Goal: Transaction & Acquisition: Purchase product/service

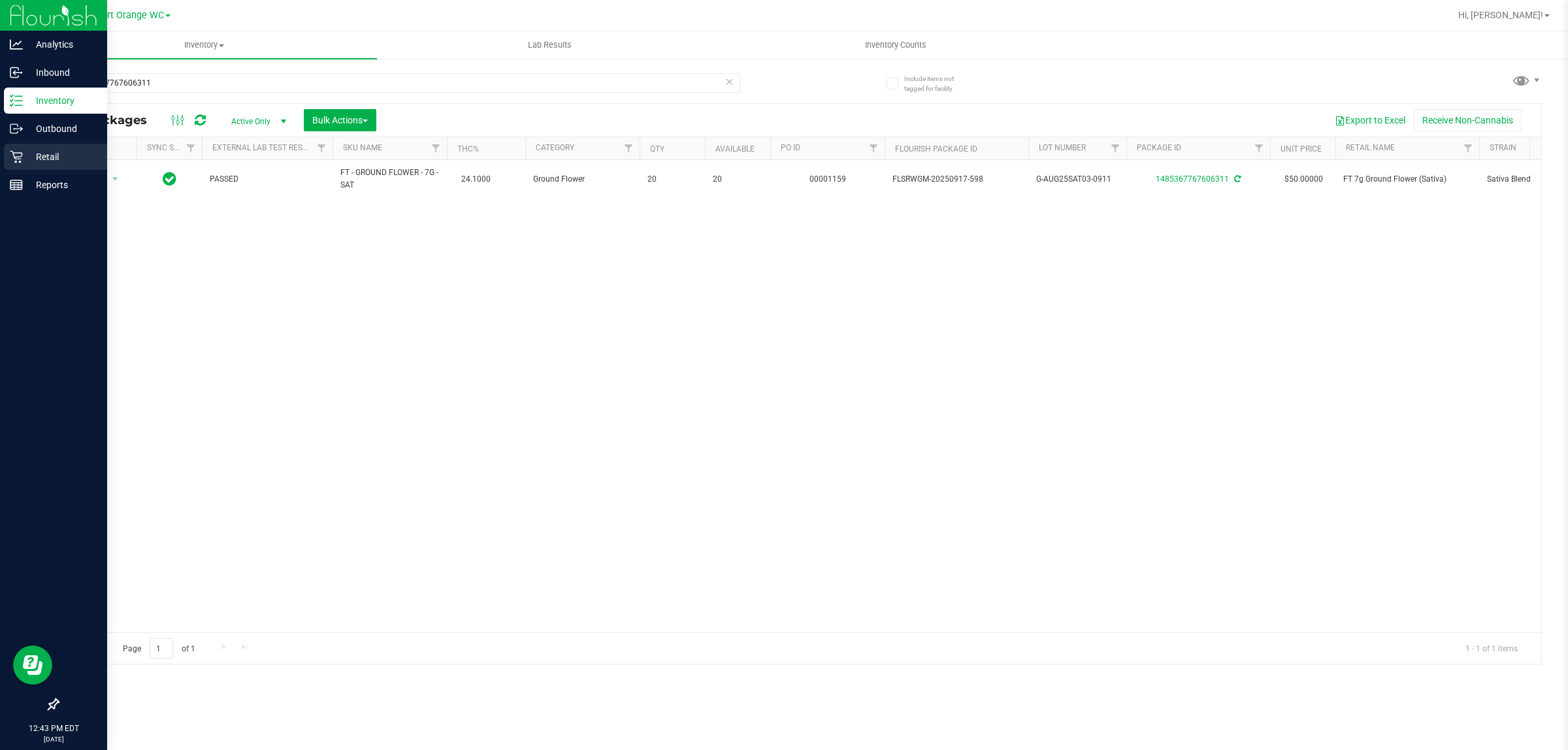
click at [41, 157] on p "Retail" at bounding box center [62, 156] width 78 height 16
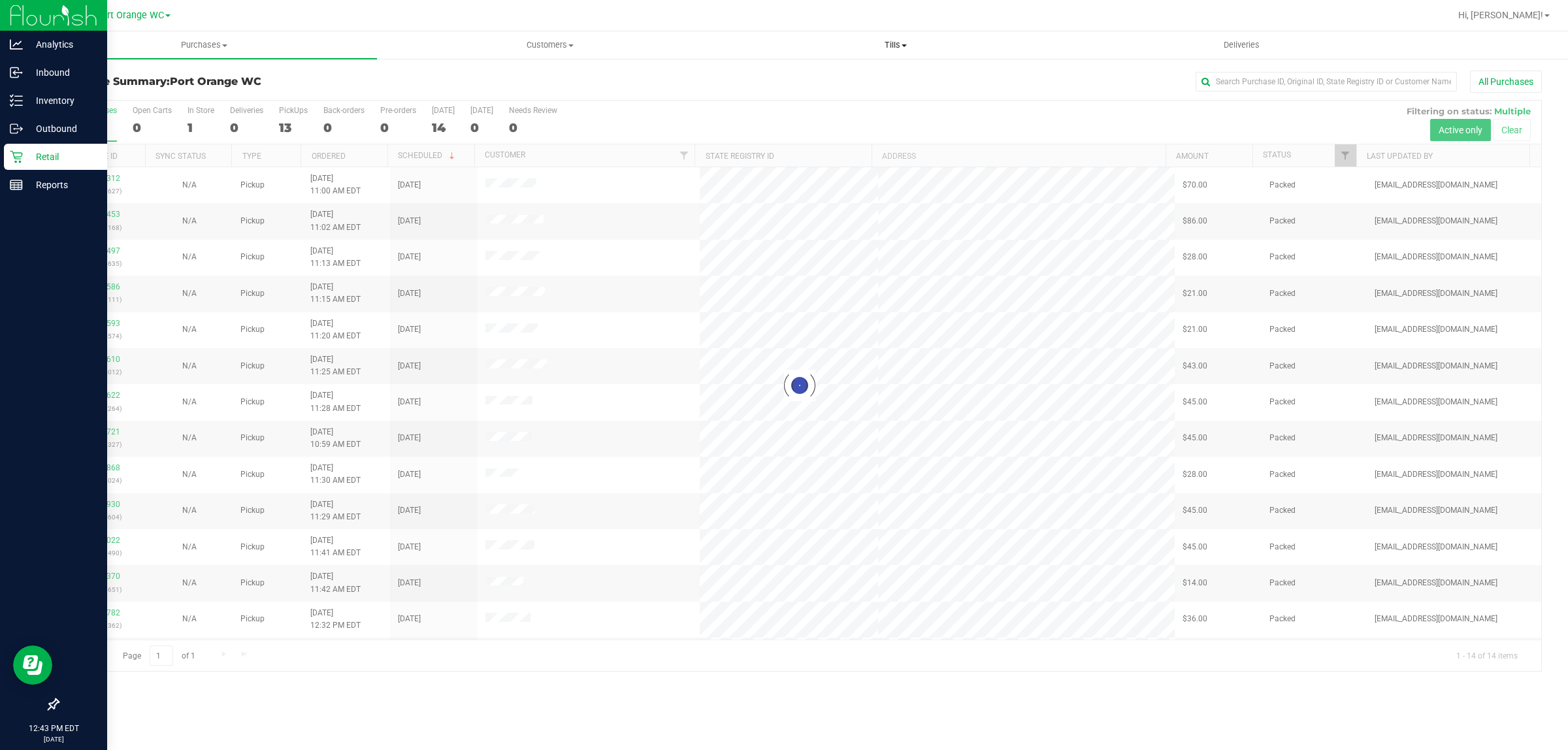
click at [893, 40] on span "Tills" at bounding box center [895, 45] width 345 height 12
click at [783, 73] on span "Manage tills" at bounding box center [766, 79] width 88 height 11
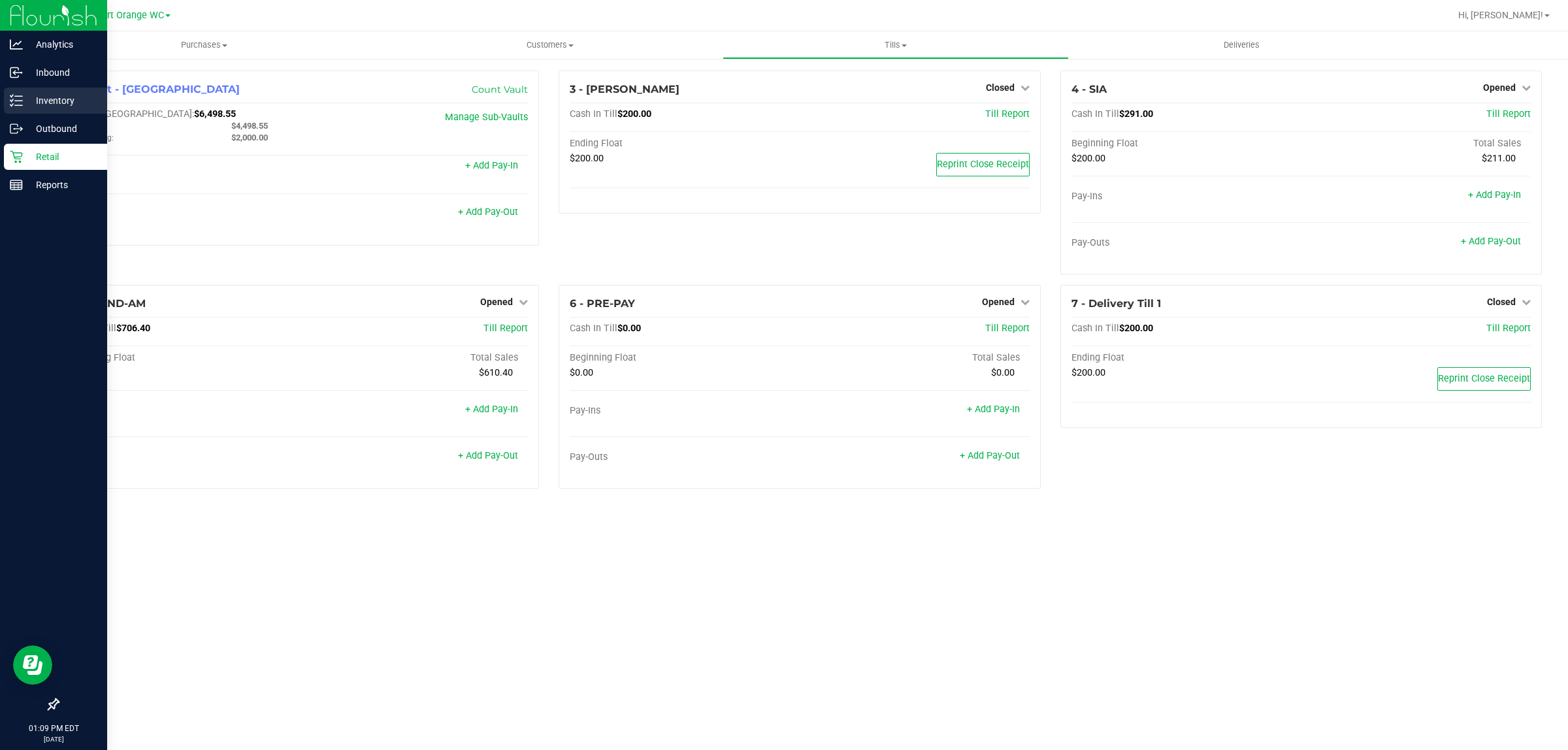
click at [11, 95] on icon at bounding box center [16, 100] width 13 height 13
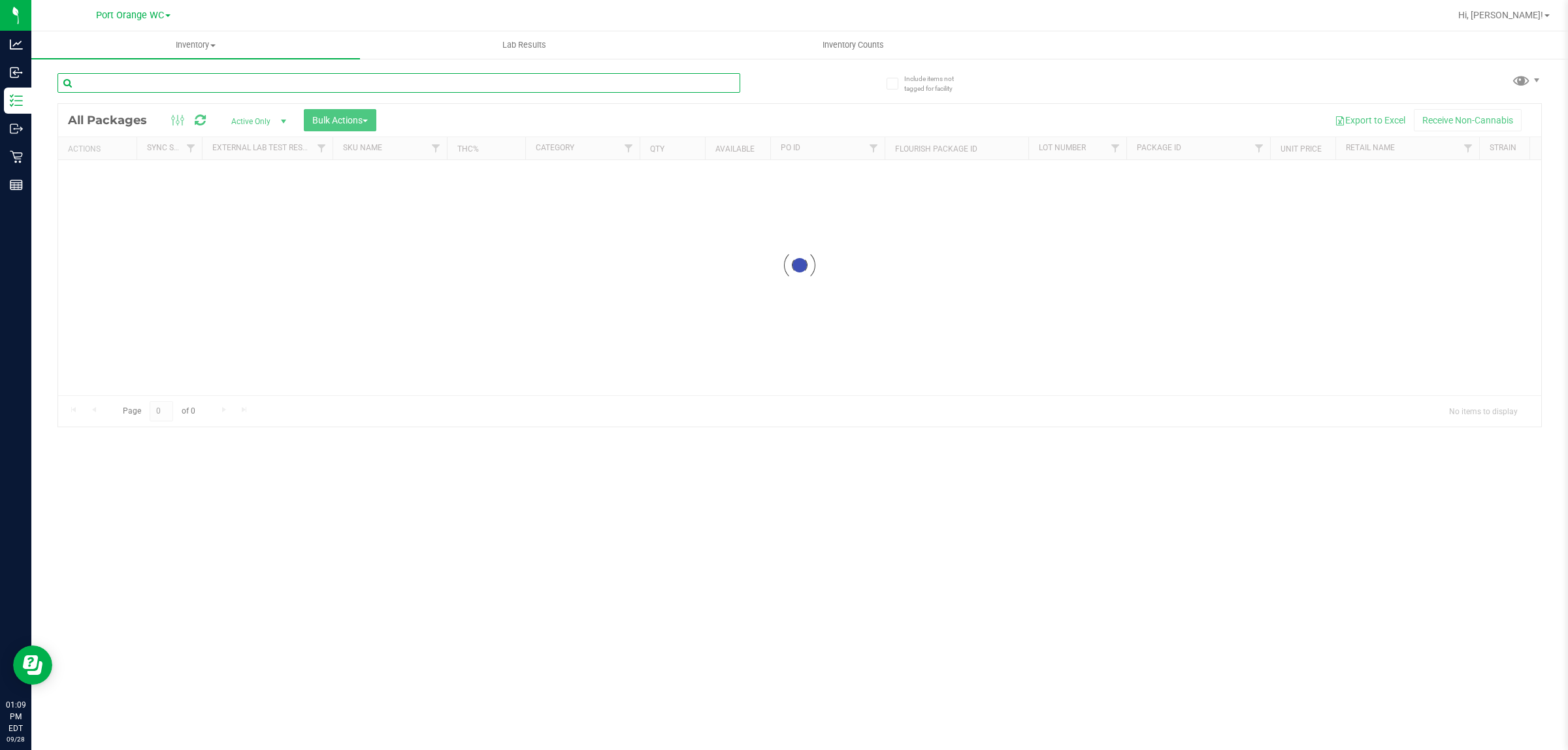
click at [190, 82] on input "text" at bounding box center [399, 83] width 683 height 19
type input "0087920554086922"
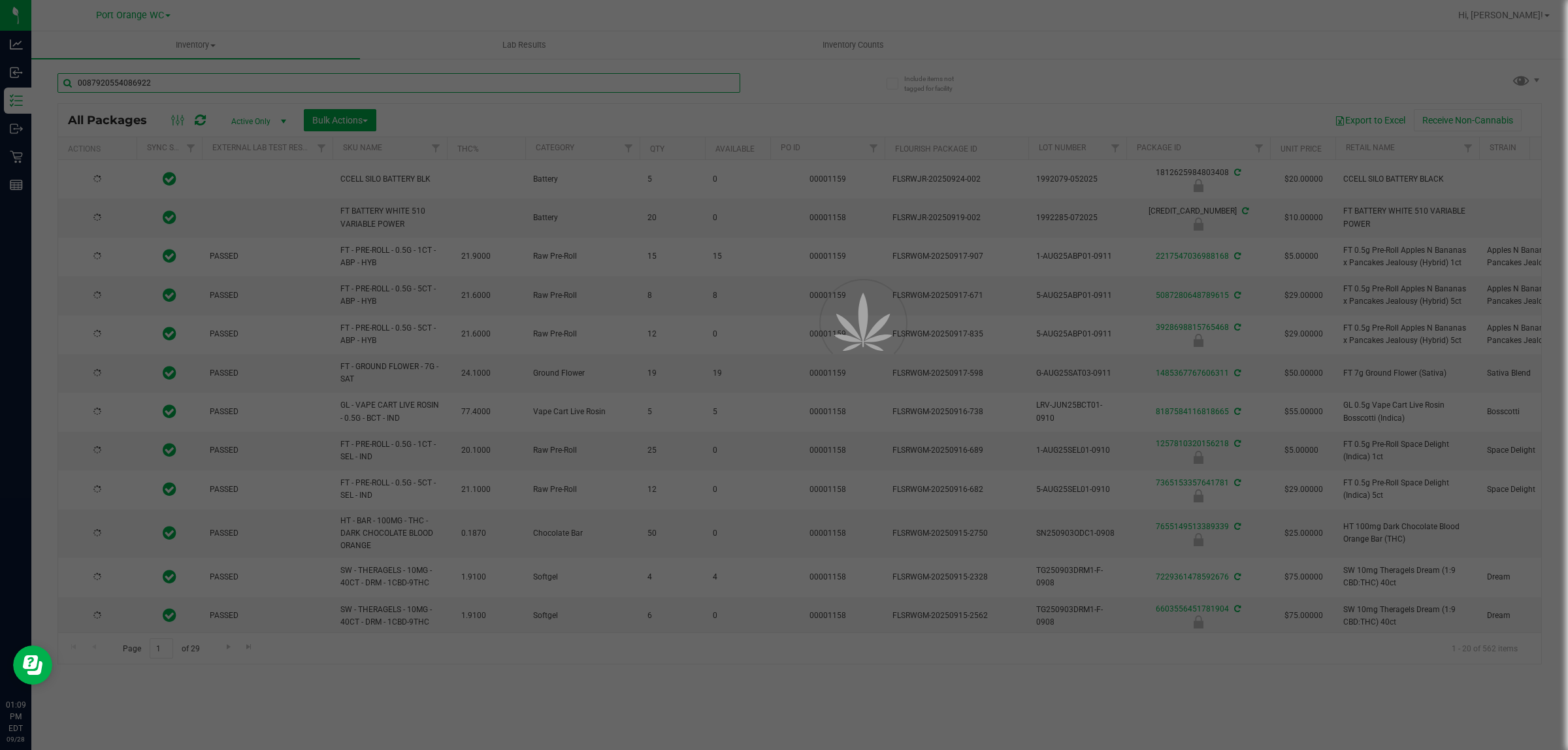
type input "[DATE]"
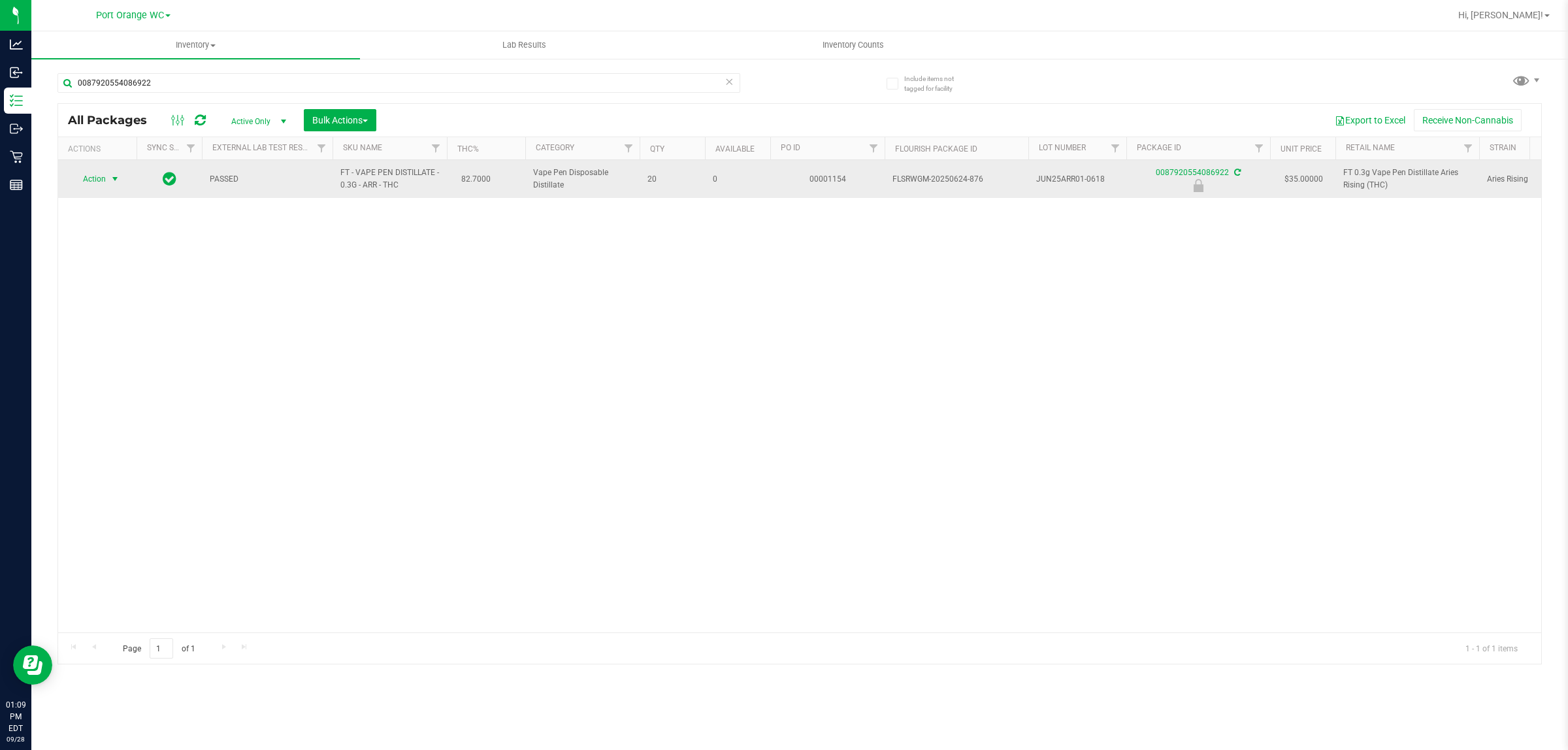
click at [110, 180] on span "select" at bounding box center [115, 179] width 10 height 10
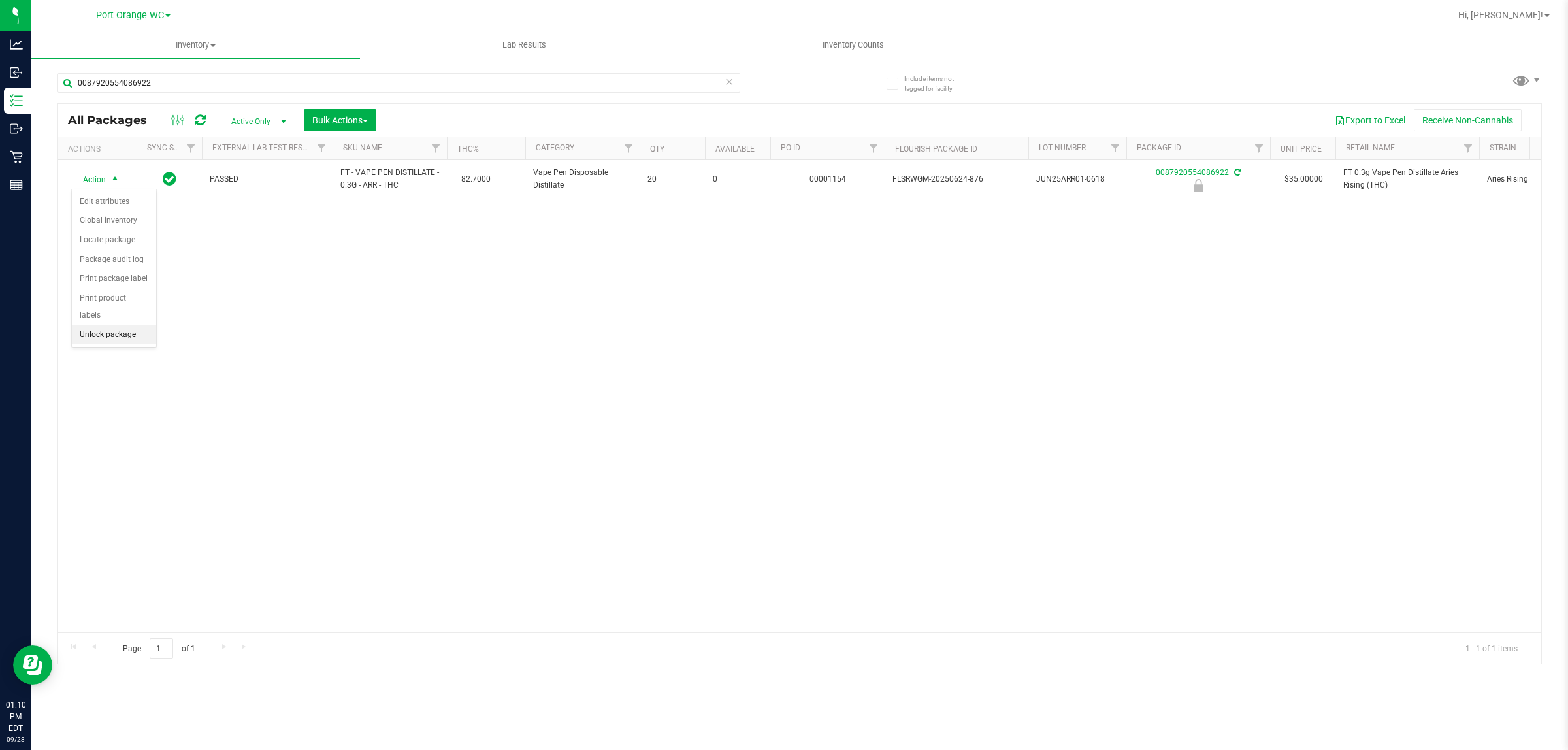
click at [122, 325] on li "Unlock package" at bounding box center [114, 335] width 84 height 19
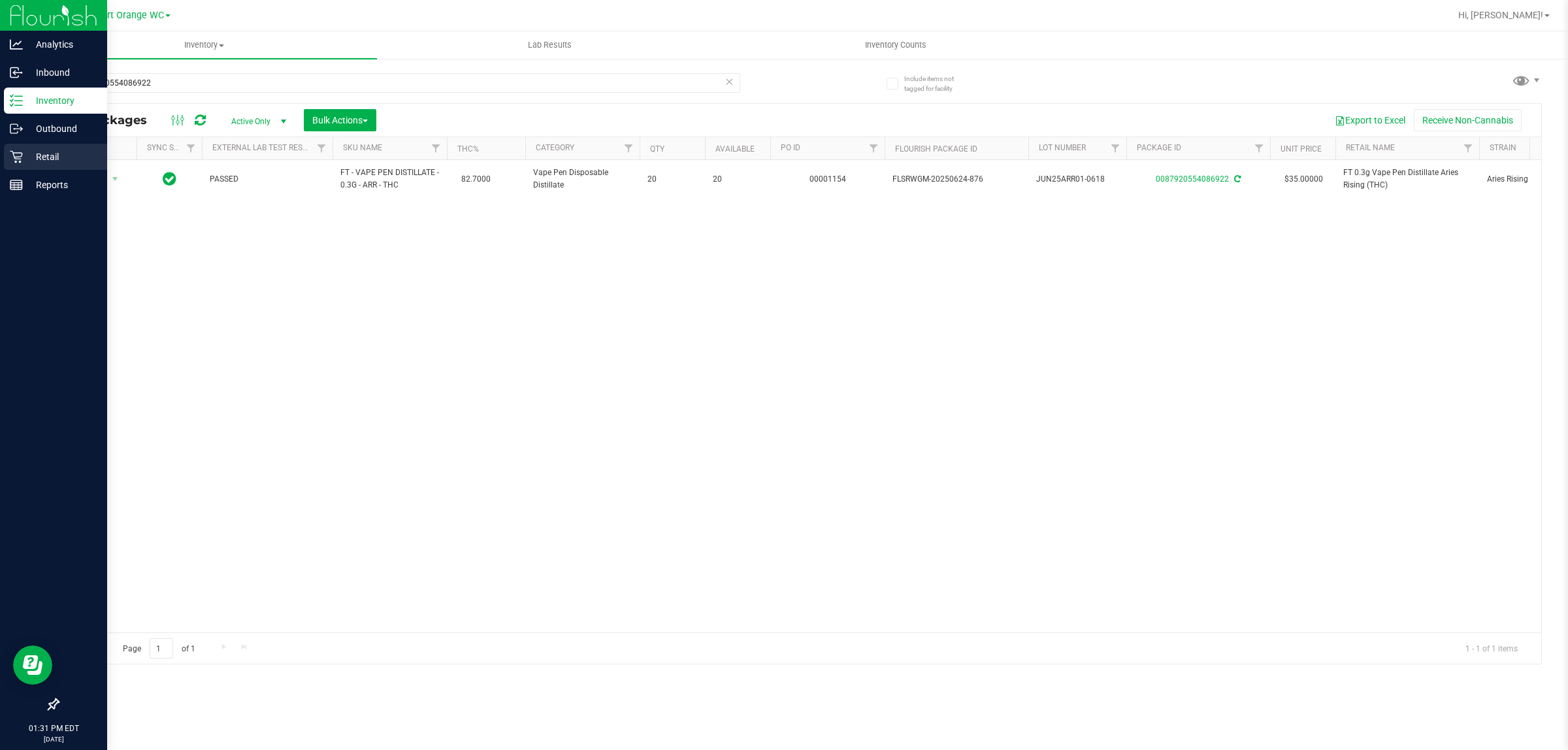
click at [50, 156] on p "Retail" at bounding box center [62, 156] width 78 height 16
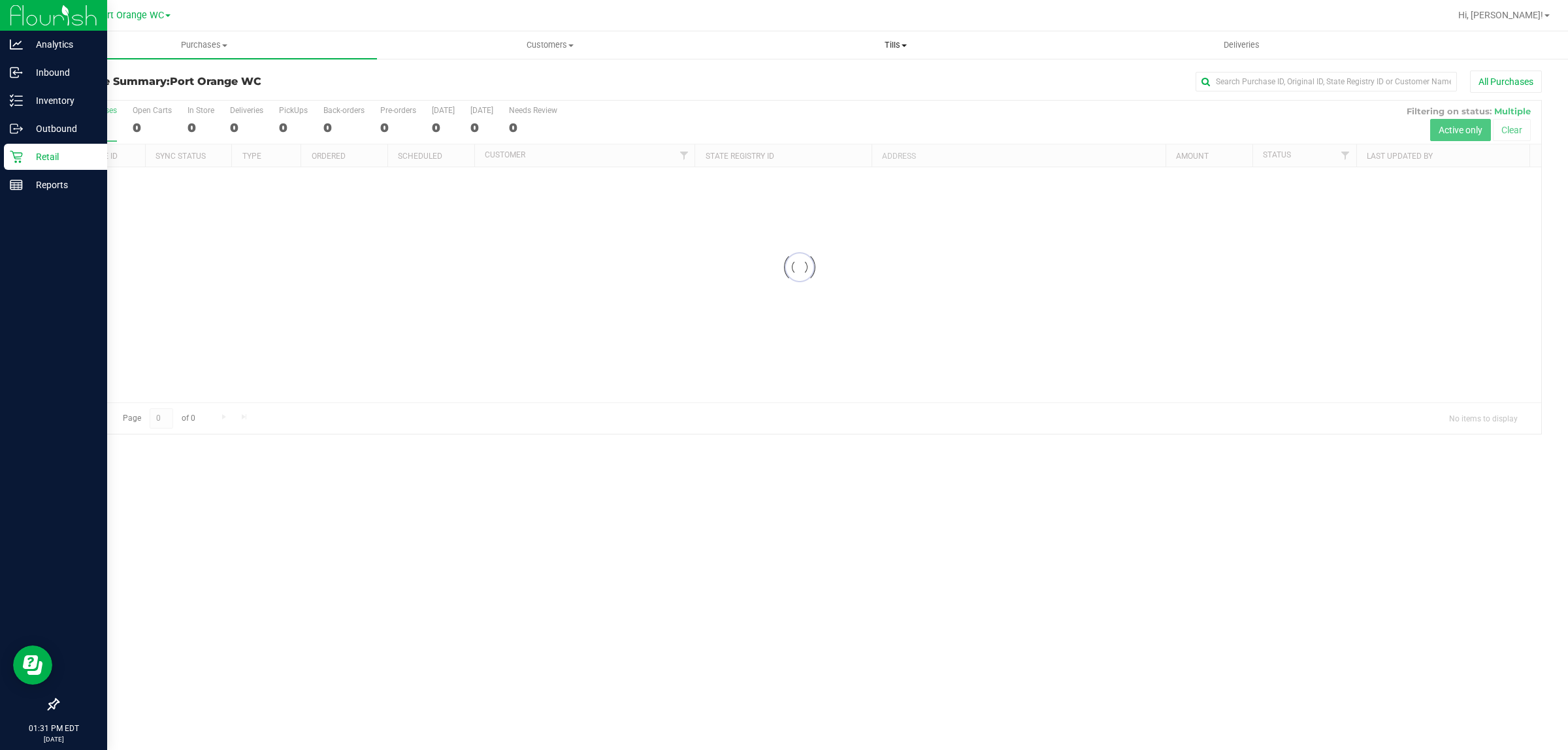
click at [886, 41] on span "Tills" at bounding box center [895, 45] width 345 height 12
click at [780, 76] on span "Manage tills" at bounding box center [766, 79] width 88 height 11
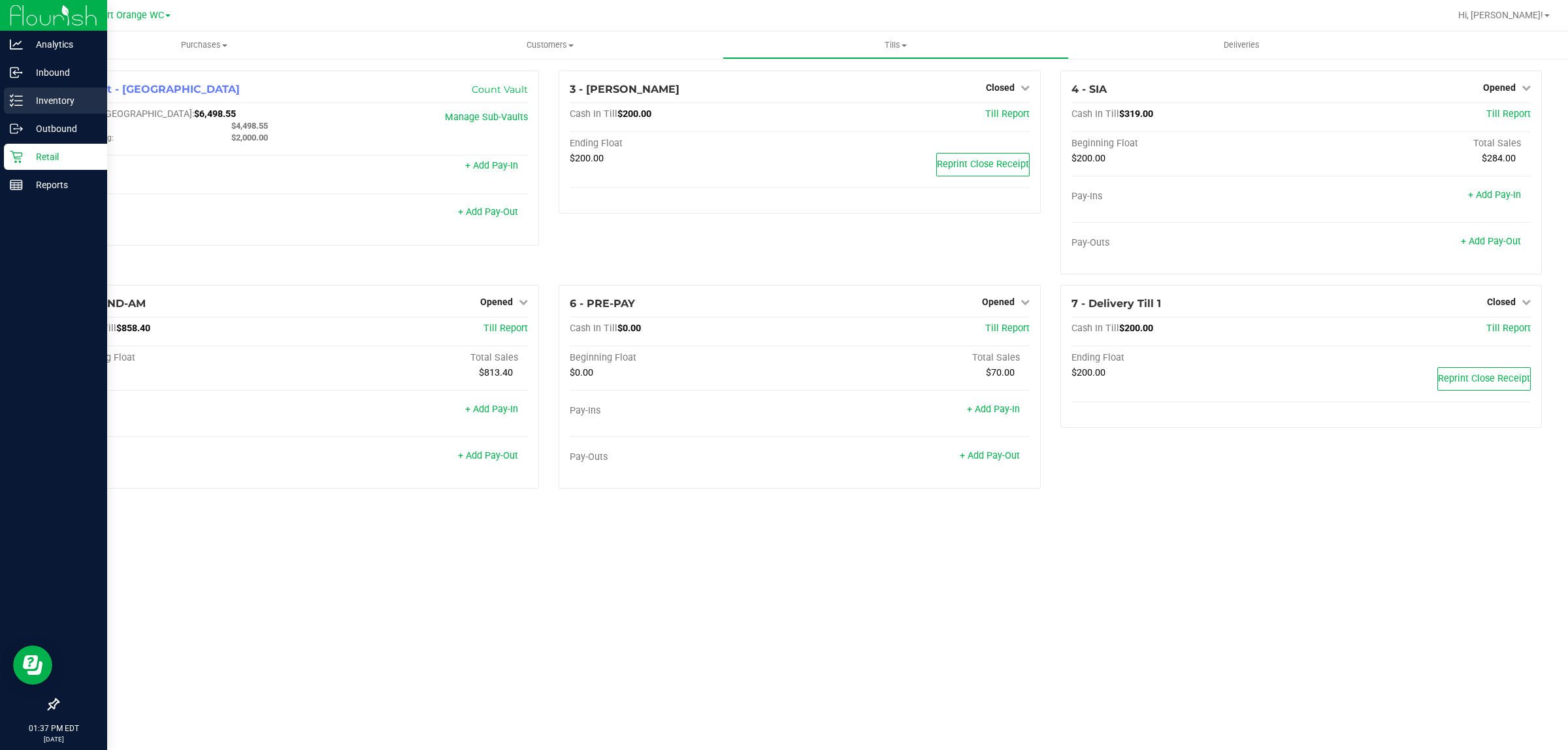
click at [15, 102] on icon at bounding box center [16, 100] width 13 height 13
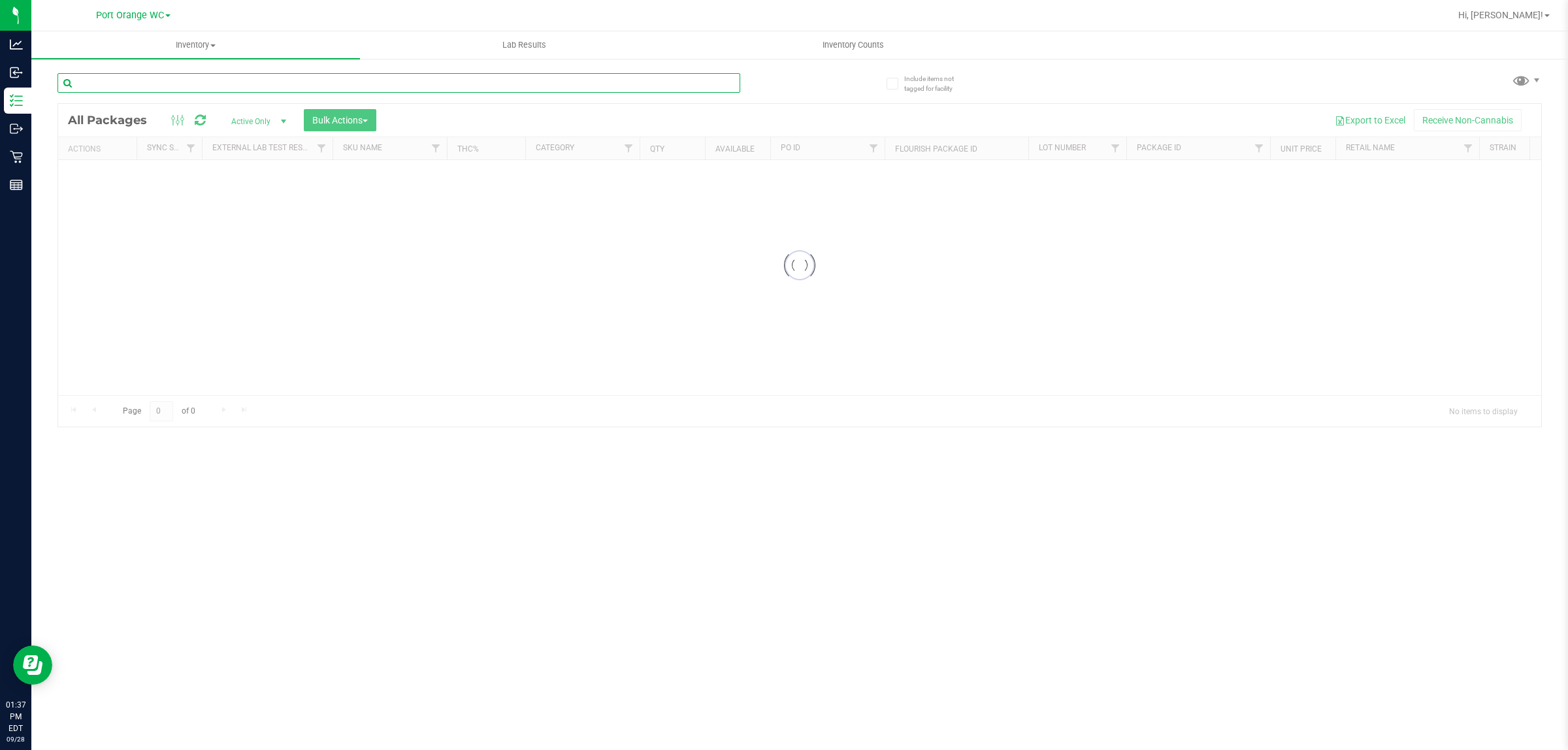
click at [154, 82] on input "text" at bounding box center [399, 83] width 683 height 19
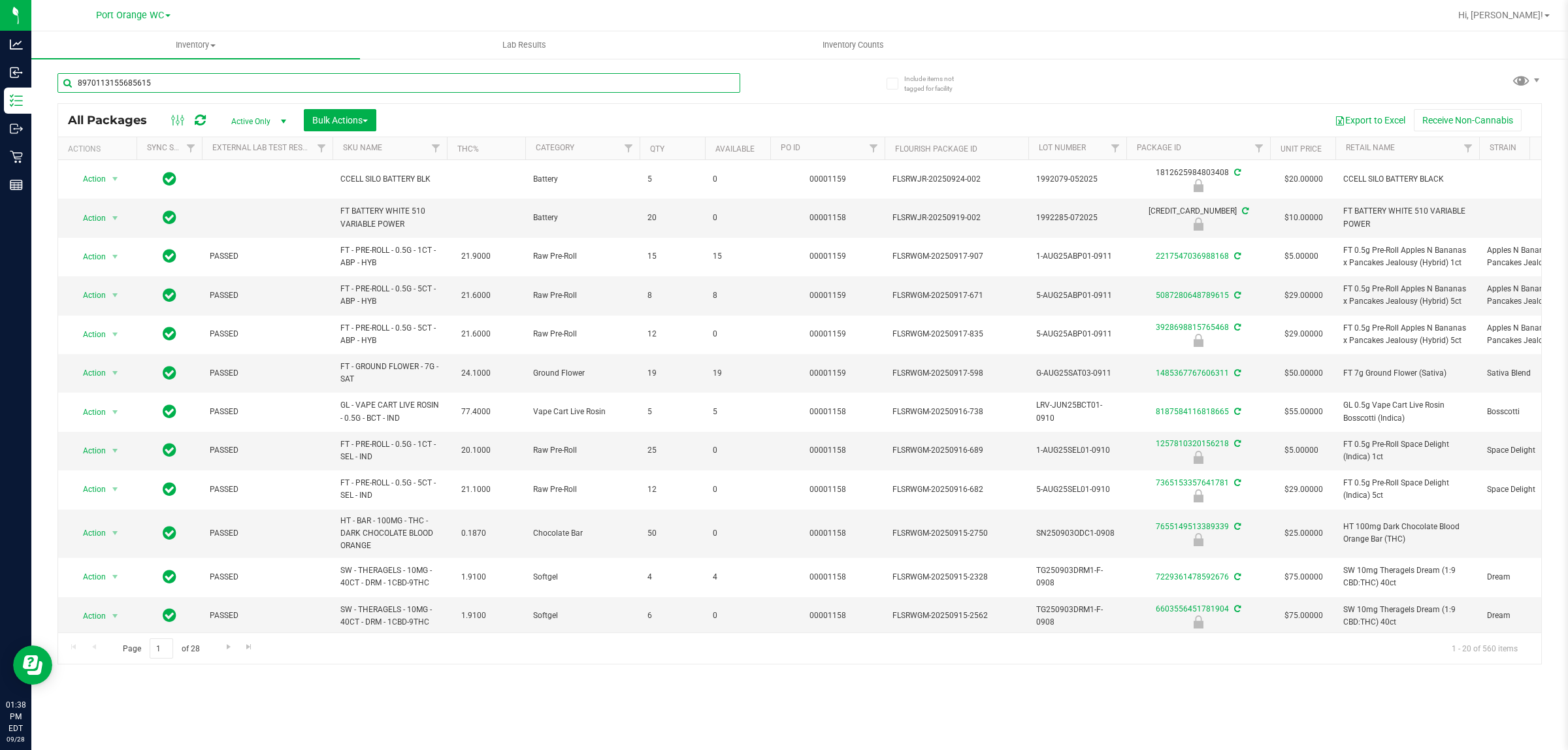
type input "8970113155685615"
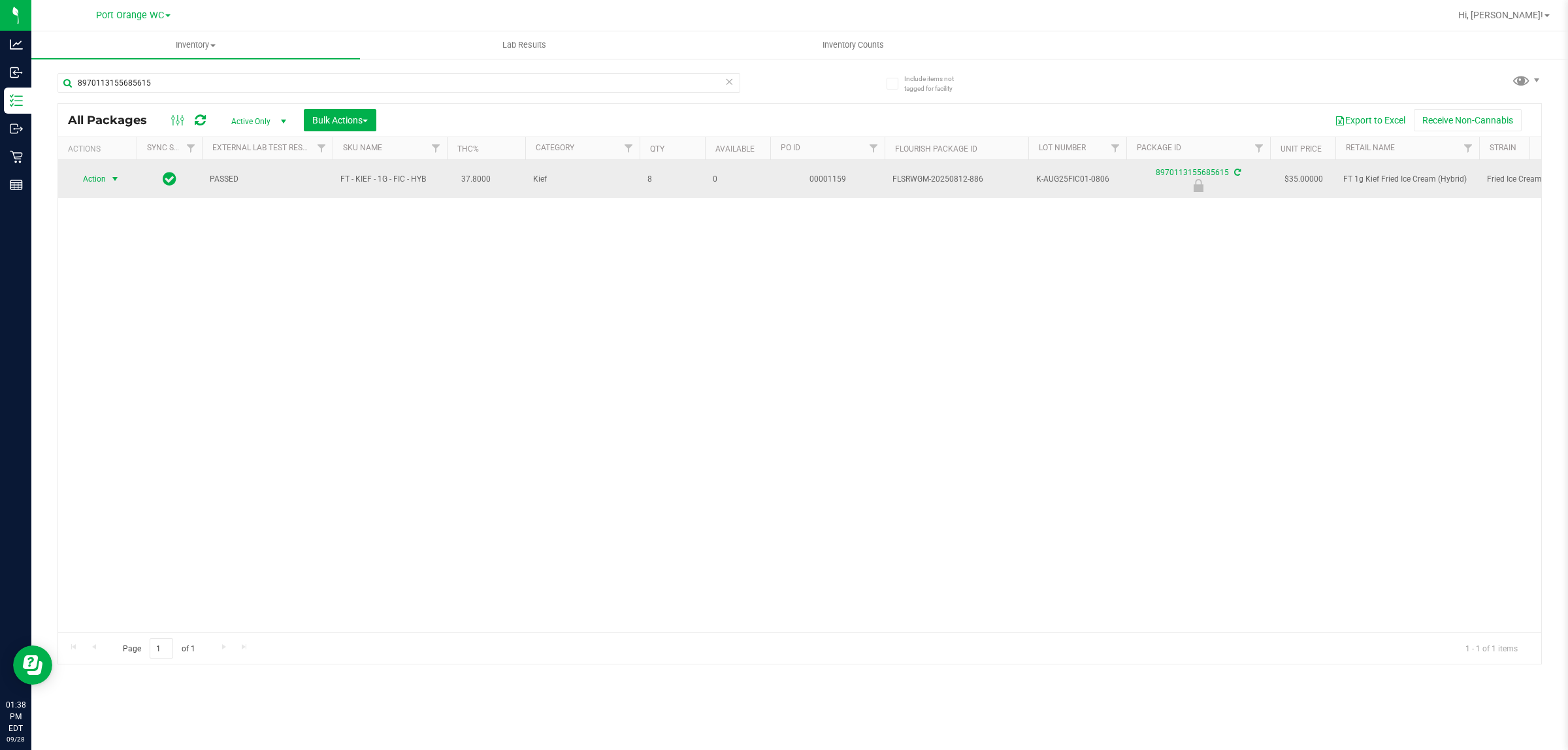
click at [115, 180] on span "select" at bounding box center [115, 179] width 10 height 10
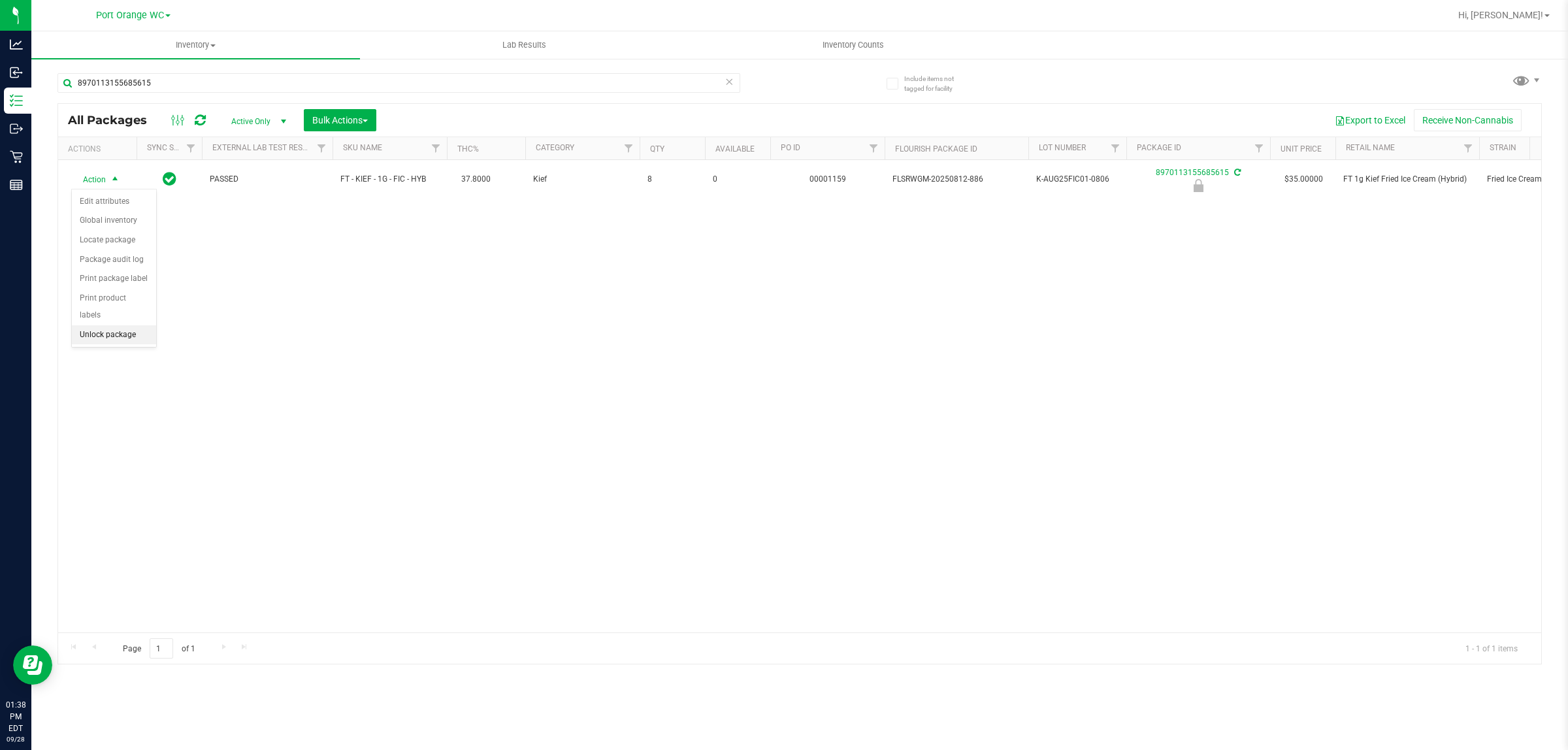
click at [129, 325] on li "Unlock package" at bounding box center [114, 335] width 84 height 19
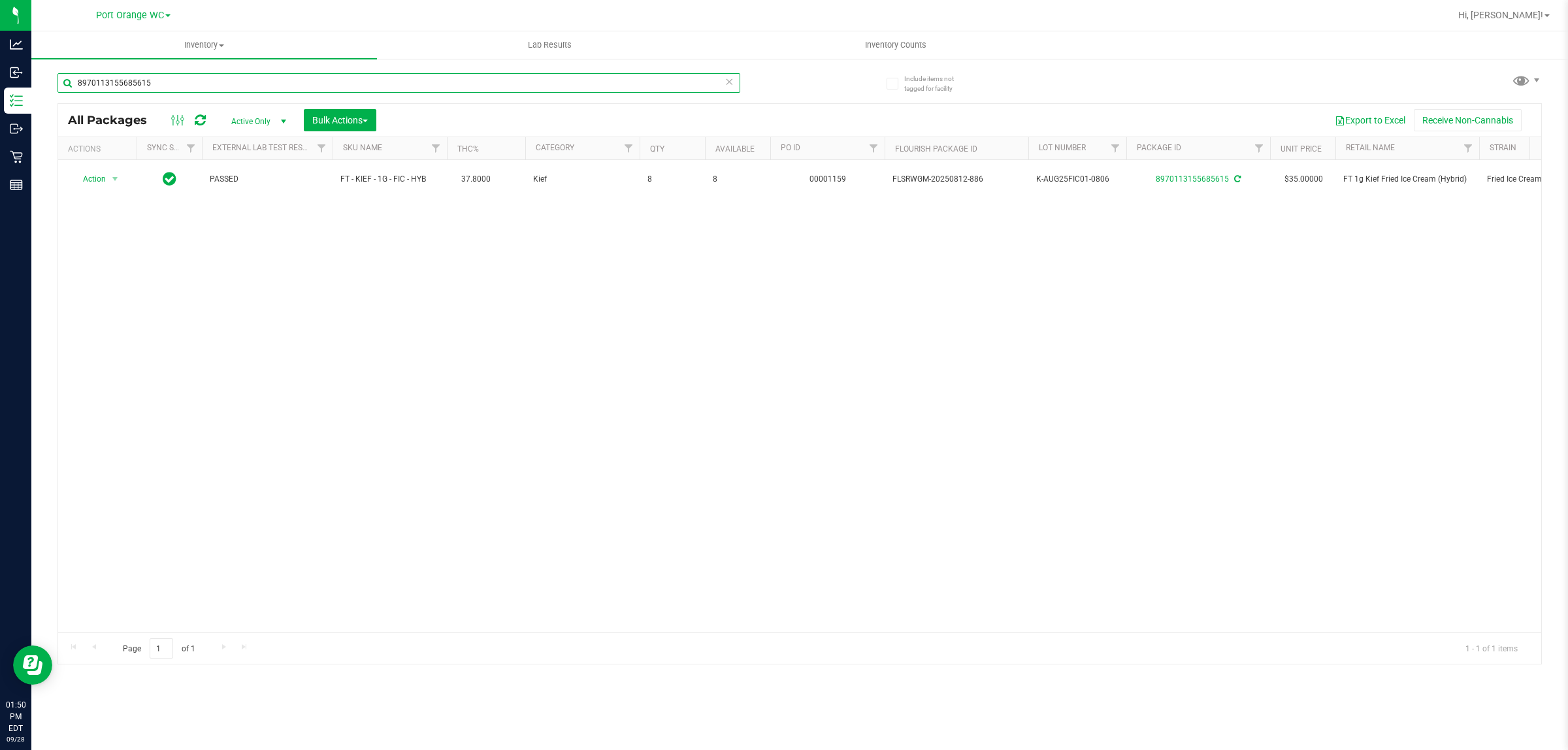
click at [194, 83] on input "8970113155685615" at bounding box center [399, 83] width 683 height 19
type input "0726896761200007"
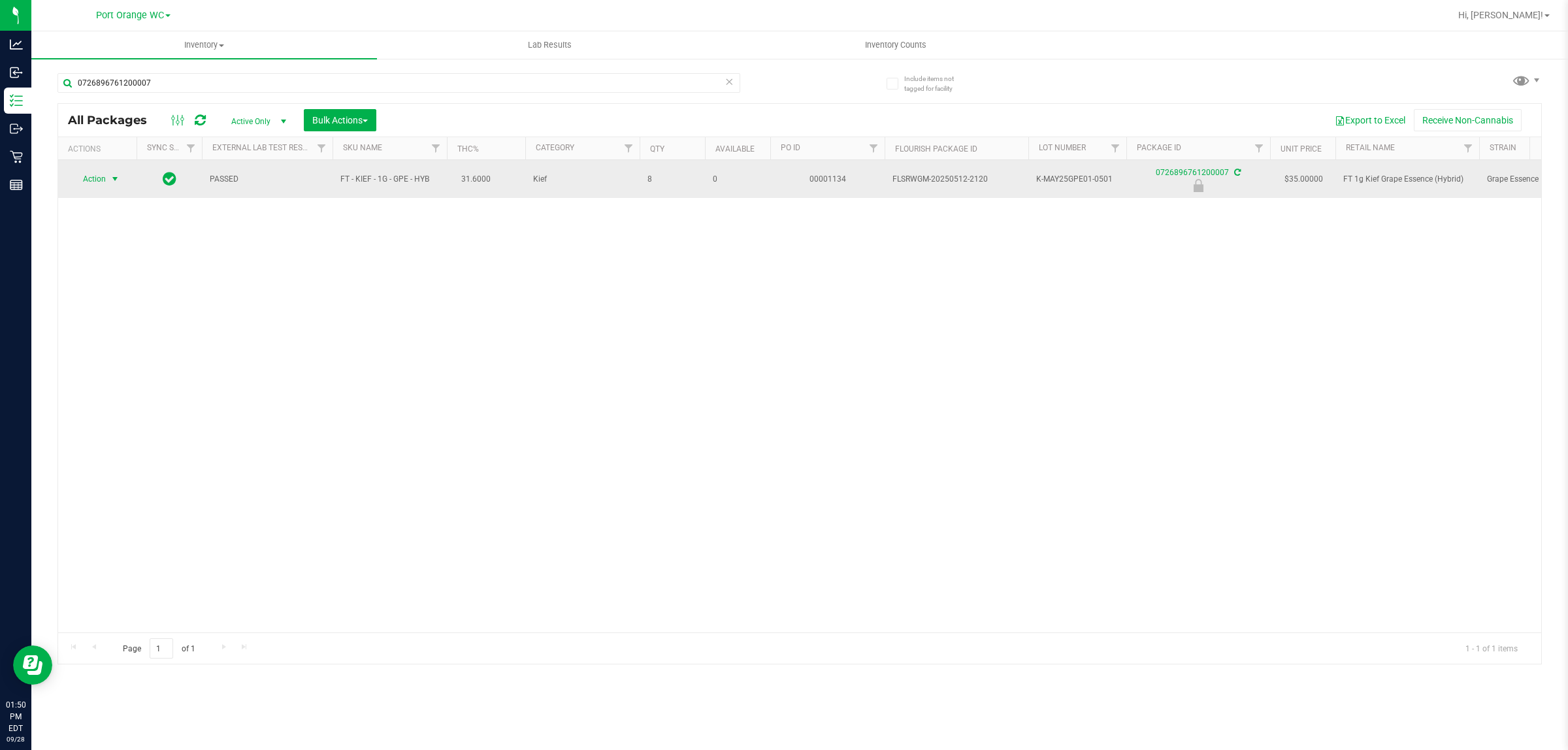
click at [100, 179] on span "Action" at bounding box center [89, 179] width 35 height 18
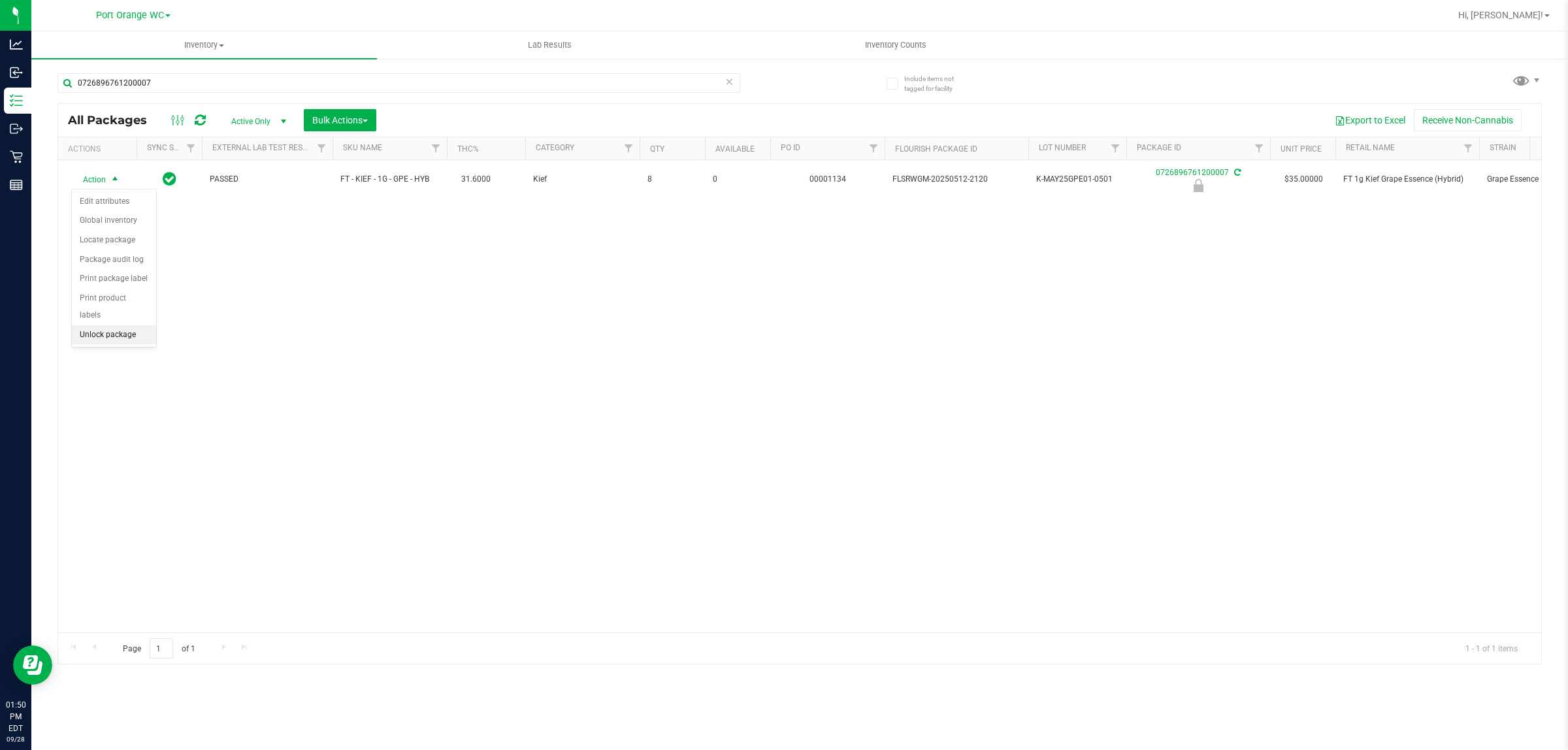
click at [109, 325] on li "Unlock package" at bounding box center [114, 335] width 84 height 19
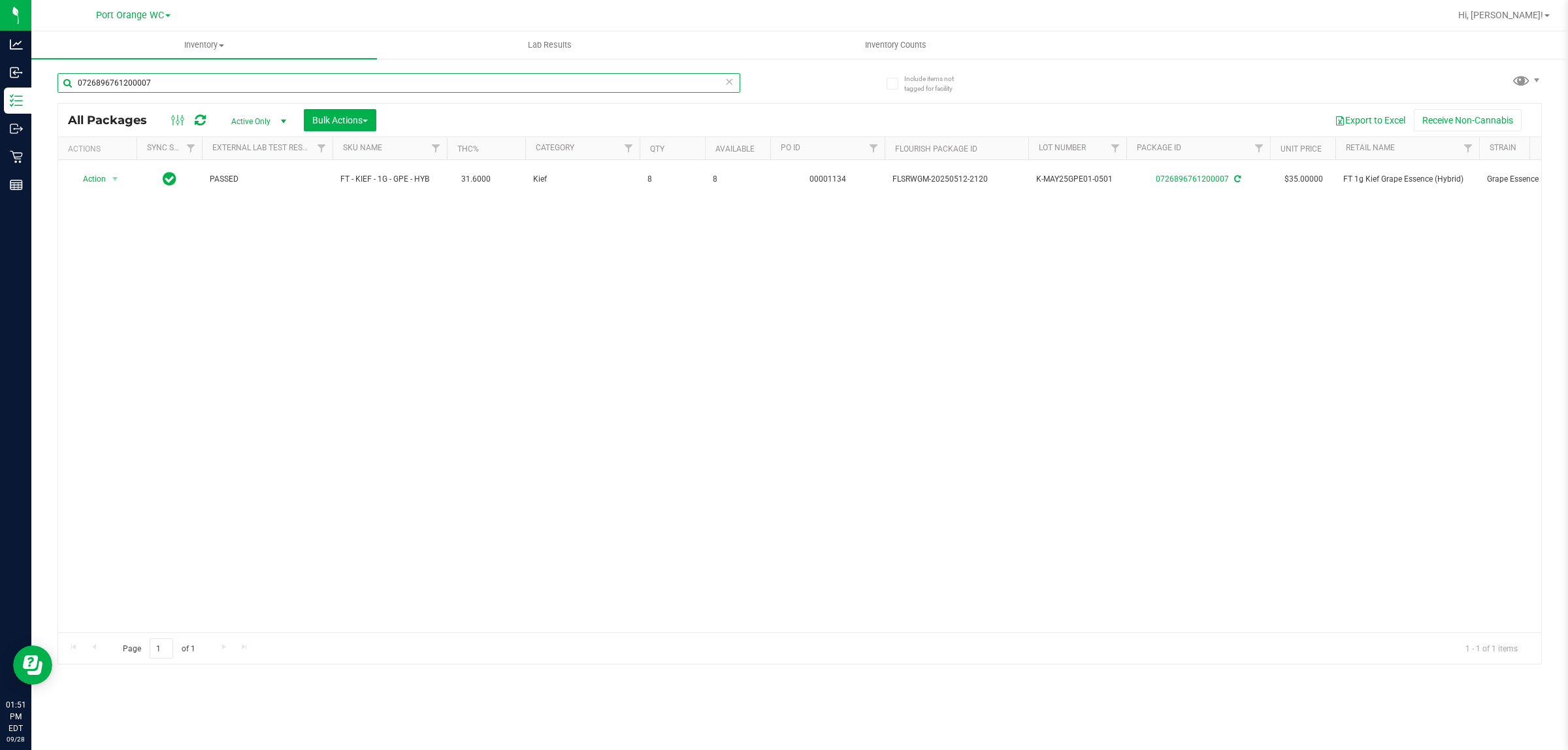
click at [182, 86] on input "0726896761200007" at bounding box center [399, 83] width 683 height 19
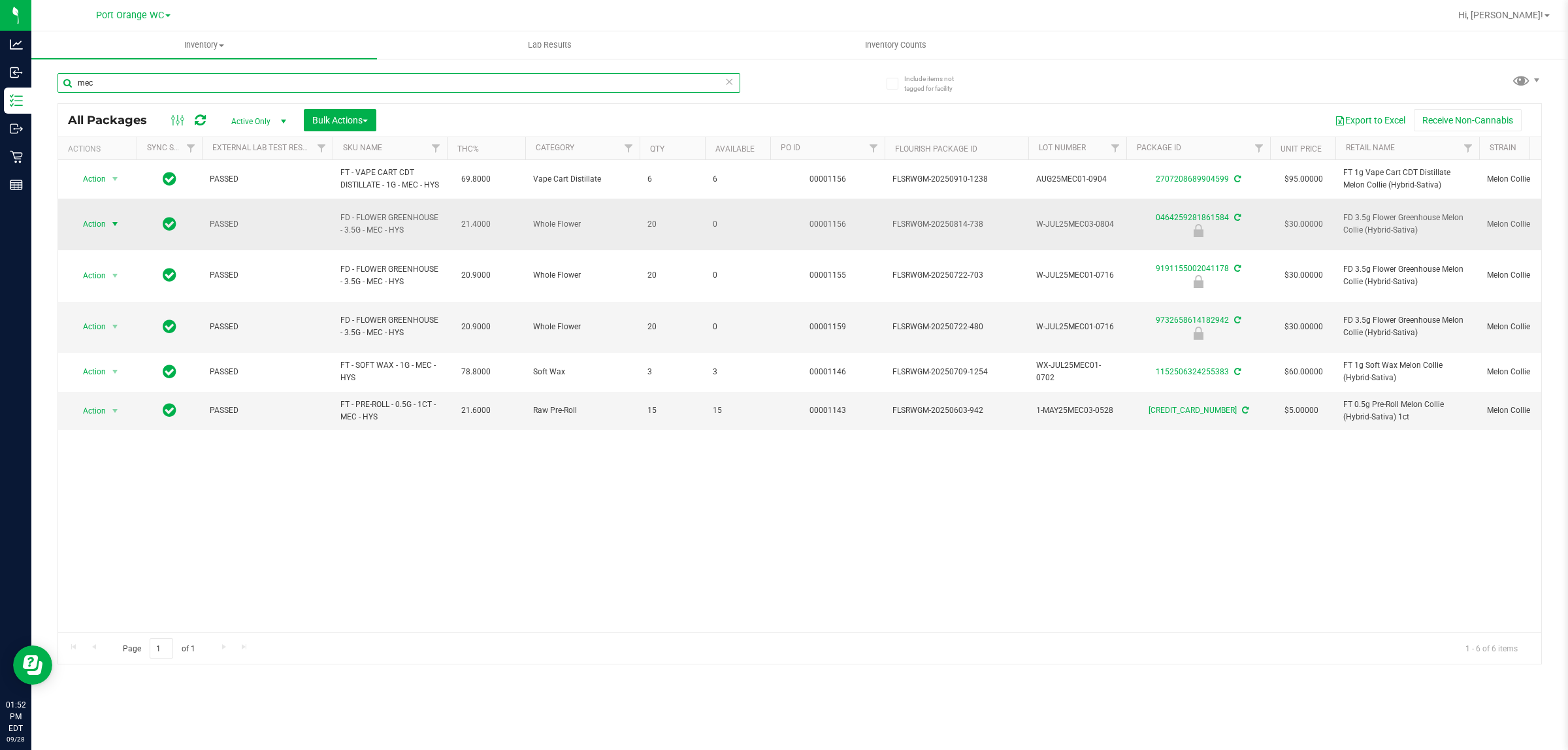
type input "mec"
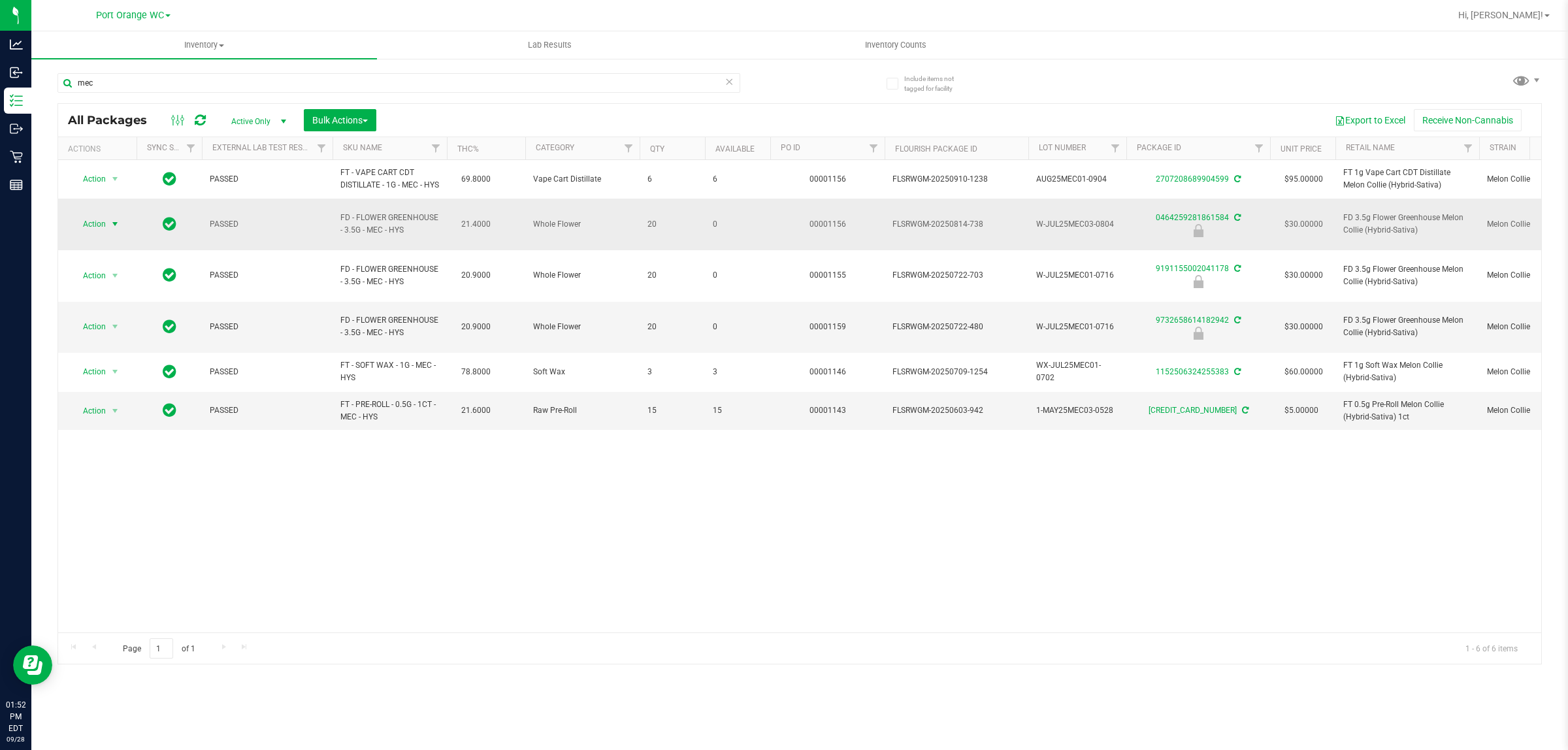
click at [83, 228] on span "Action" at bounding box center [89, 224] width 35 height 18
click at [93, 374] on li "Unlock package" at bounding box center [114, 383] width 84 height 19
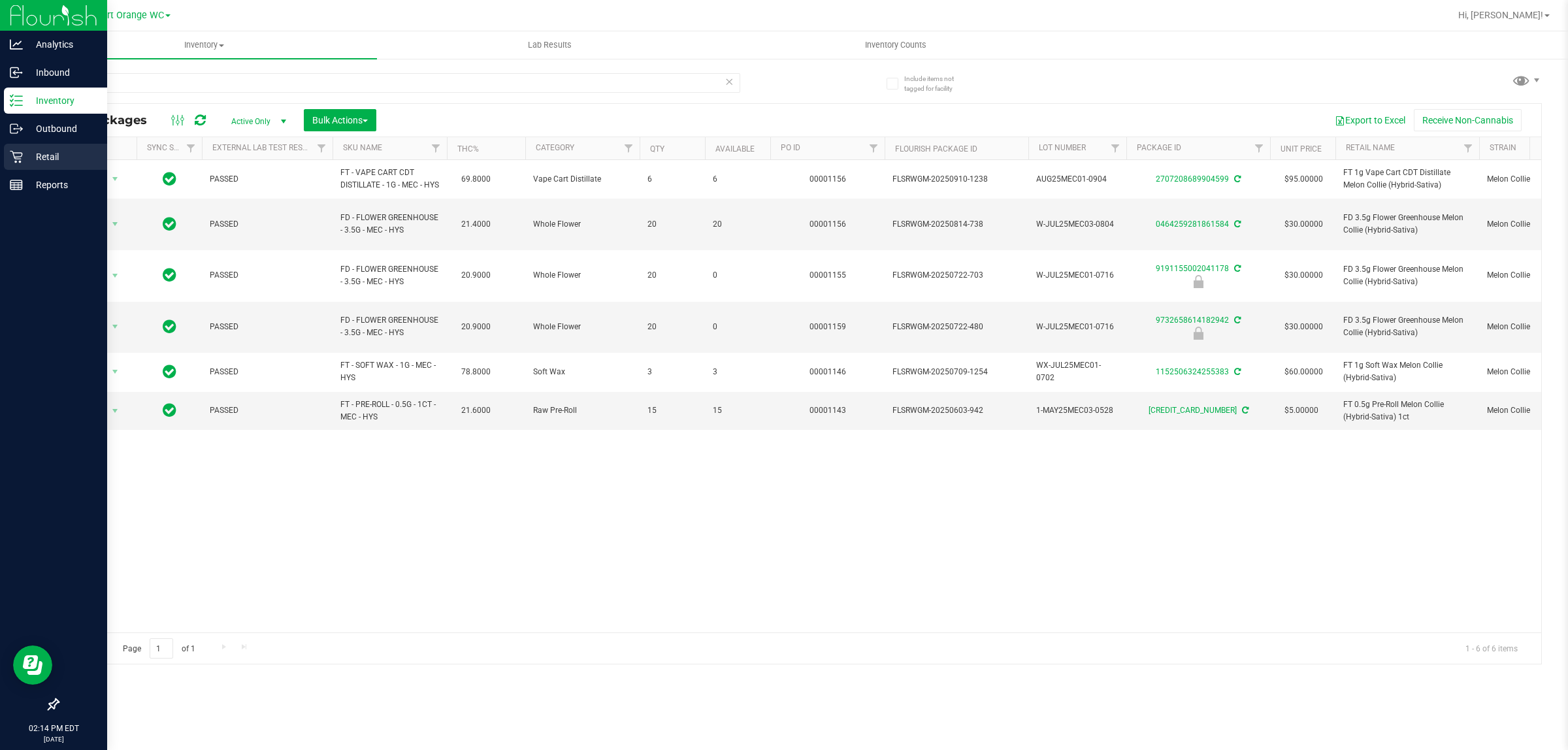
click at [47, 156] on p "Retail" at bounding box center [62, 156] width 78 height 16
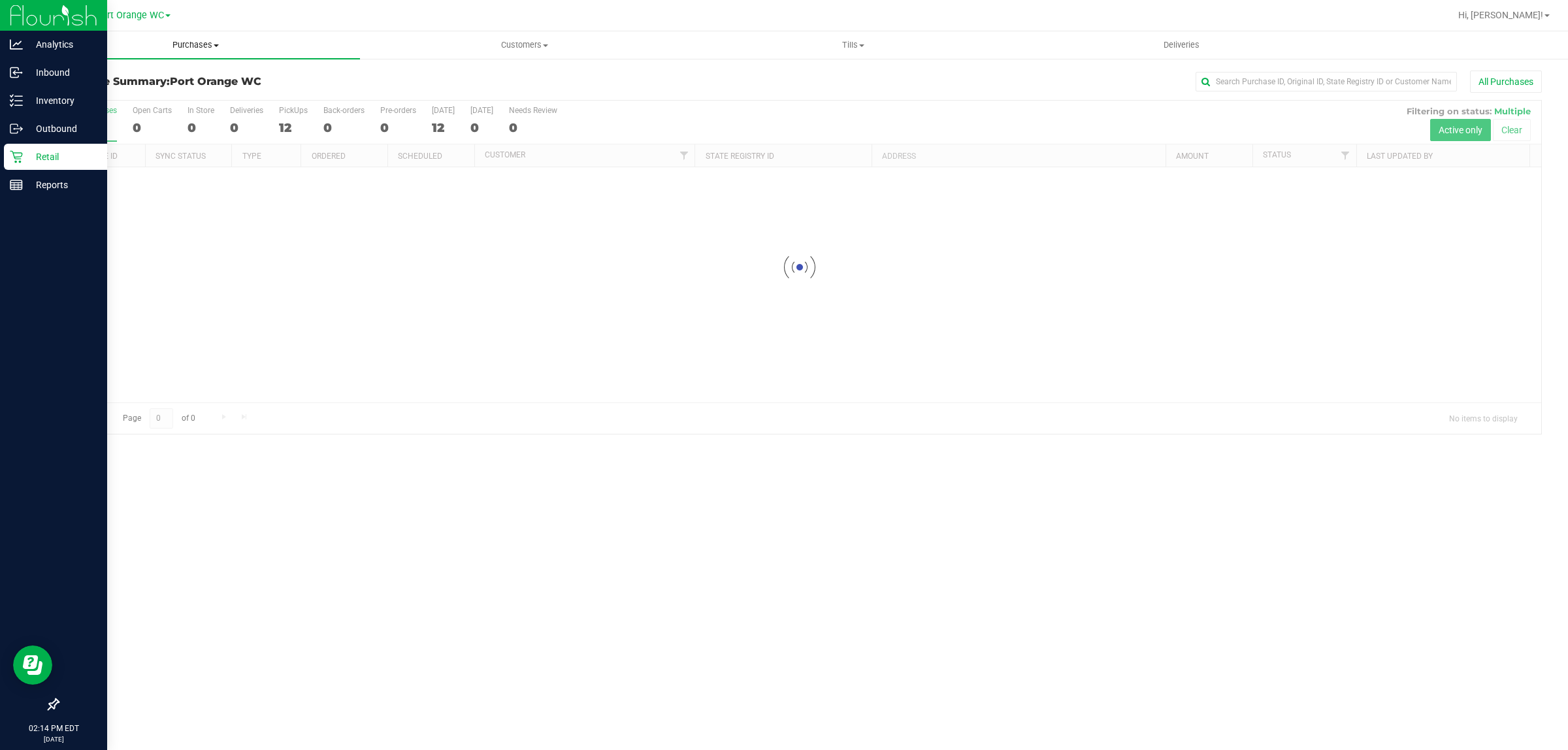
click at [176, 51] on span "Purchases" at bounding box center [195, 45] width 329 height 12
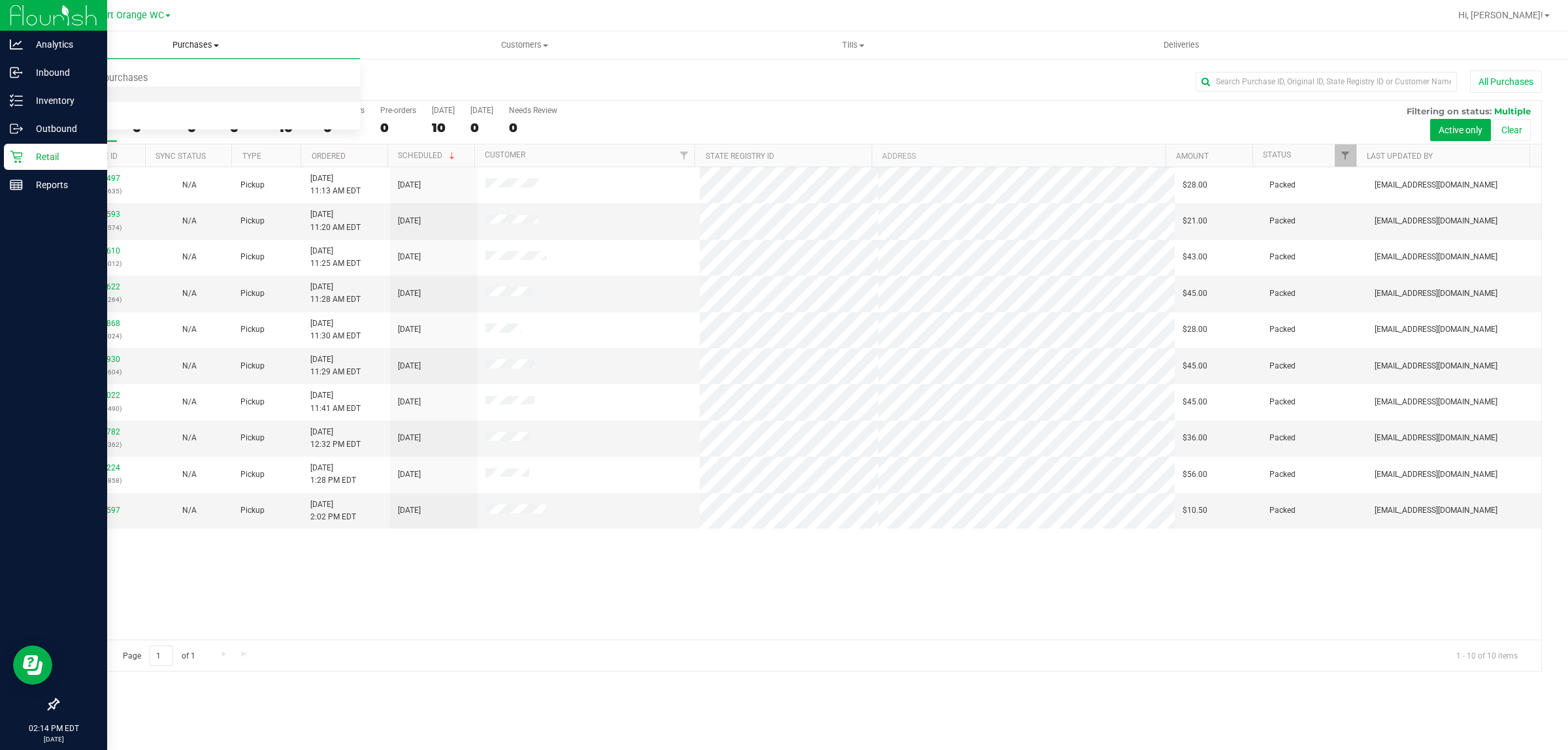
click at [76, 93] on span "Fulfillment" at bounding box center [71, 94] width 81 height 11
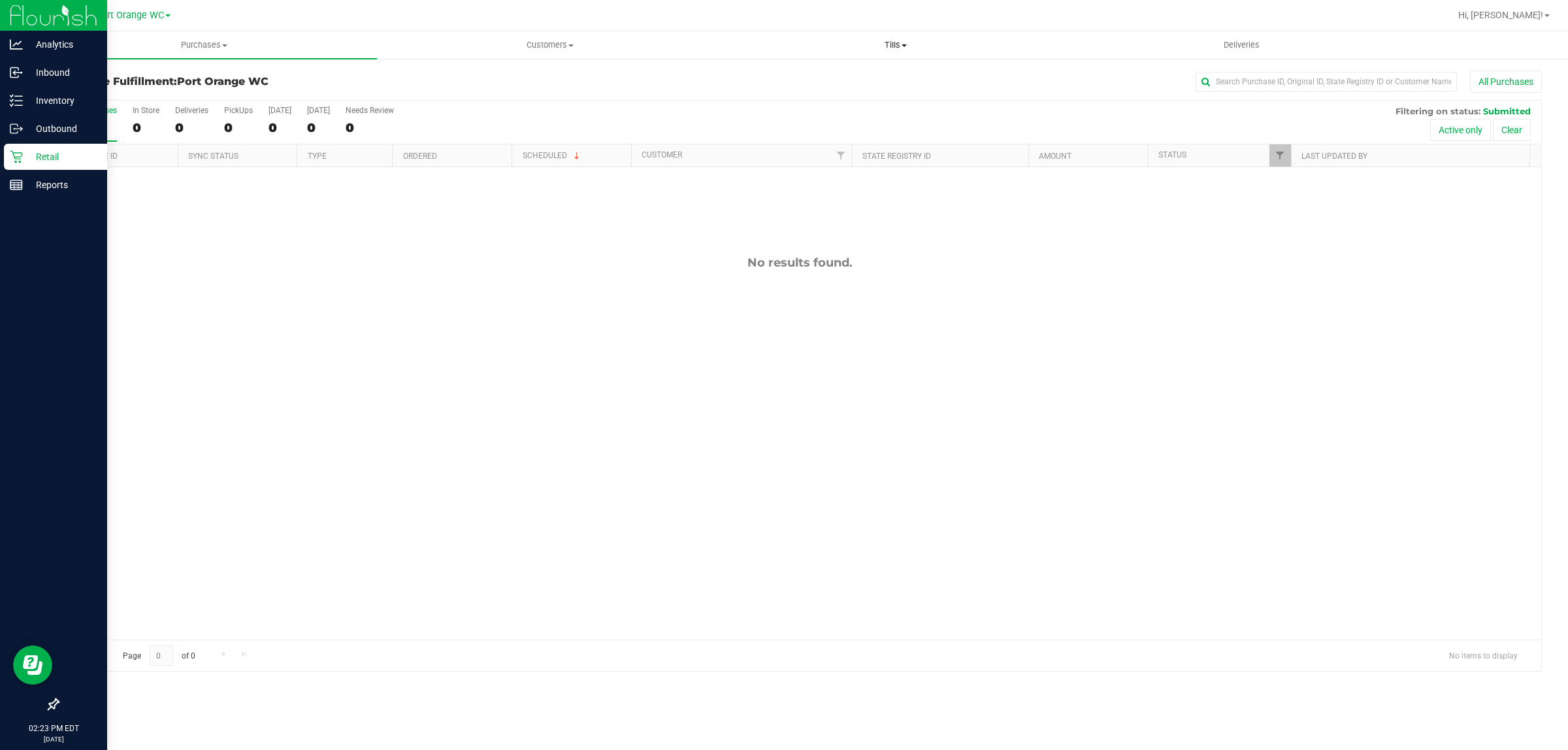
click at [890, 41] on span "Tills" at bounding box center [895, 45] width 345 height 12
click at [779, 74] on span "Manage tills" at bounding box center [766, 79] width 88 height 11
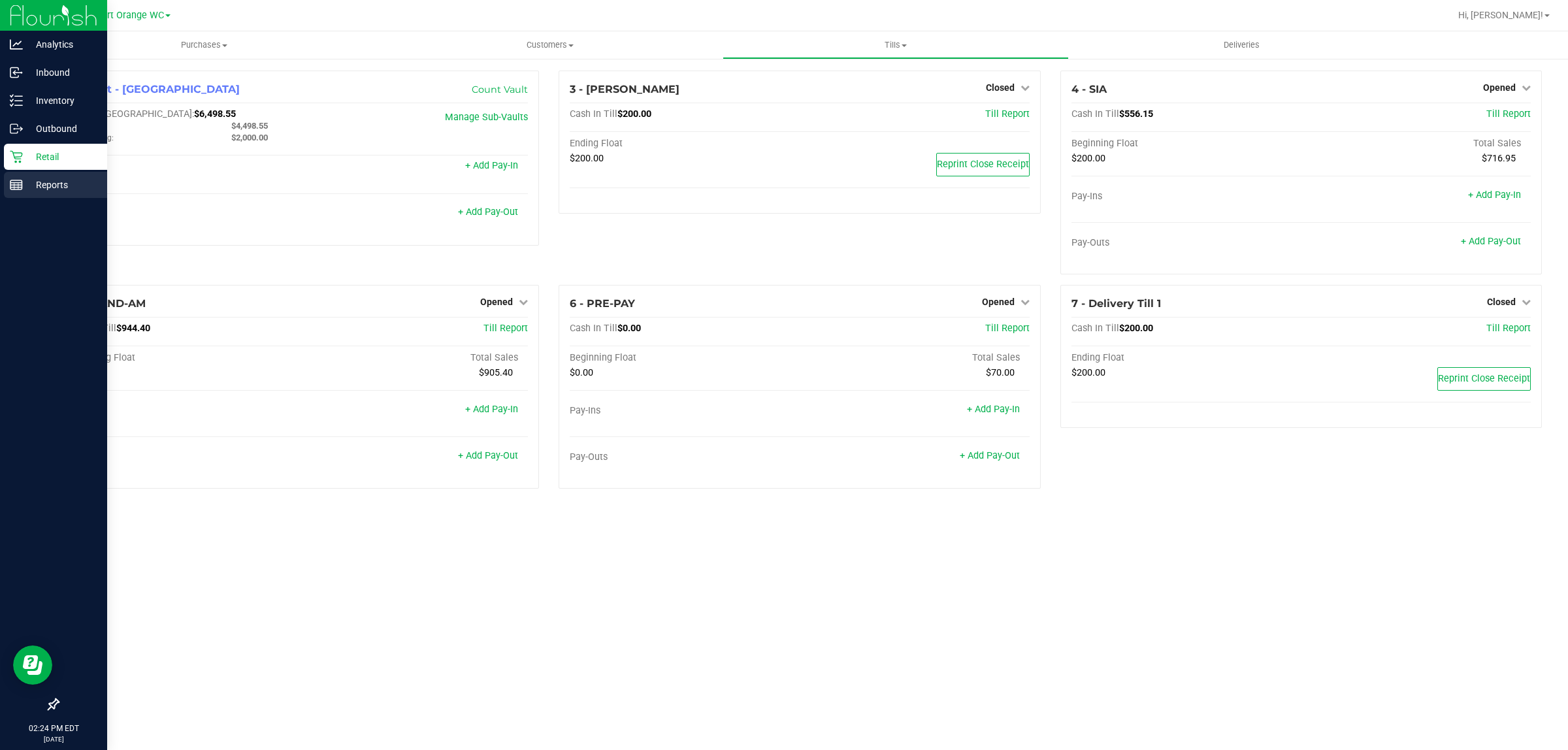
click at [10, 180] on icon at bounding box center [16, 185] width 13 height 13
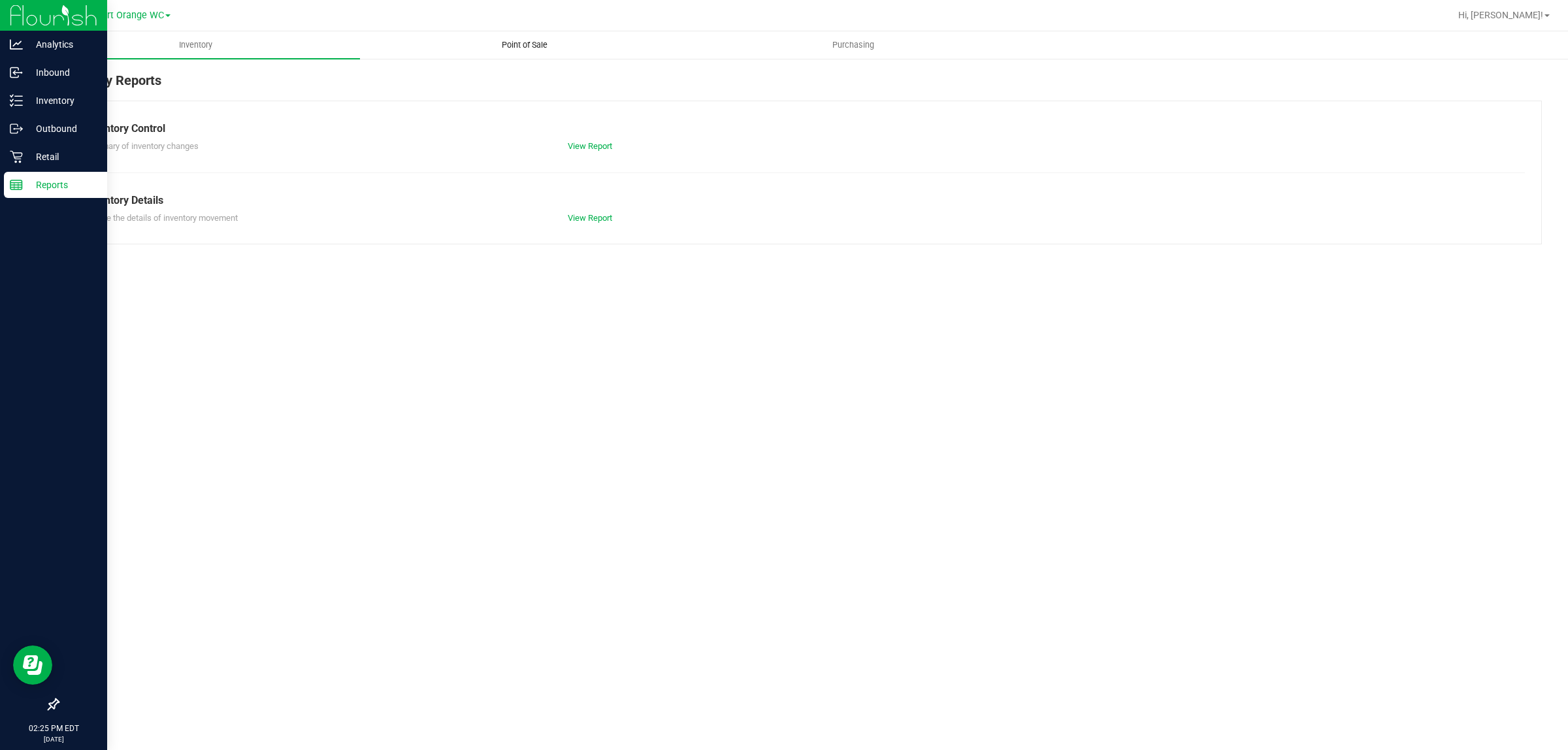
click at [522, 41] on span "Point of Sale" at bounding box center [525, 45] width 81 height 12
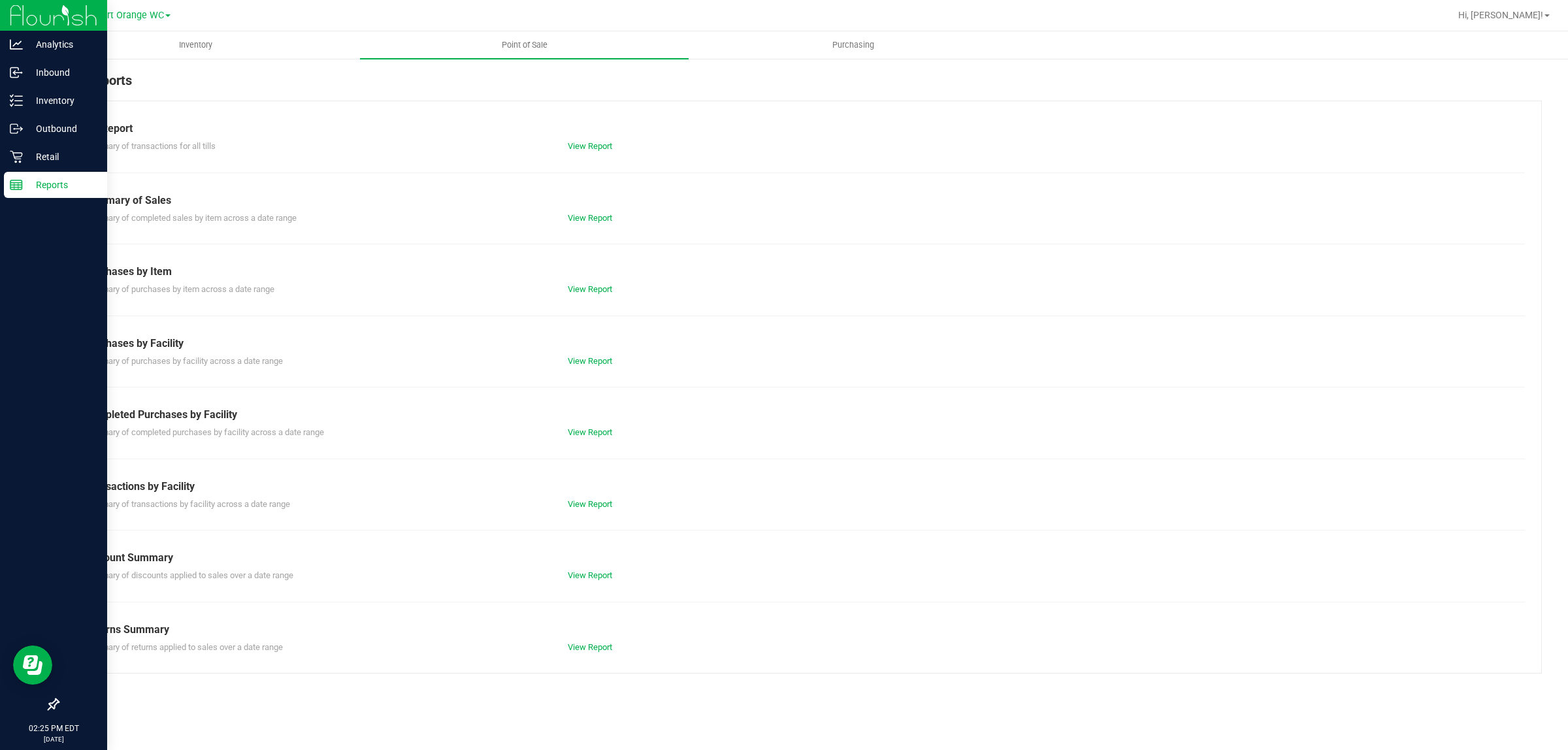
click at [583, 426] on div "View Report" at bounding box center [678, 432] width 241 height 13
click at [583, 432] on link "View Report" at bounding box center [590, 432] width 44 height 10
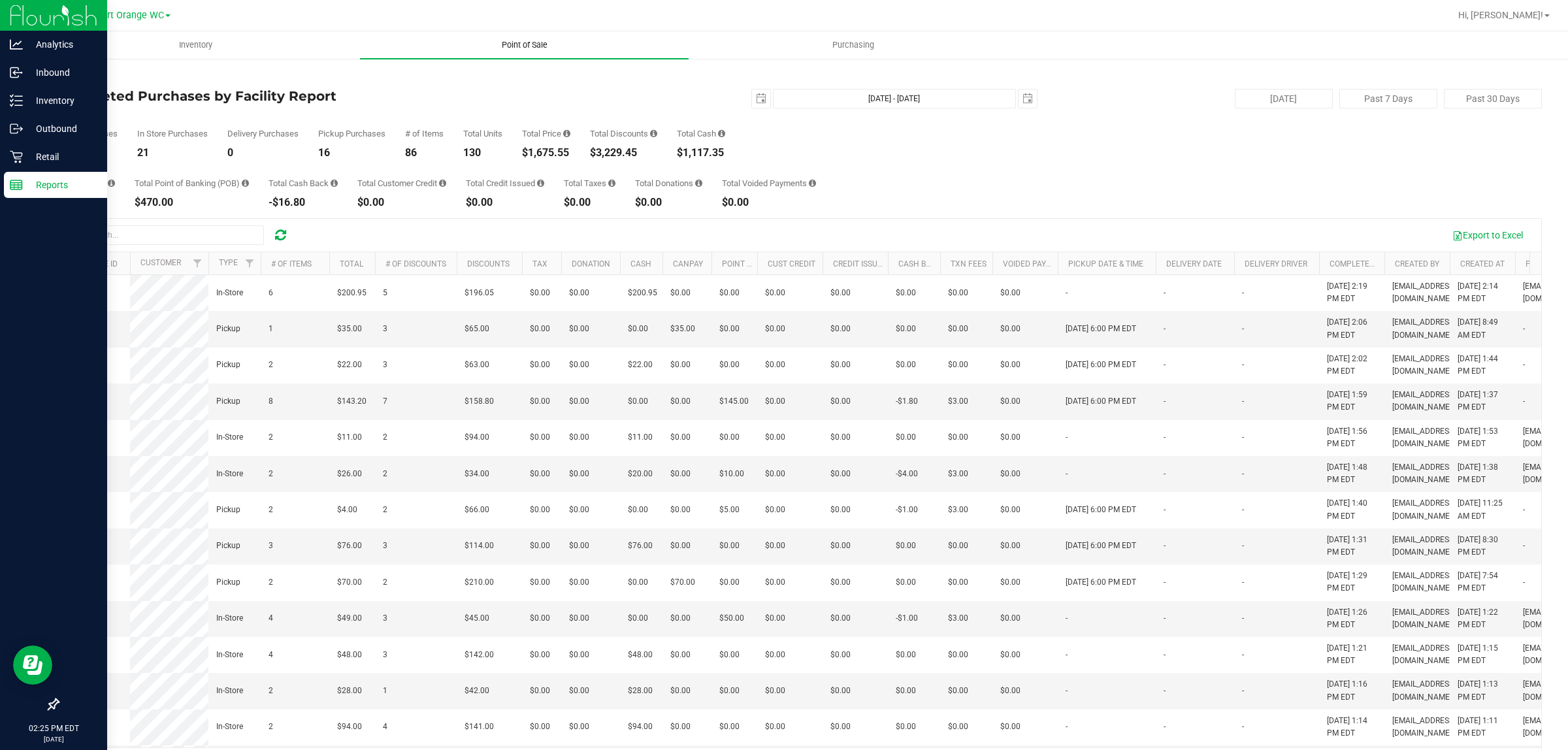
click at [531, 42] on span "Point of Sale" at bounding box center [525, 45] width 81 height 12
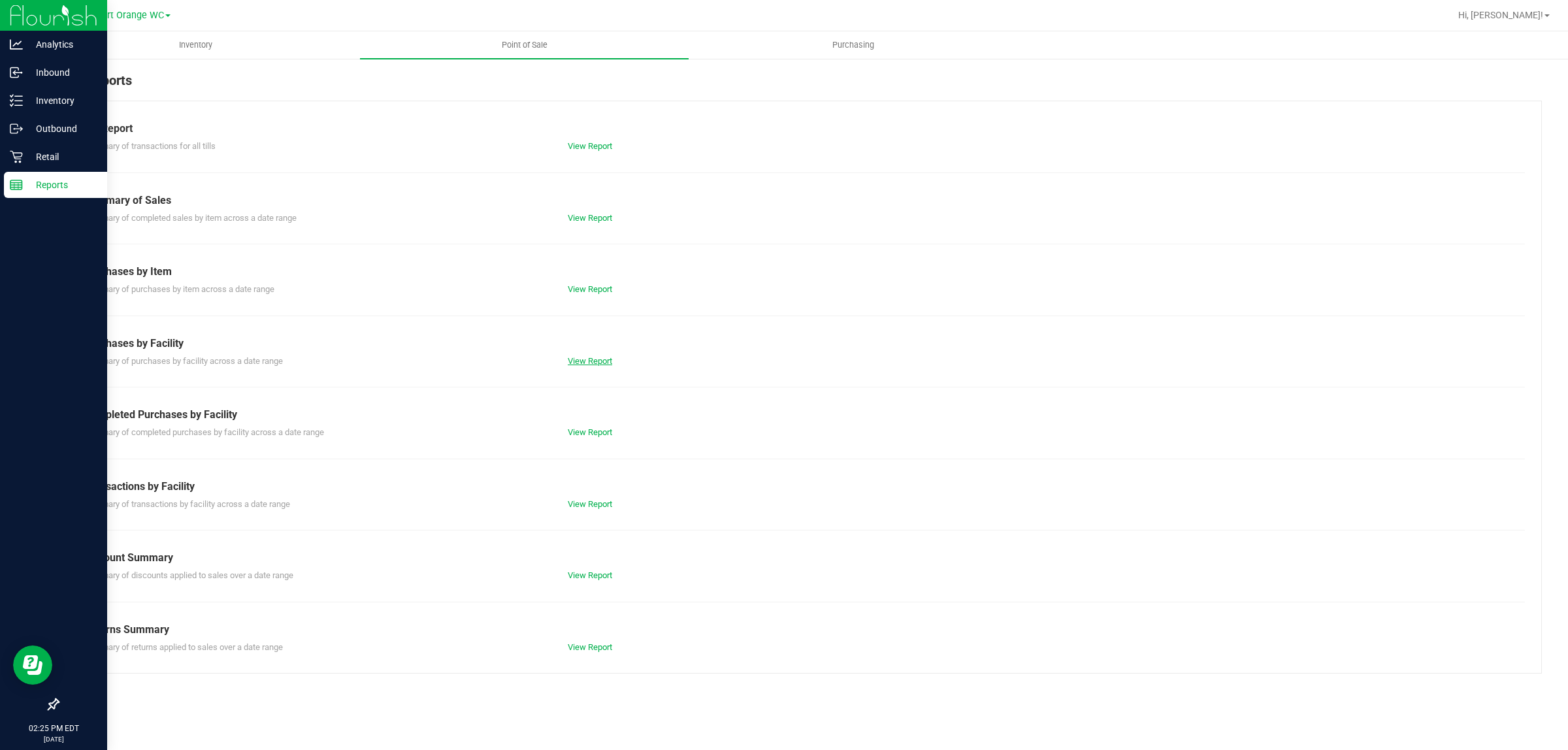
click at [581, 363] on link "View Report" at bounding box center [590, 361] width 44 height 10
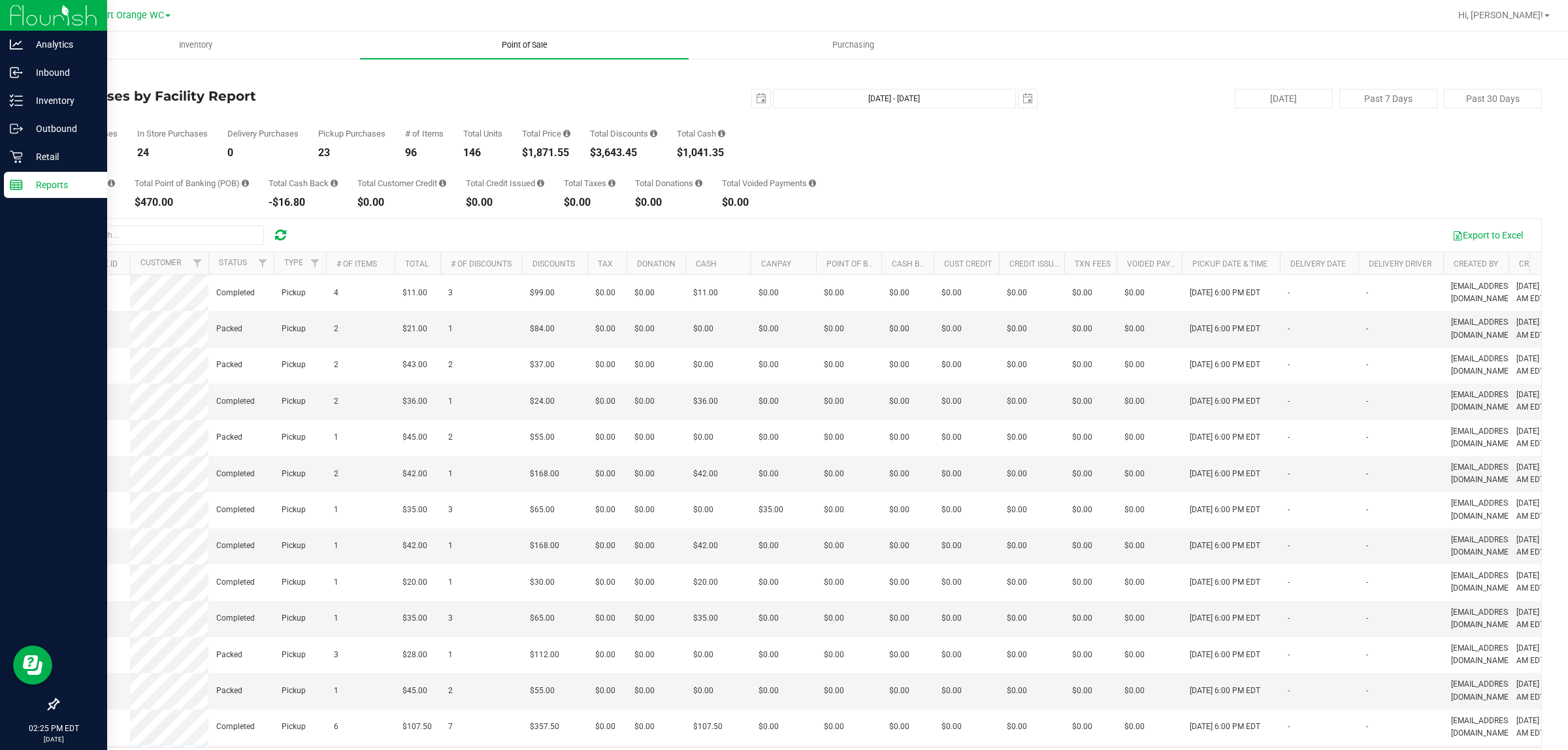
click at [522, 46] on span "Point of Sale" at bounding box center [525, 45] width 81 height 12
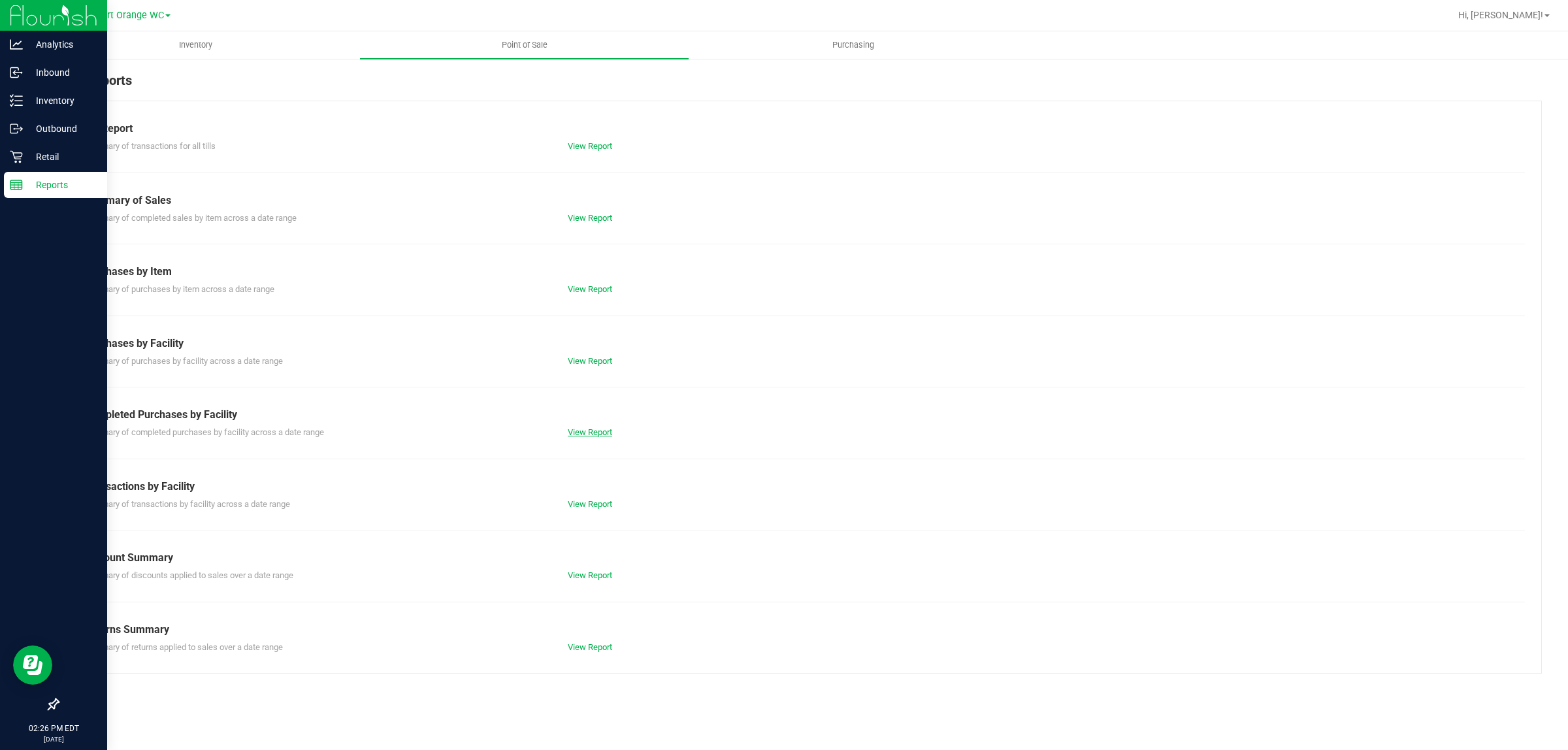
click at [596, 435] on link "View Report" at bounding box center [590, 432] width 44 height 10
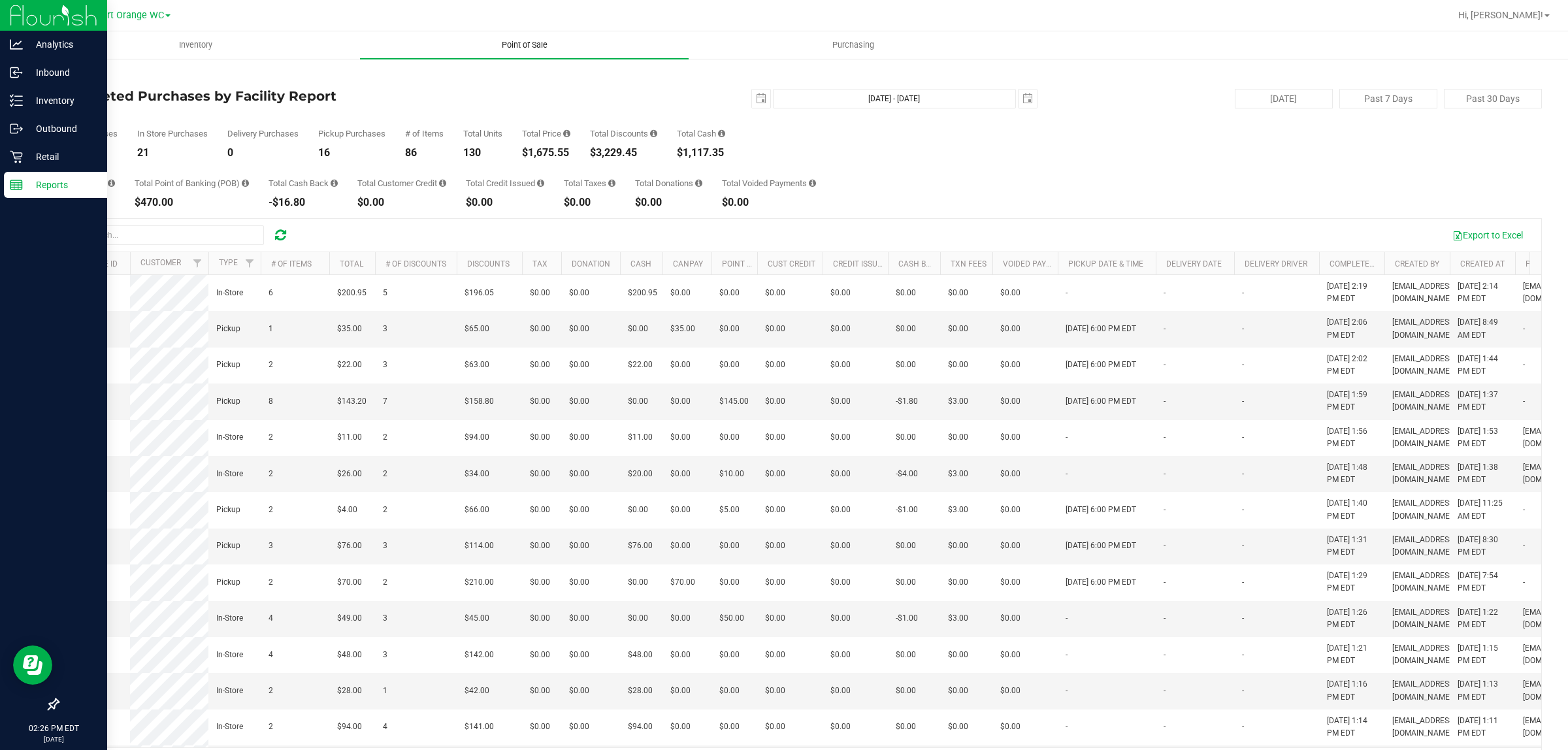
click at [516, 43] on span "Point of Sale" at bounding box center [525, 45] width 81 height 12
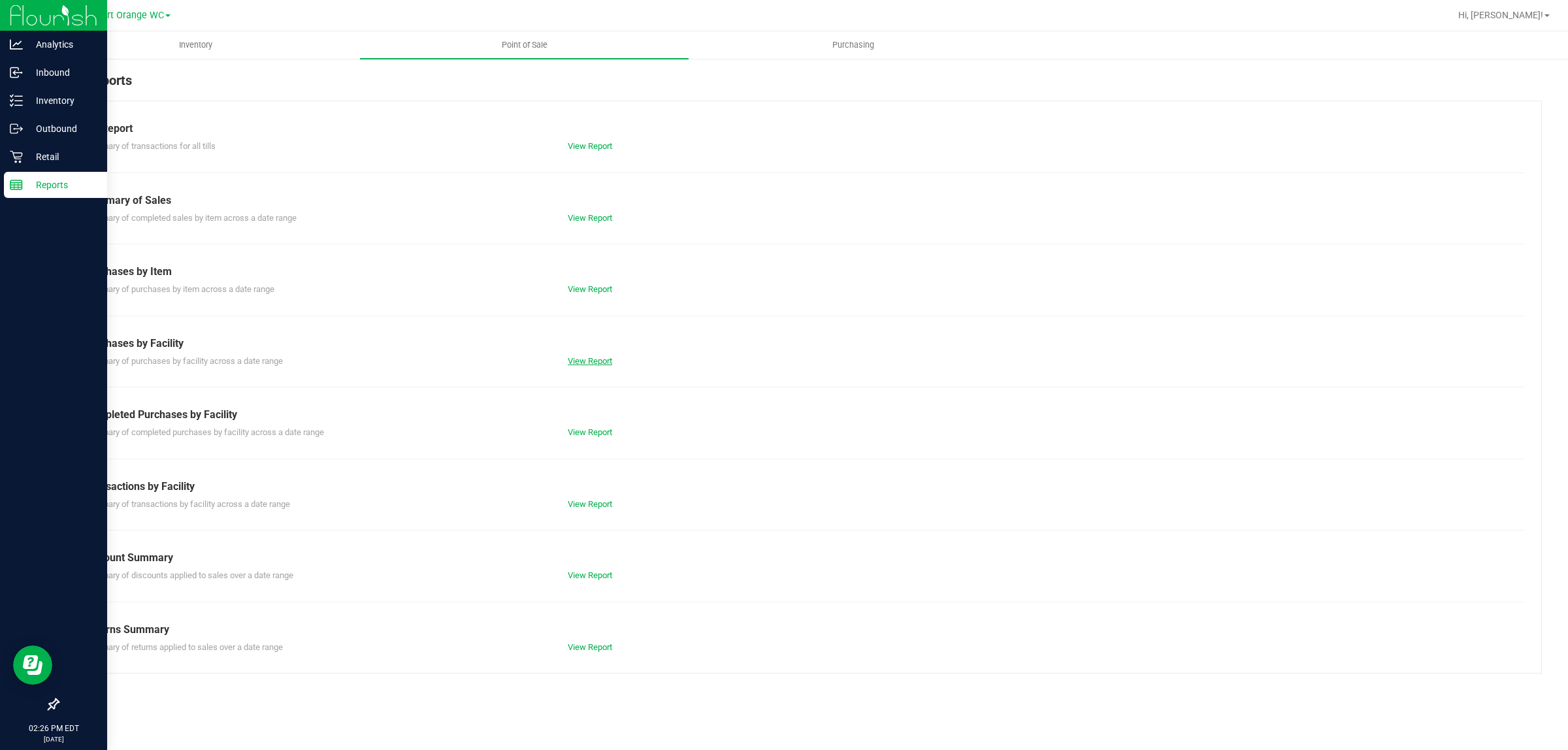
click at [610, 356] on link "View Report" at bounding box center [590, 361] width 44 height 10
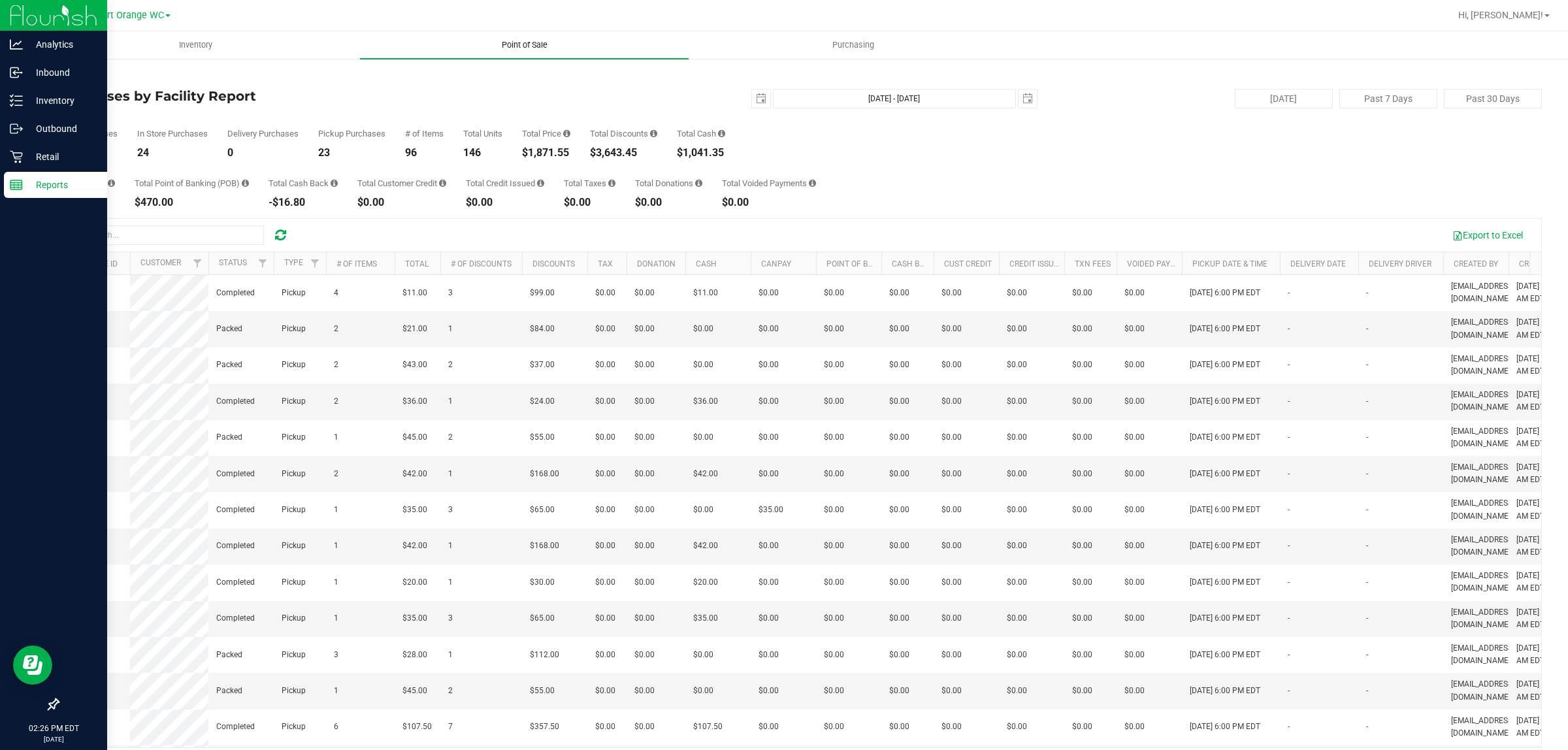
click at [534, 47] on span "Point of Sale" at bounding box center [525, 45] width 81 height 12
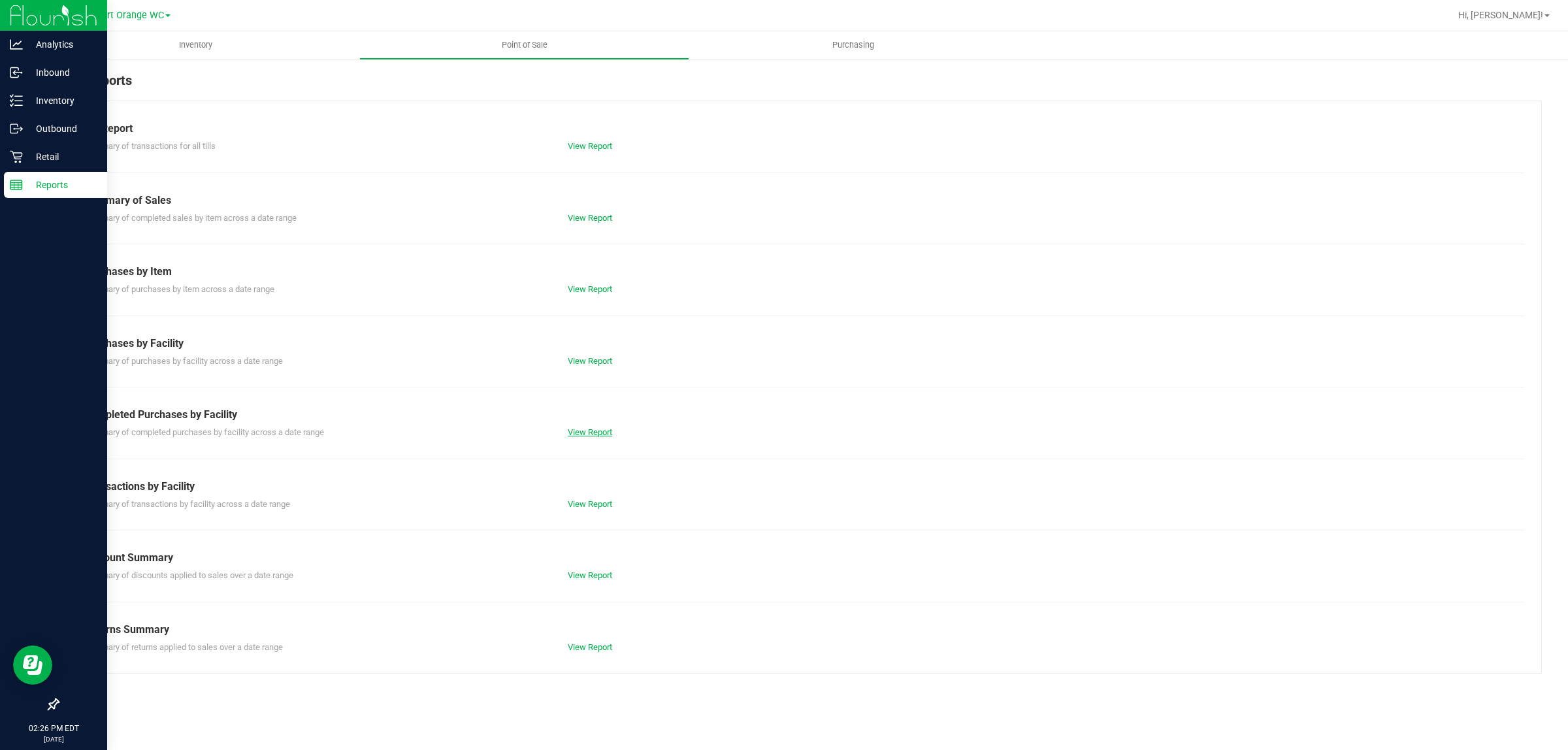
click at [573, 433] on link "View Report" at bounding box center [590, 432] width 44 height 10
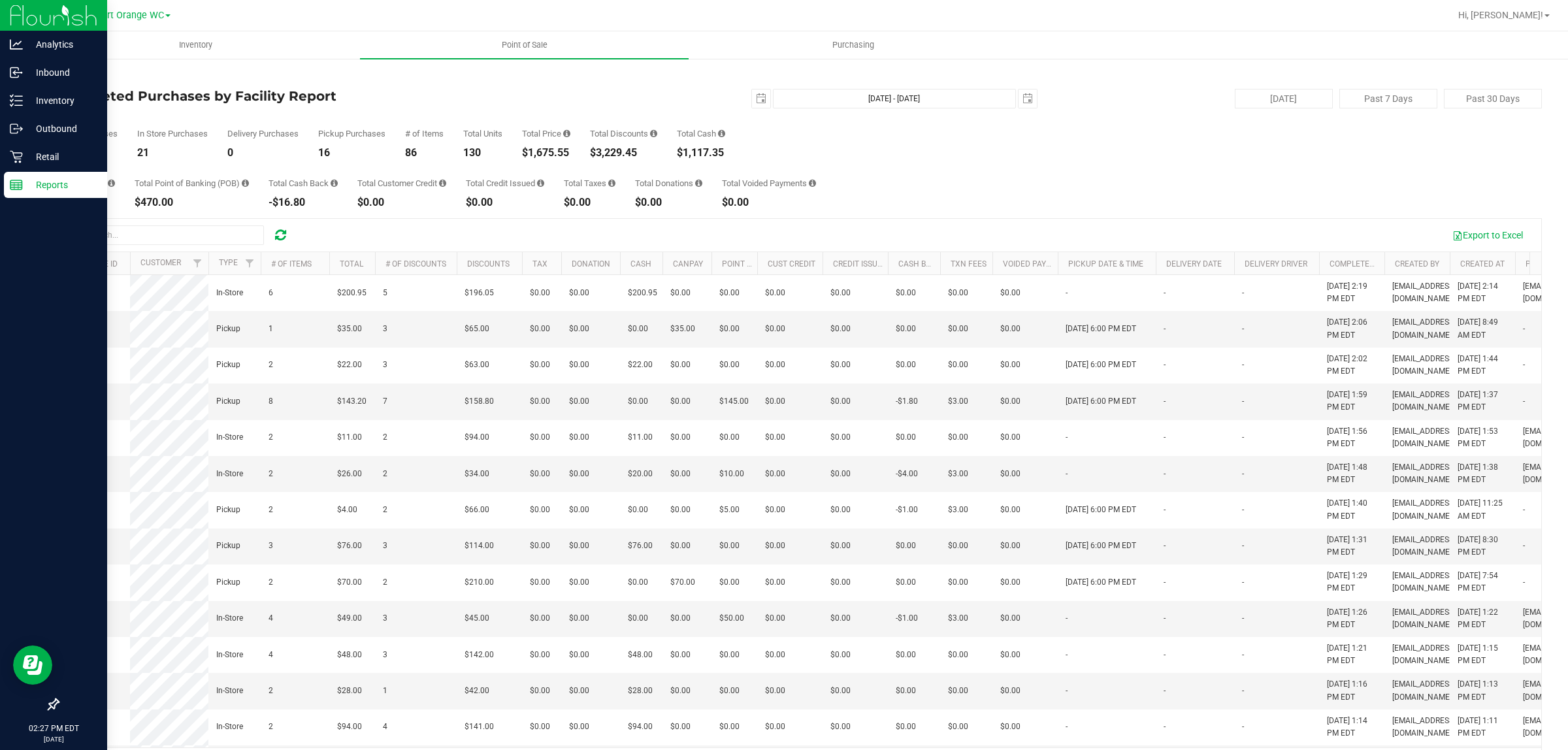
click at [55, 181] on p "Reports" at bounding box center [62, 185] width 78 height 16
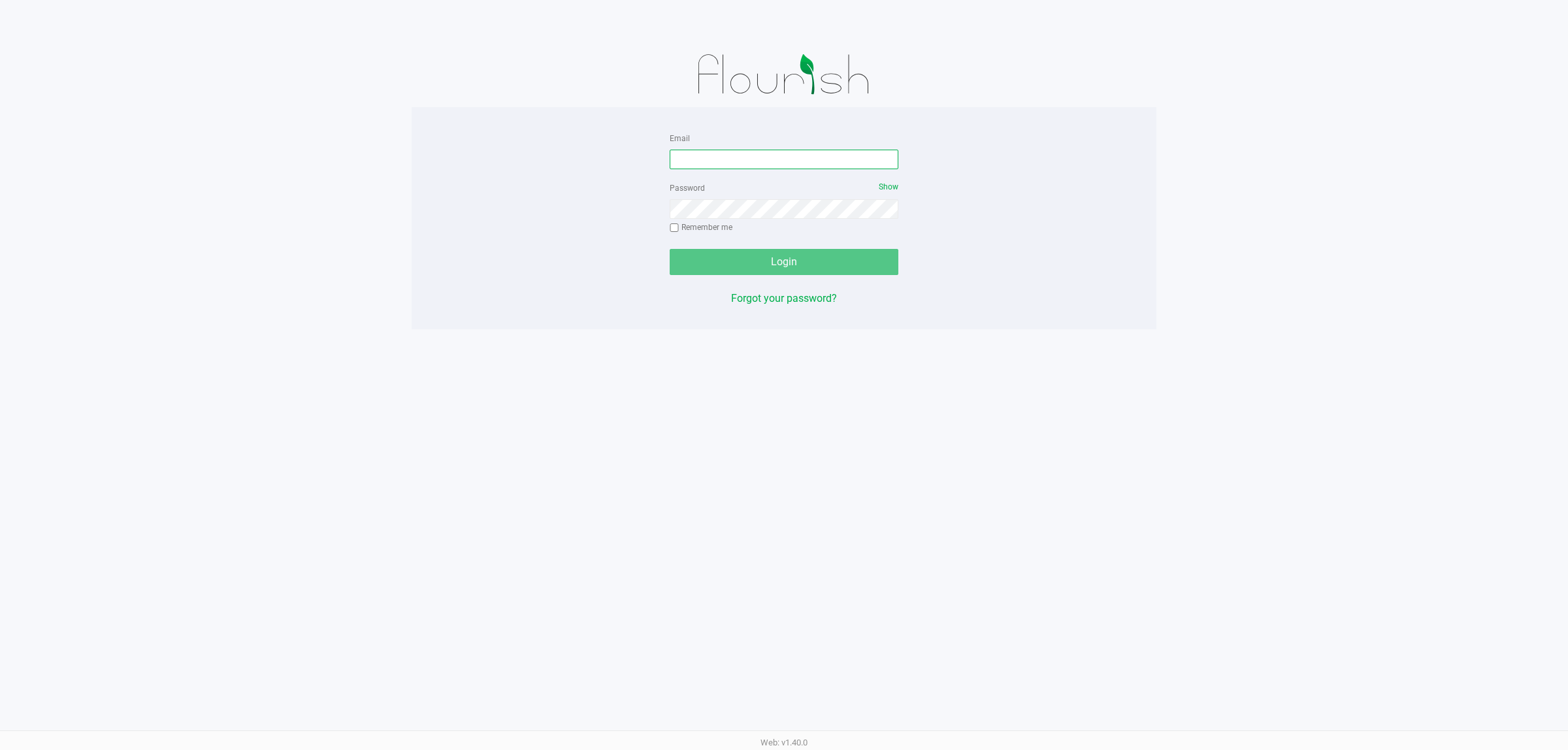
click at [796, 165] on input "Email" at bounding box center [784, 159] width 228 height 19
type input "[EMAIL_ADDRESS][DOMAIN_NAME]"
click at [670, 249] on button "Login" at bounding box center [784, 262] width 228 height 26
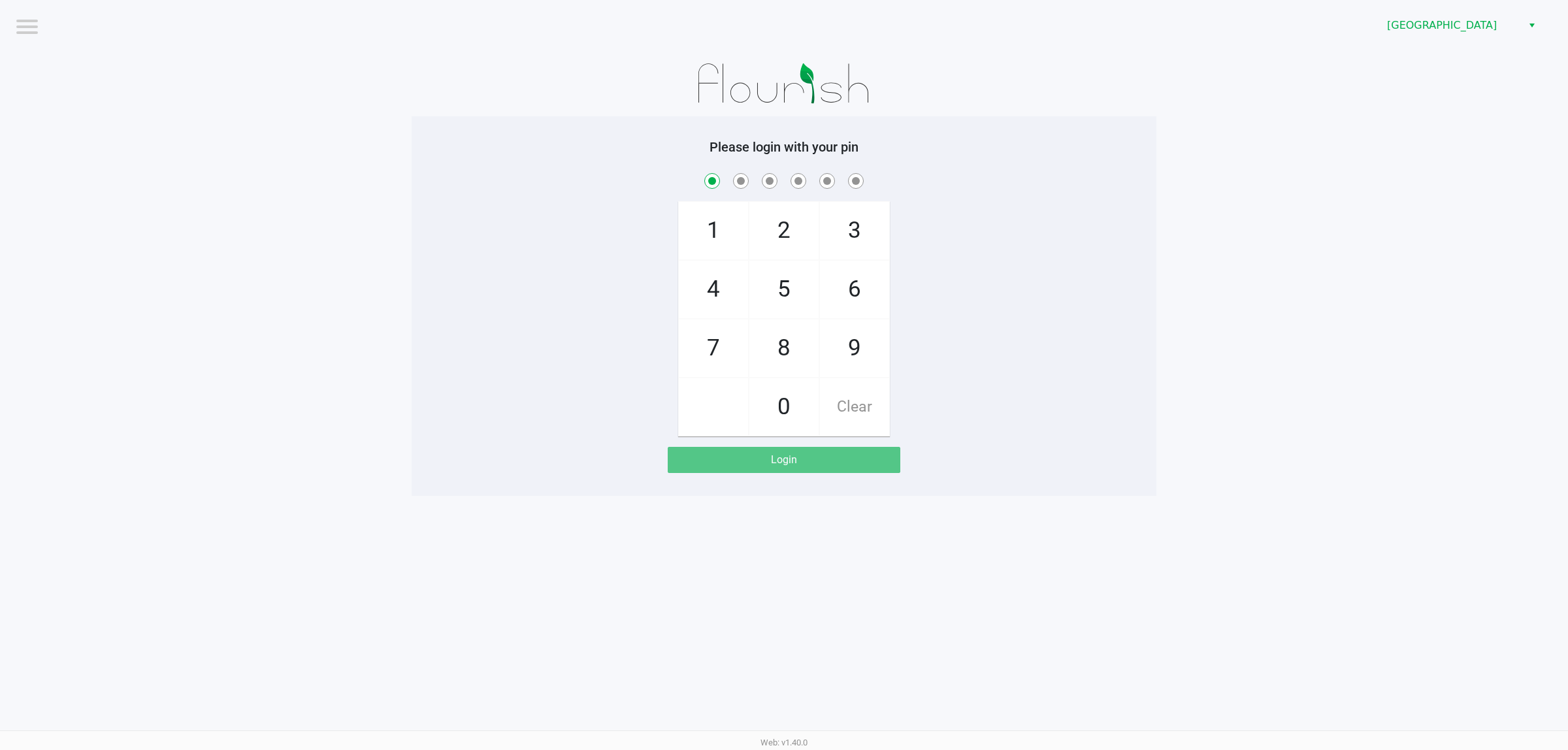
checkbox input "true"
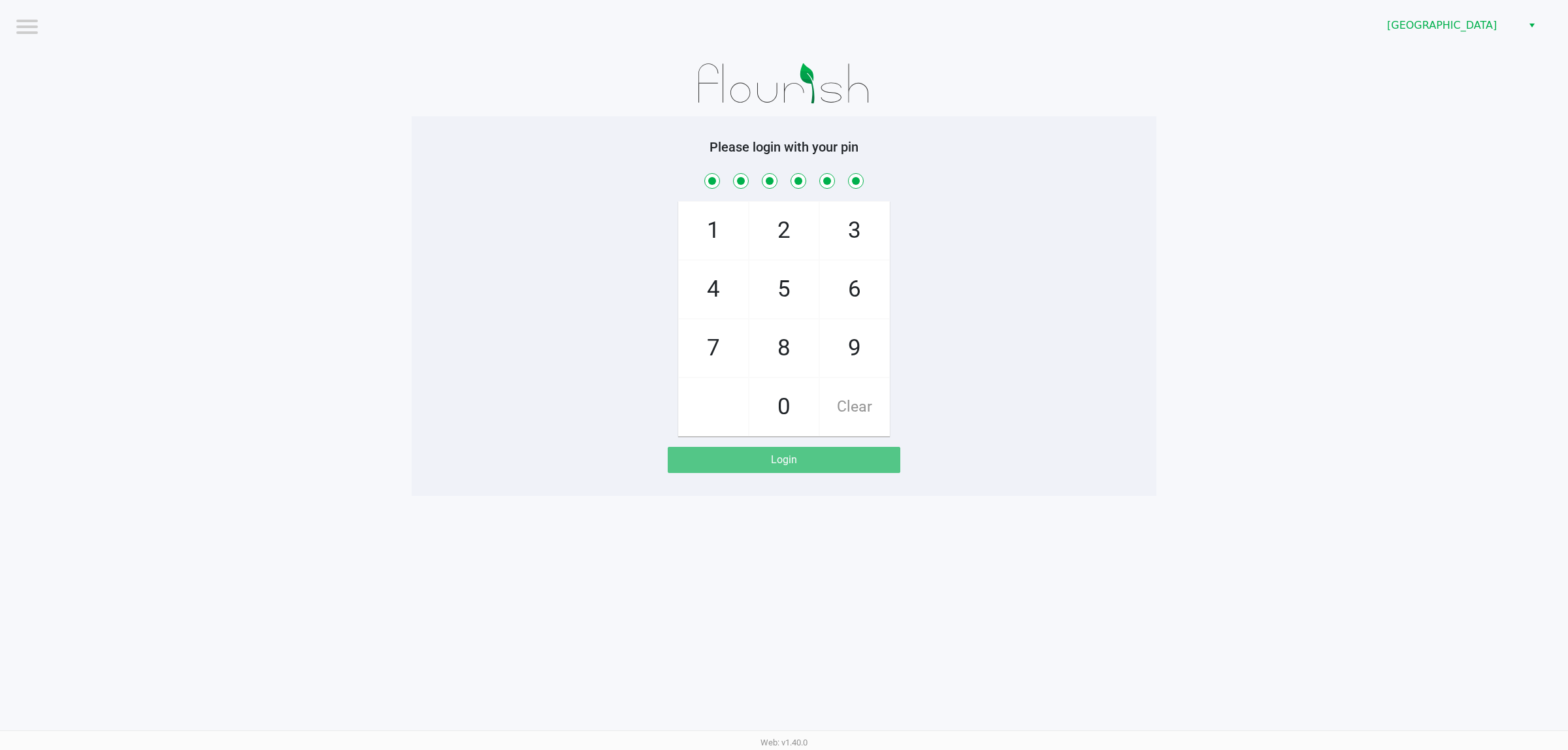
checkbox input "true"
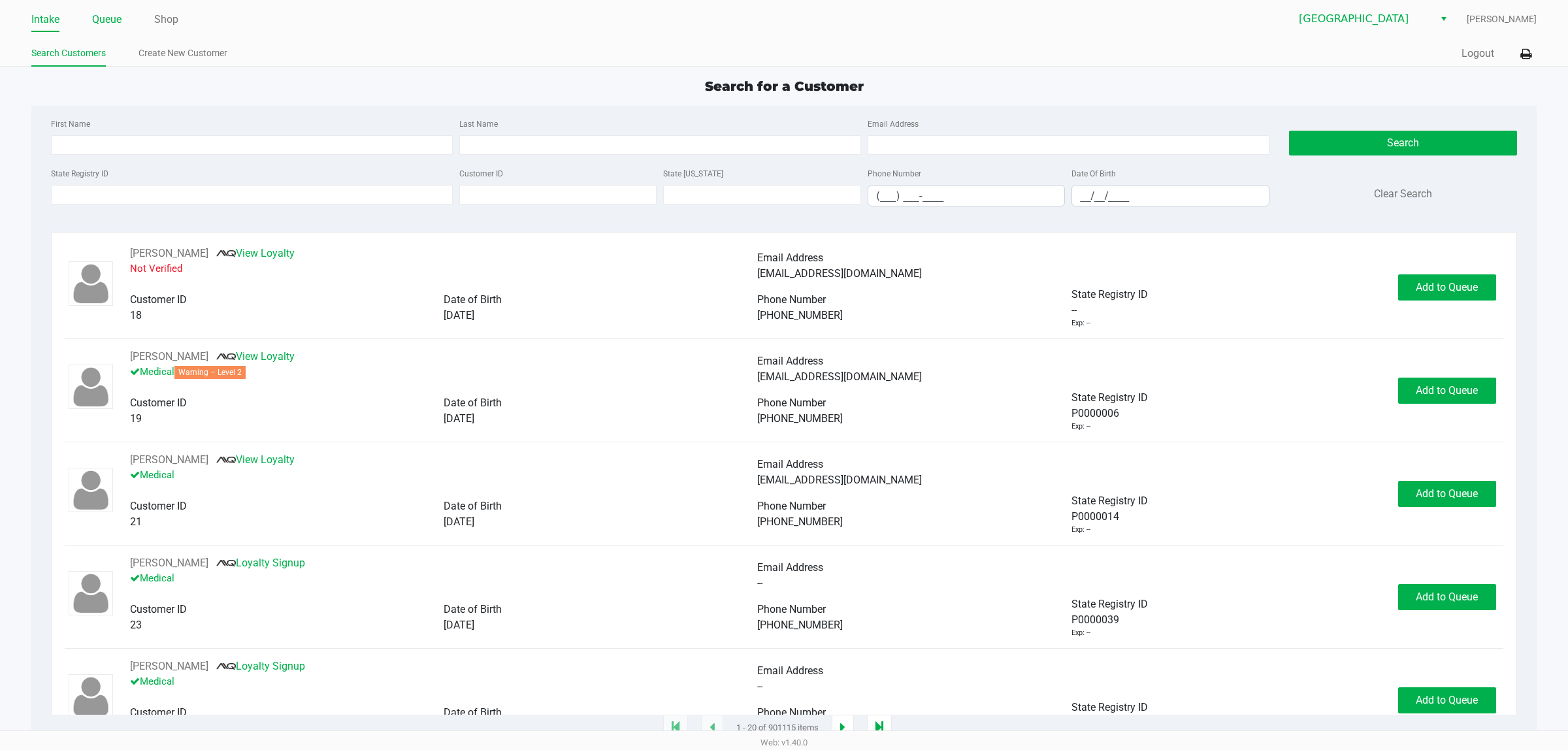
click at [112, 17] on link "Queue" at bounding box center [107, 19] width 29 height 18
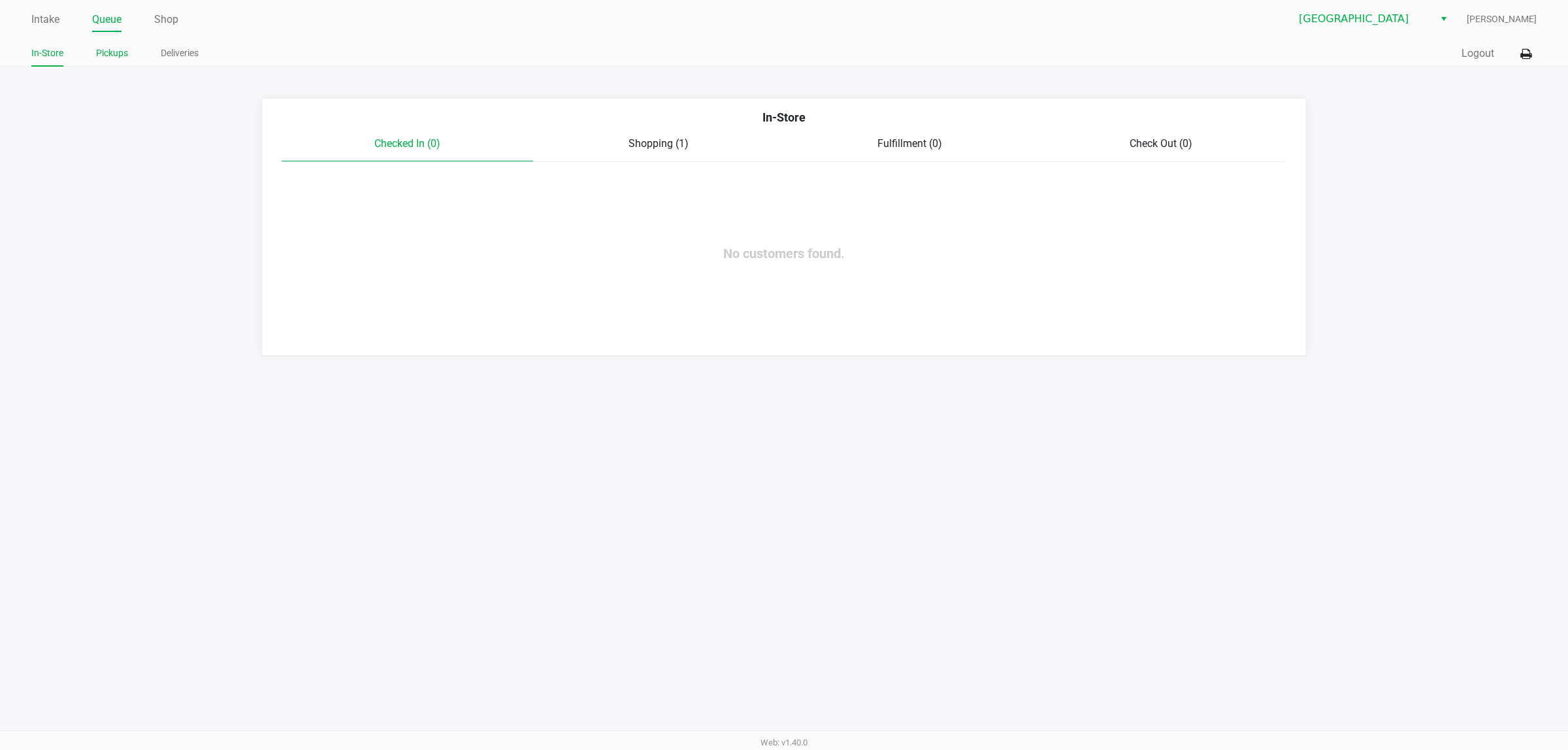
click at [106, 55] on link "Pickups" at bounding box center [112, 53] width 32 height 17
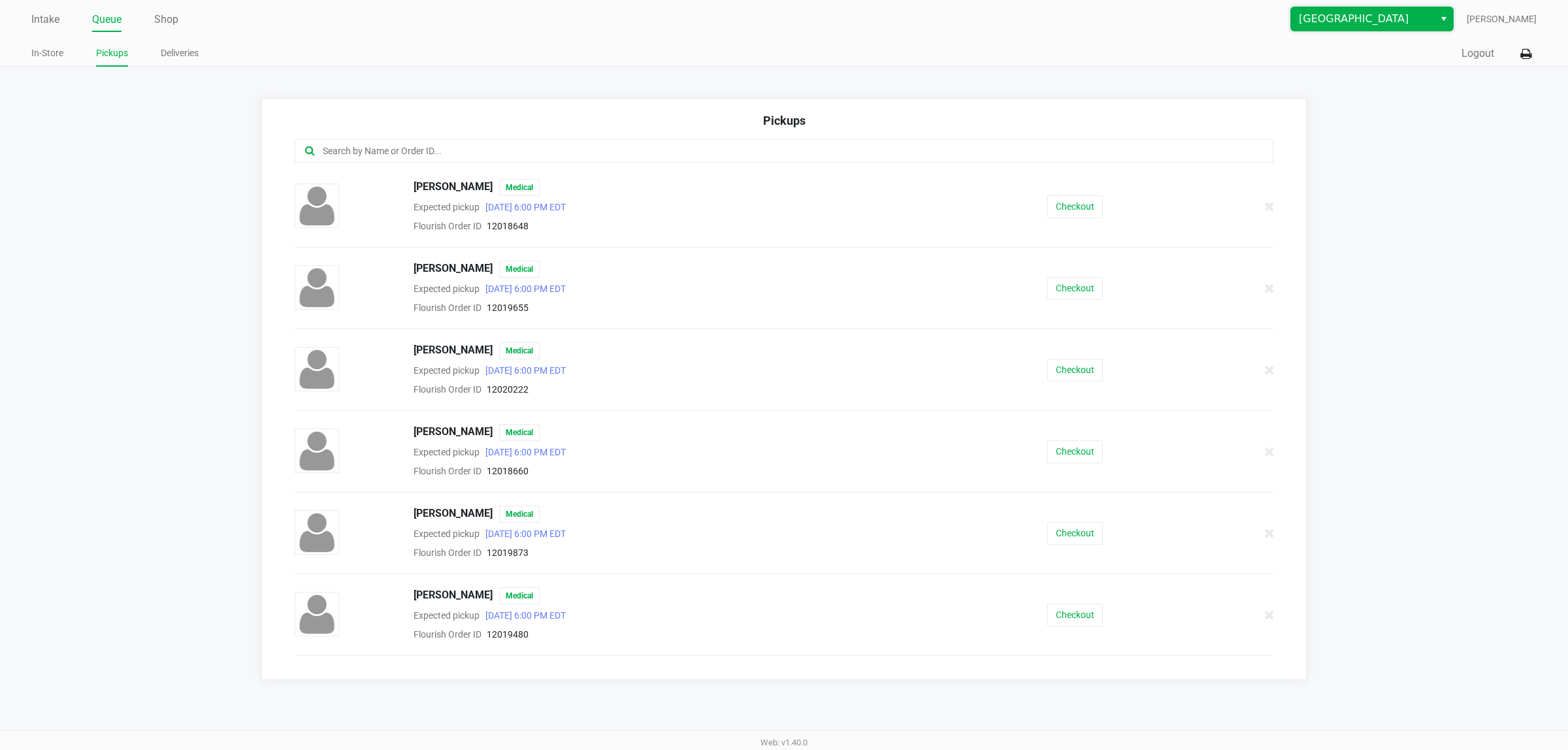
click at [1341, 19] on span "Palm Coast WC" at bounding box center [1362, 19] width 127 height 16
click at [1337, 57] on span "Port Orange WC" at bounding box center [1347, 63] width 73 height 16
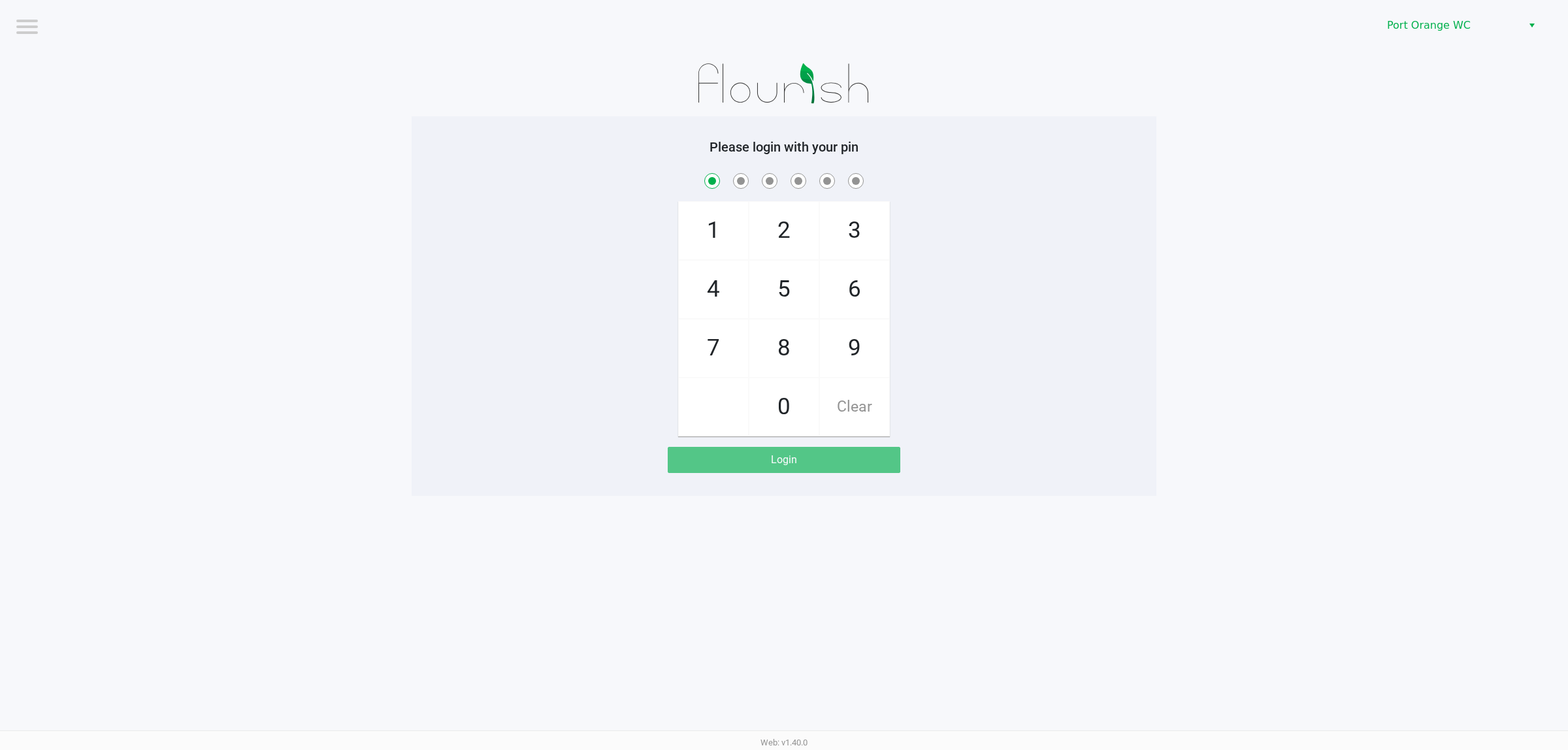
checkbox input "true"
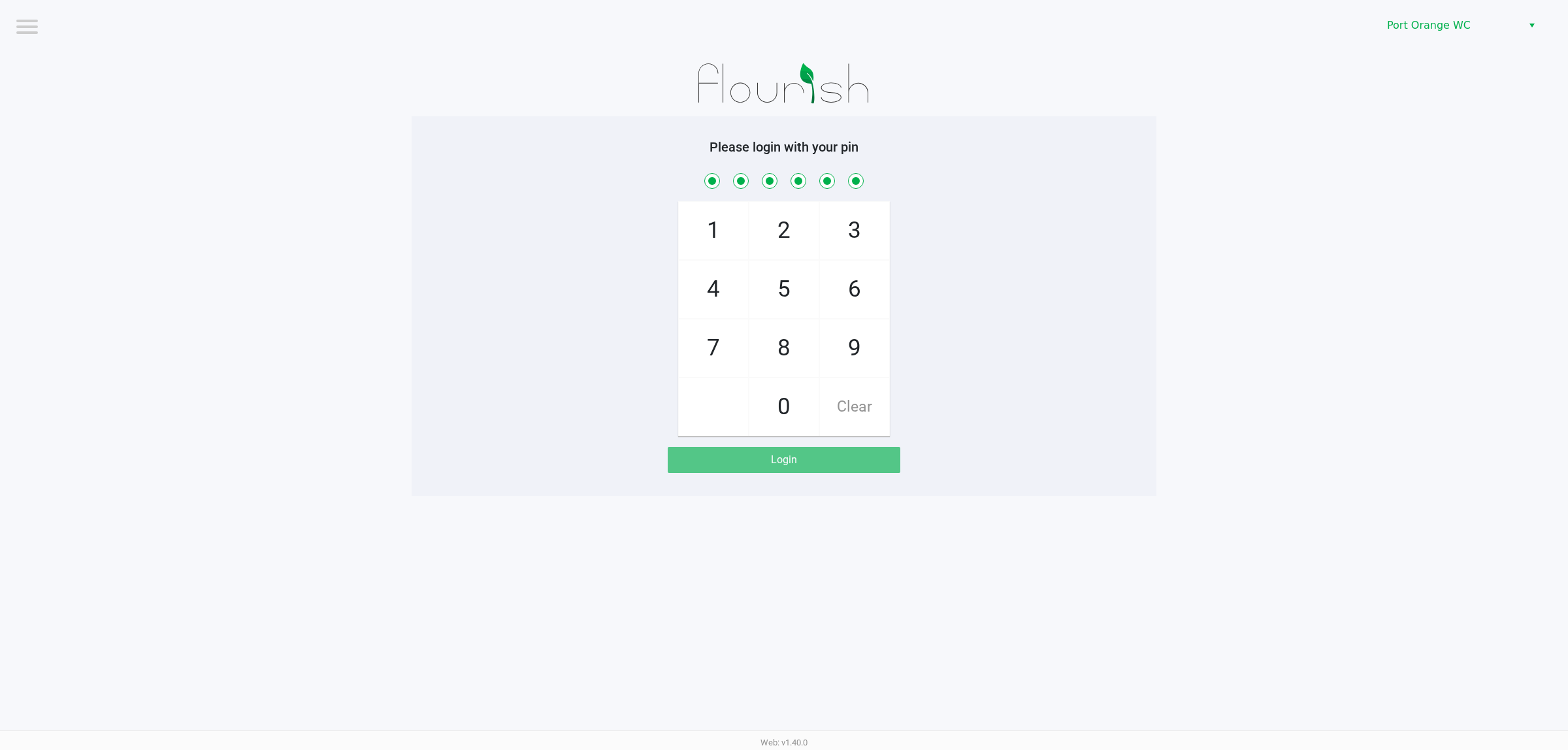
checkbox input "true"
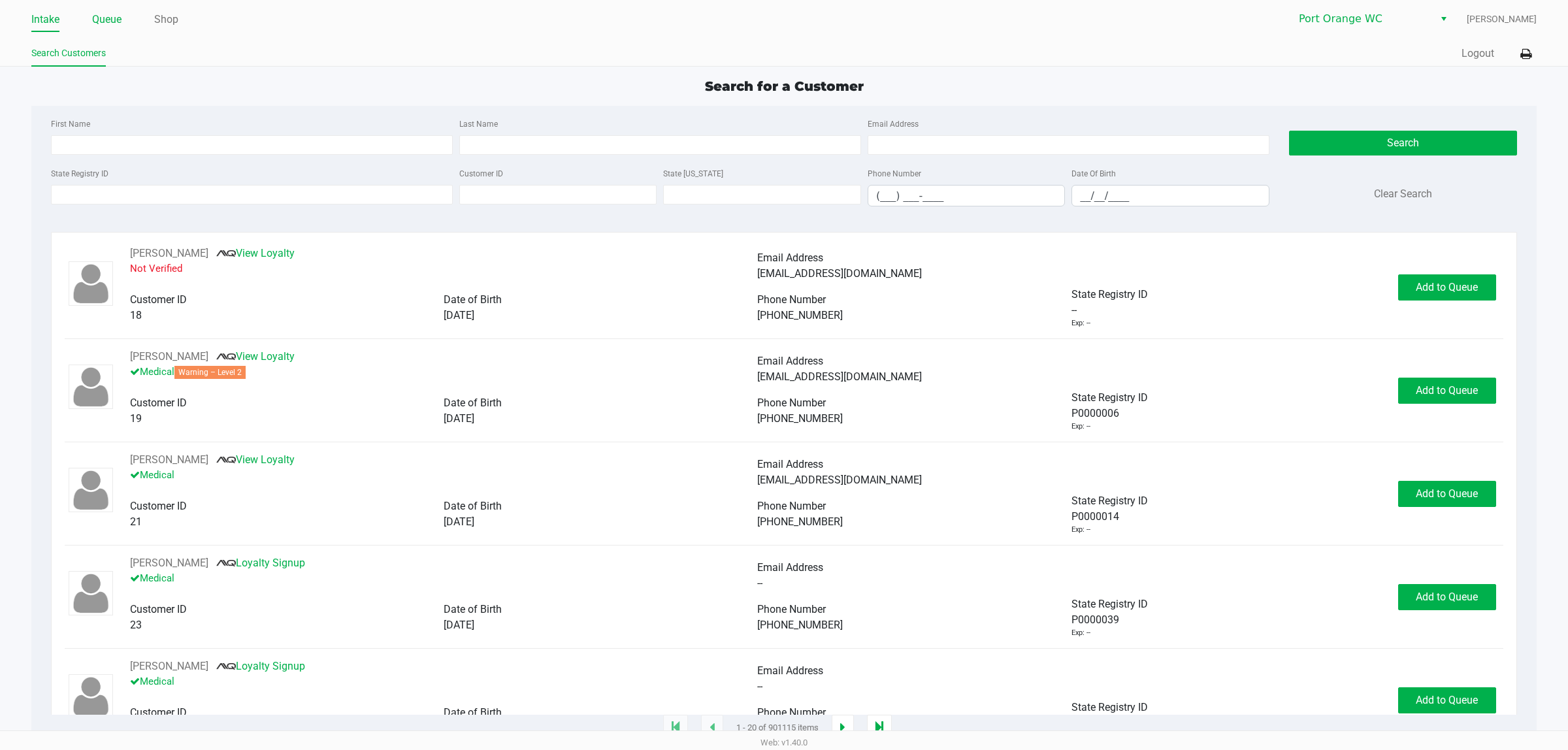
click at [116, 10] on link "Queue" at bounding box center [107, 19] width 29 height 18
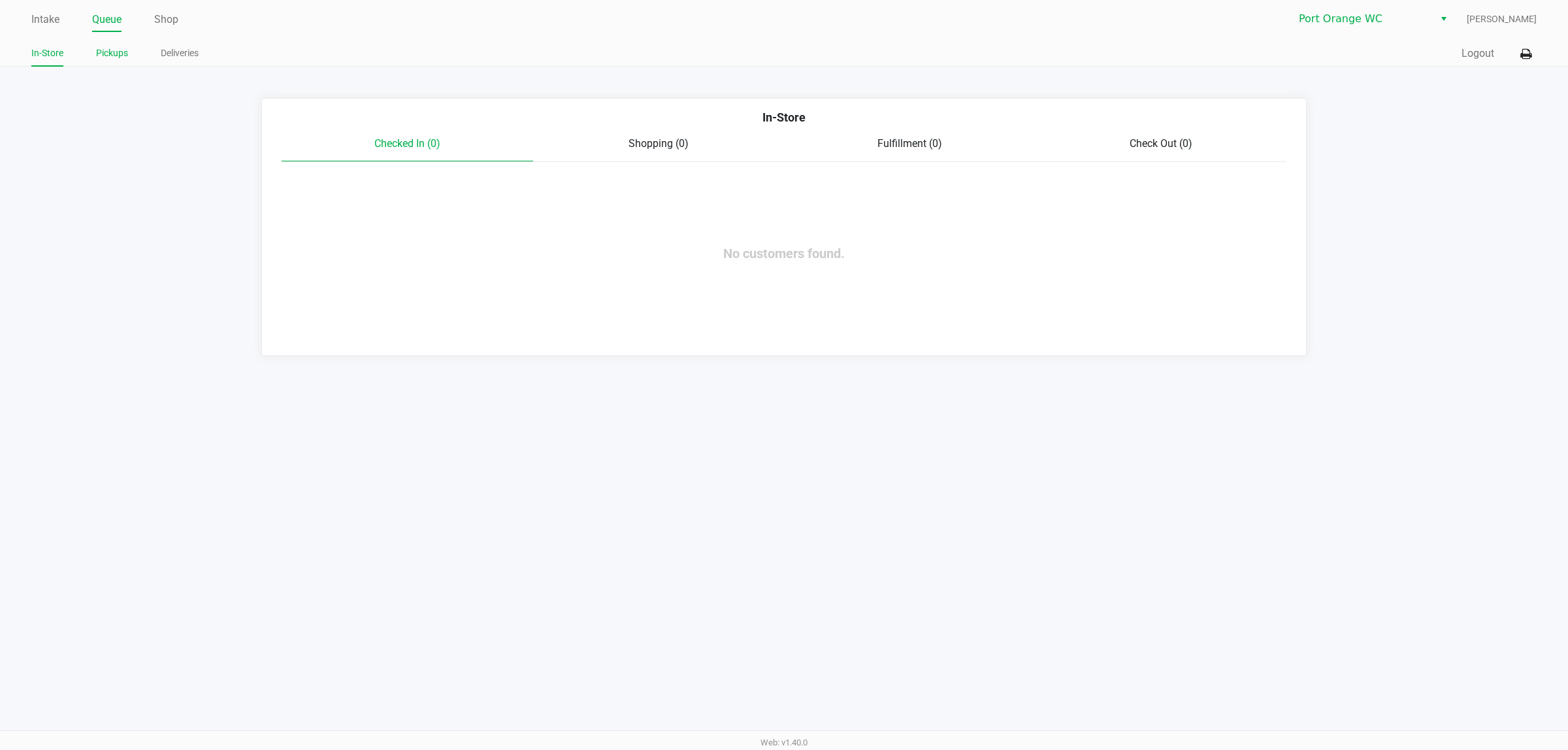
click at [110, 50] on link "Pickups" at bounding box center [112, 53] width 32 height 17
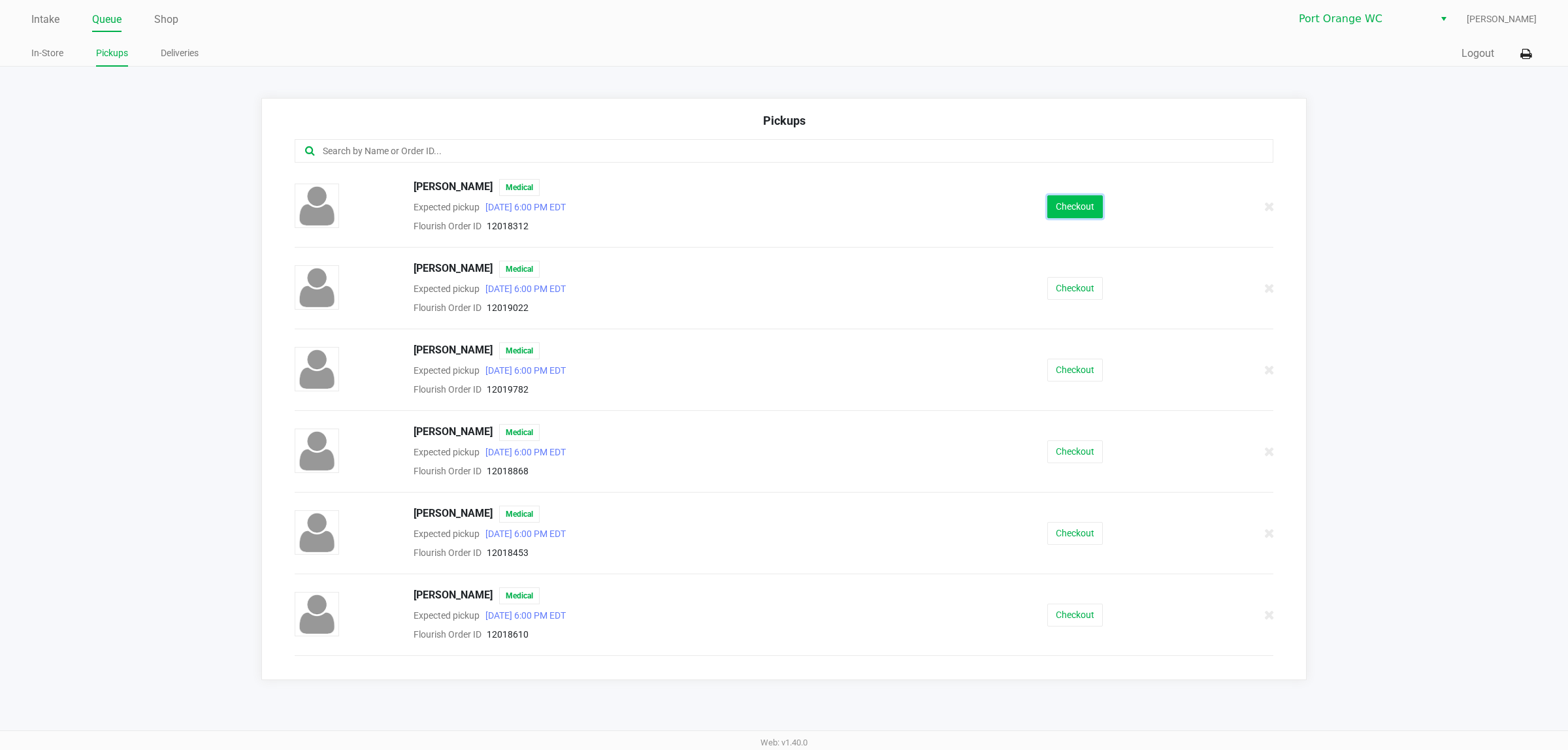
click at [1066, 210] on button "Checkout" at bounding box center [1075, 206] width 55 height 23
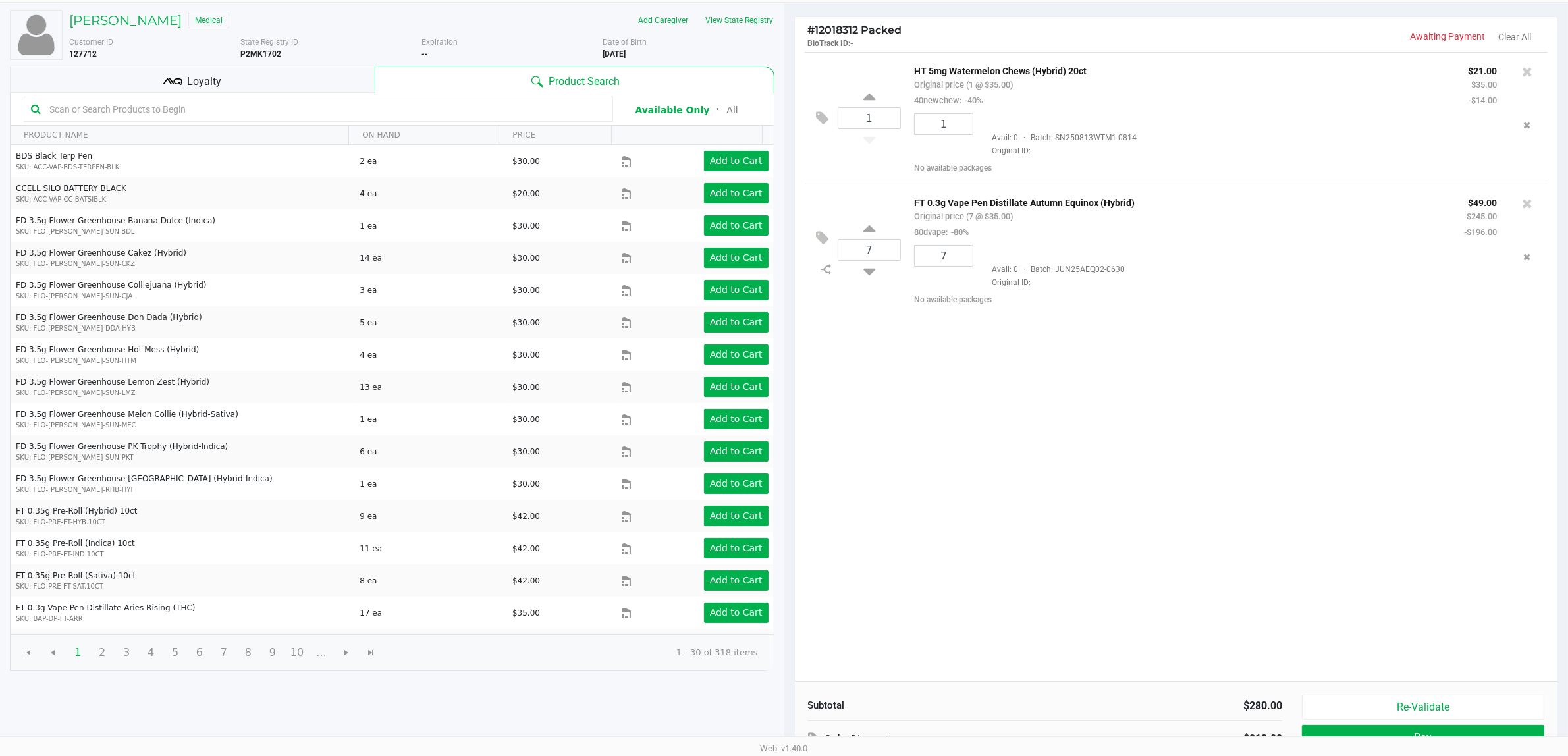
scroll to position [136, 0]
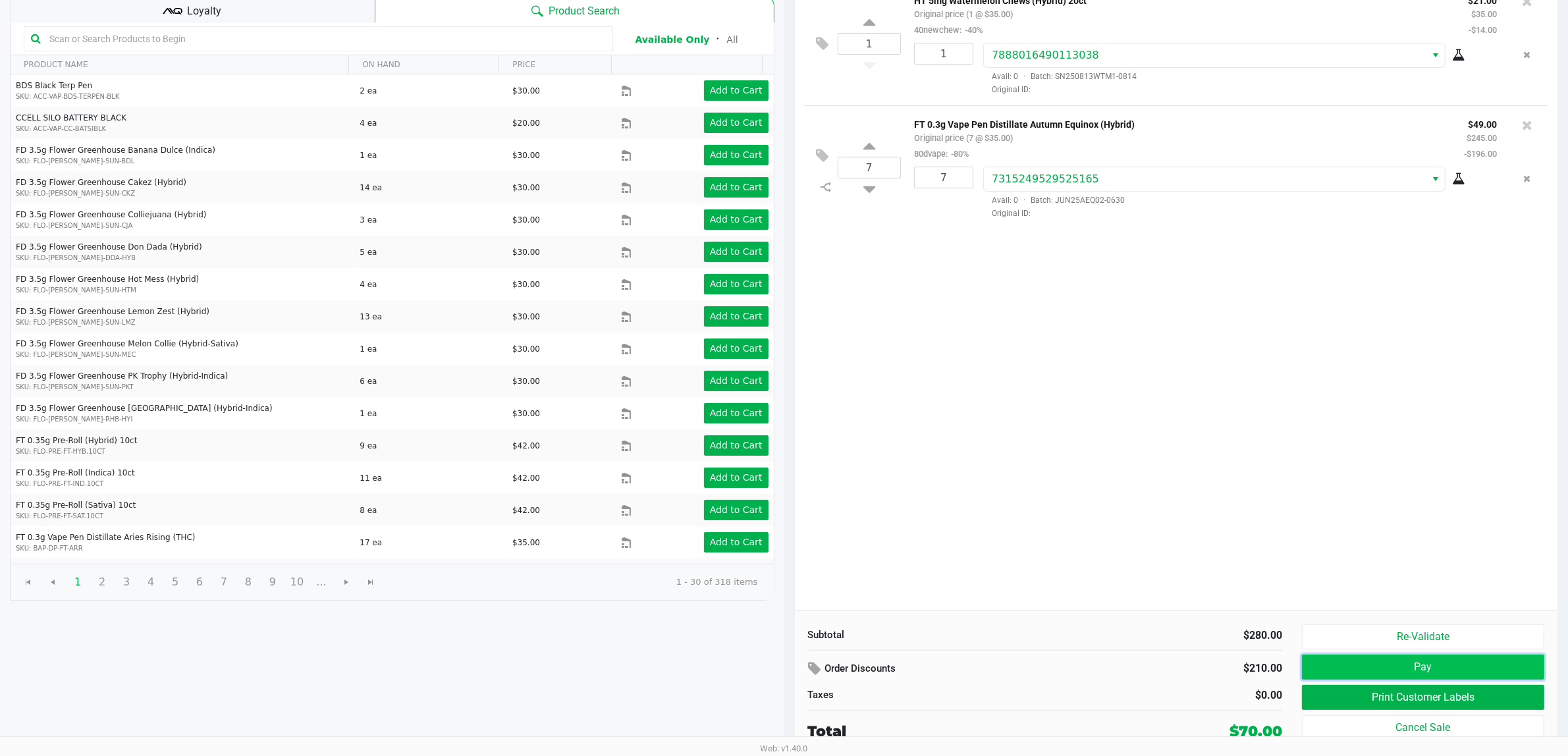
click at [1439, 667] on button "Pay" at bounding box center [1423, 667] width 242 height 25
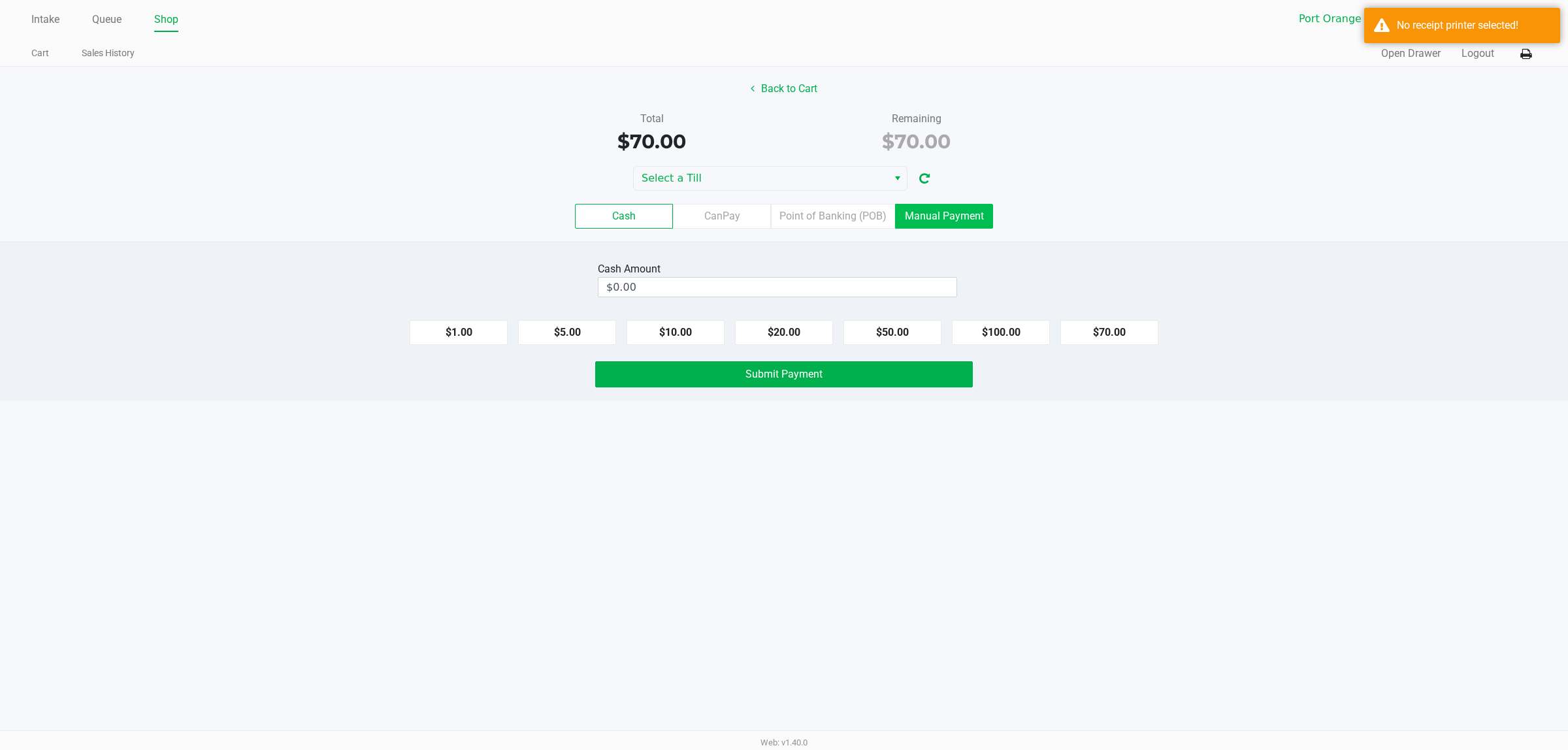
click at [961, 227] on label "Manual Payment" at bounding box center [945, 217] width 98 height 25
click at [0, 0] on 8 "Manual Payment" at bounding box center [0, 0] width 0 height 0
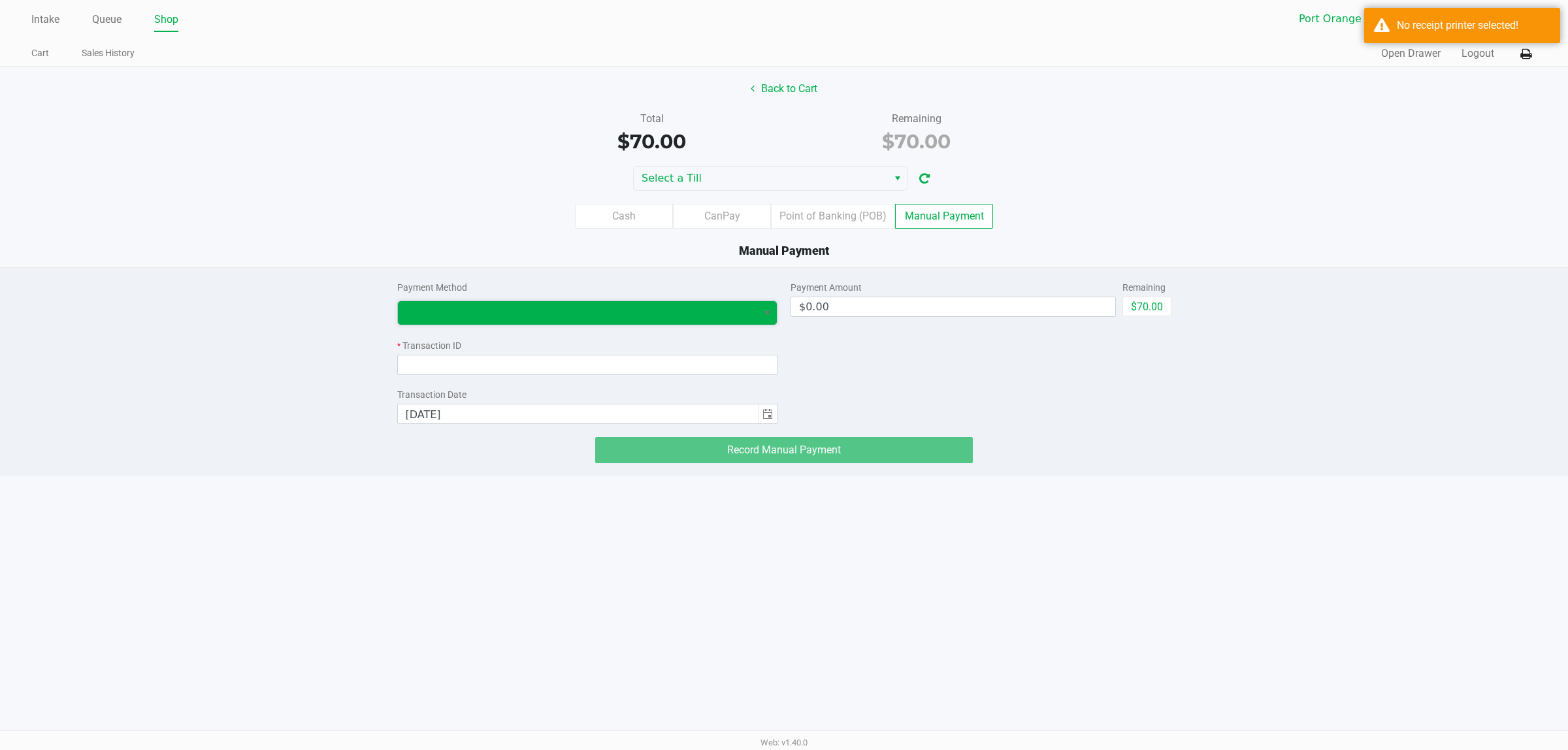
click at [540, 305] on span at bounding box center [578, 313] width 361 height 24
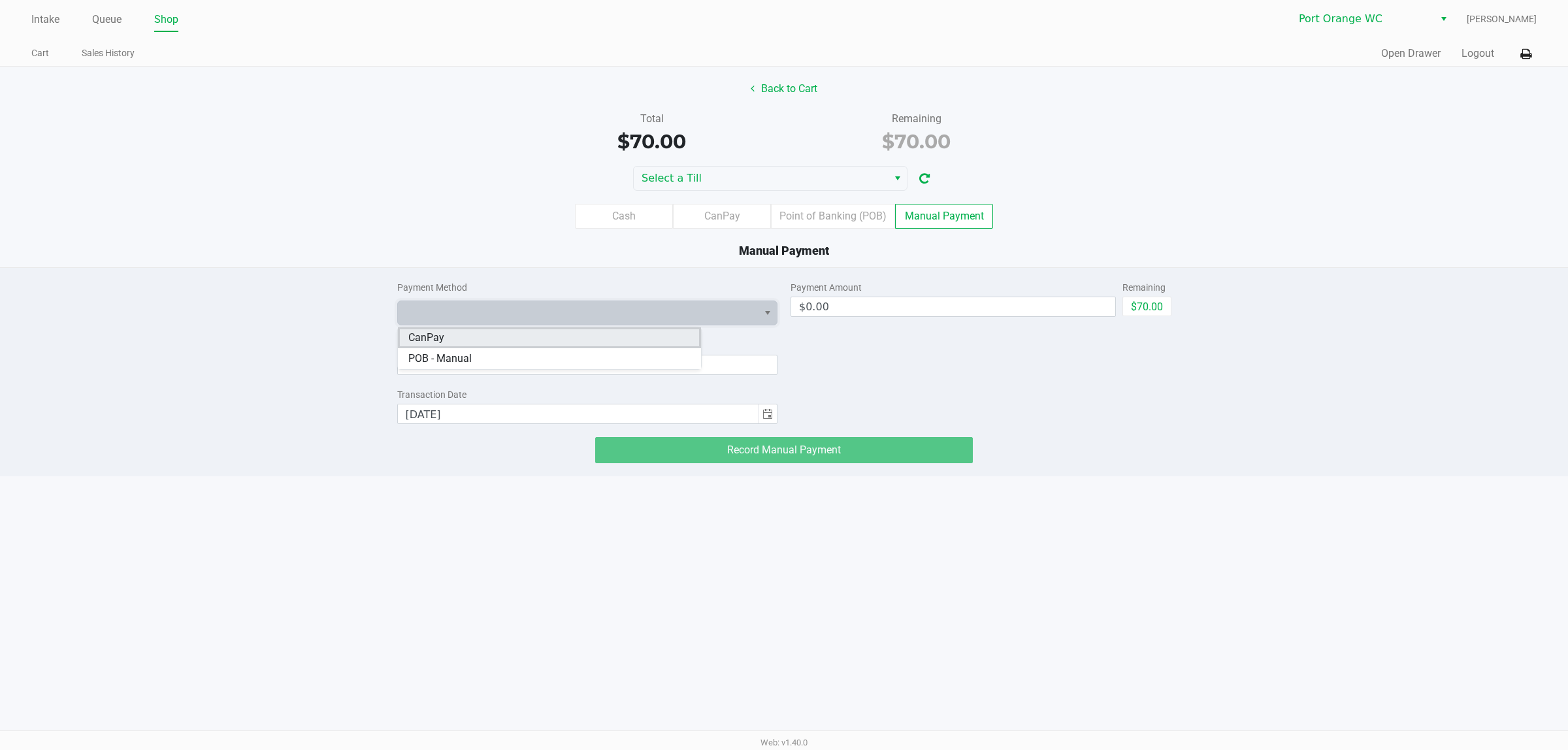
click at [416, 334] on span "CanPay" at bounding box center [426, 338] width 36 height 16
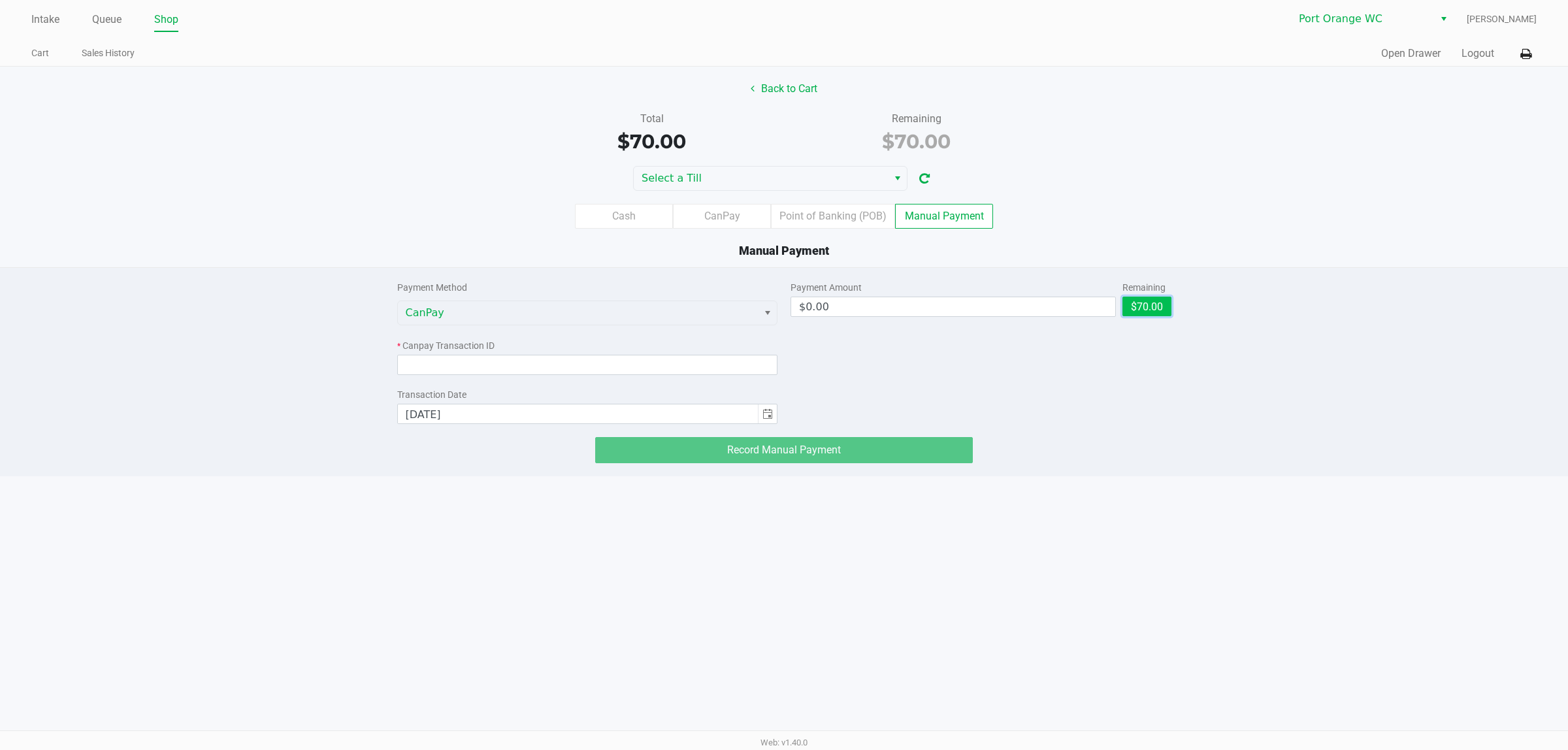
click at [1144, 307] on button "$70.00" at bounding box center [1147, 307] width 49 height 19
type input "$70.00"
click at [603, 361] on input at bounding box center [587, 365] width 381 height 20
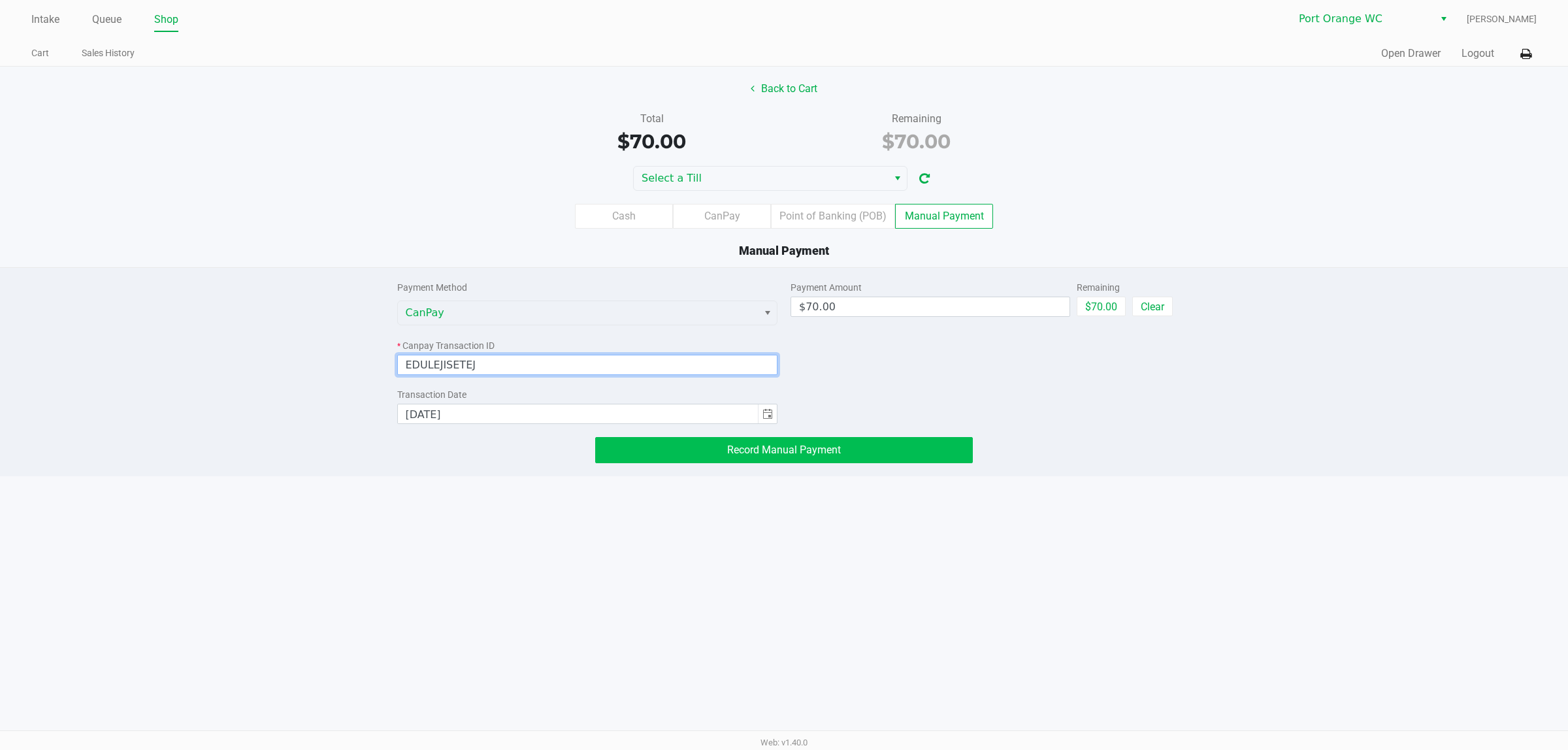
type input "EDULEJISETEJ"
click at [820, 446] on span "Record Manual Payment" at bounding box center [784, 450] width 113 height 12
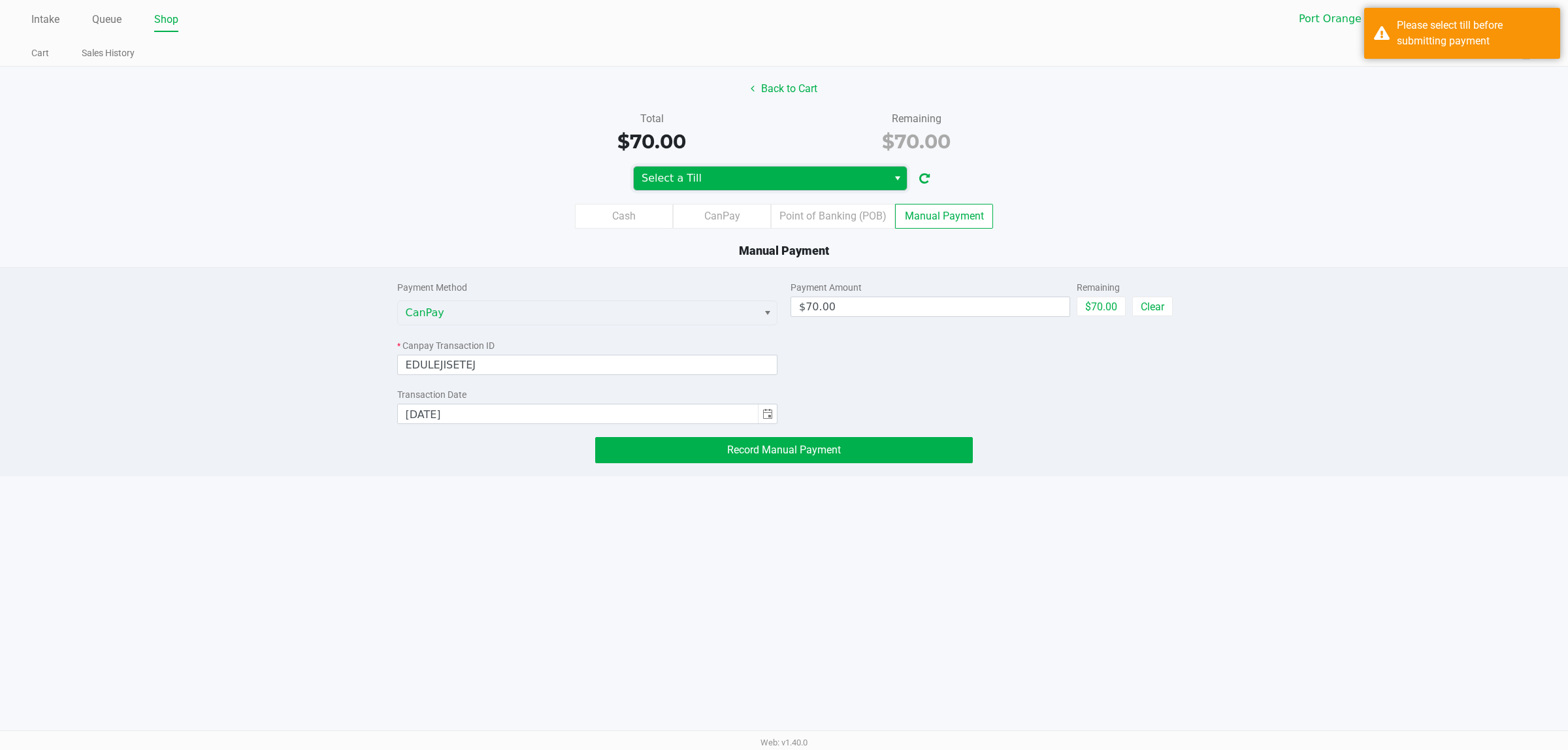
click at [703, 179] on span "Select a Till" at bounding box center [760, 178] width 239 height 16
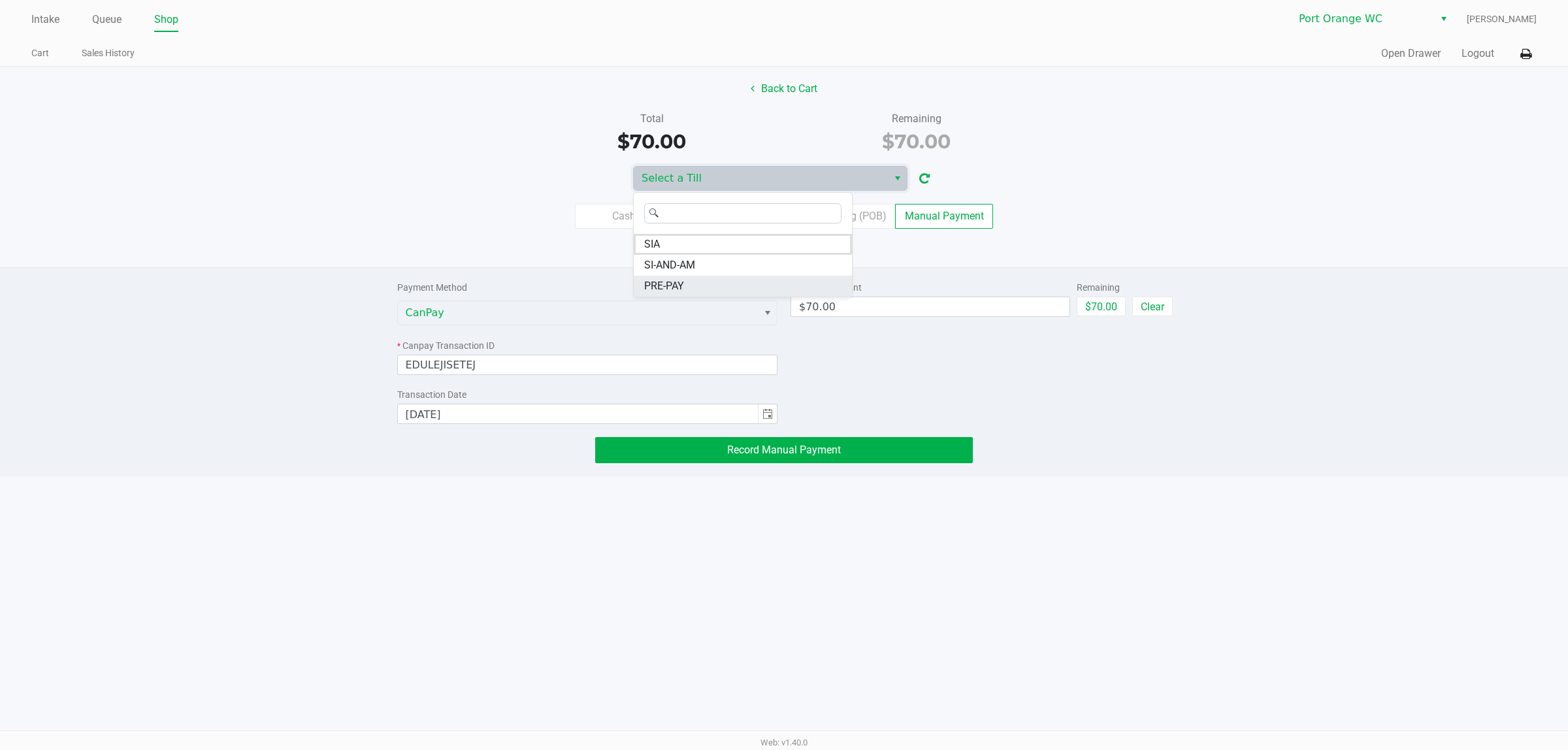
click at [662, 283] on span "PRE-PAY" at bounding box center [664, 286] width 40 height 16
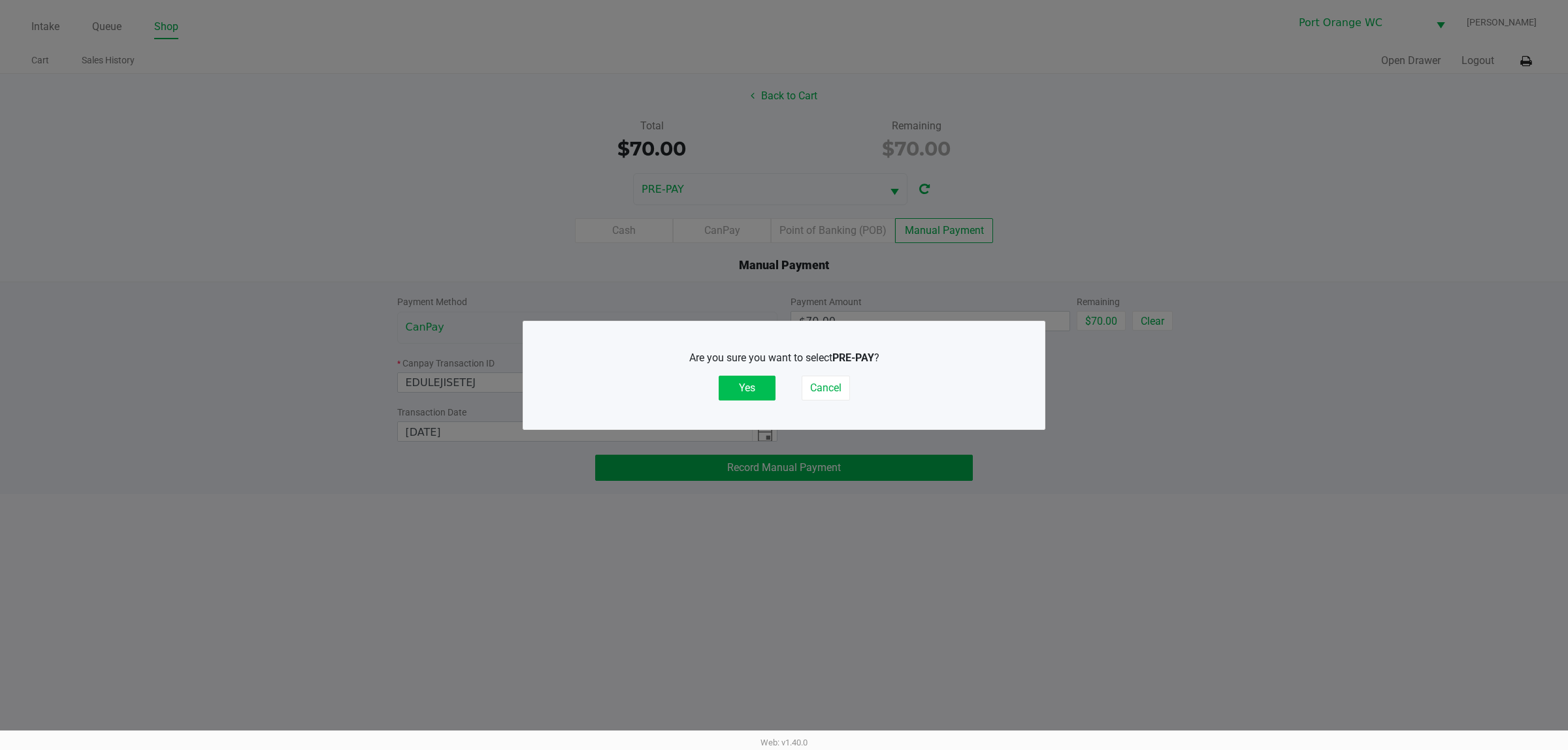
click at [747, 386] on button "Yes" at bounding box center [747, 388] width 57 height 25
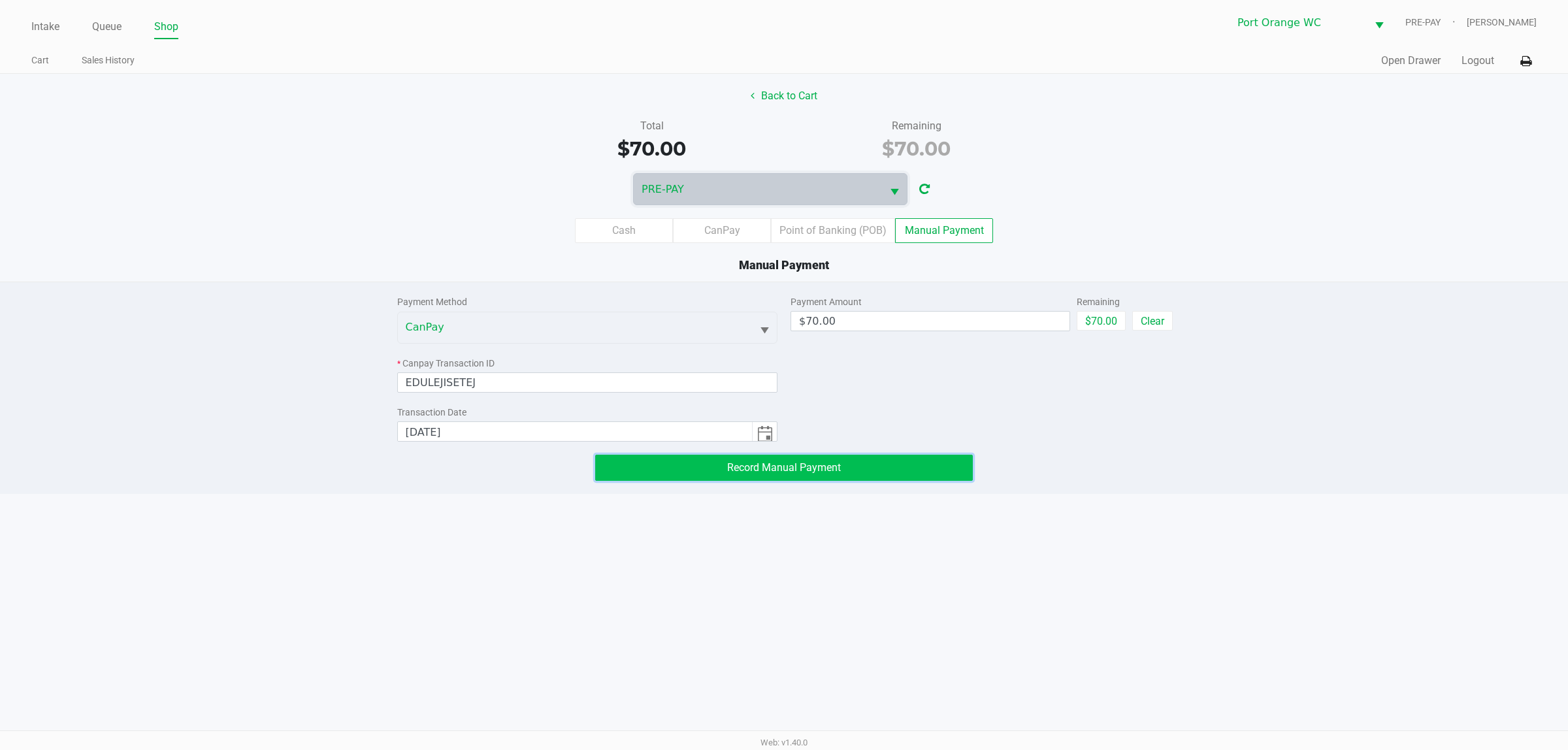
click at [808, 466] on span "Record Manual Payment" at bounding box center [784, 468] width 113 height 12
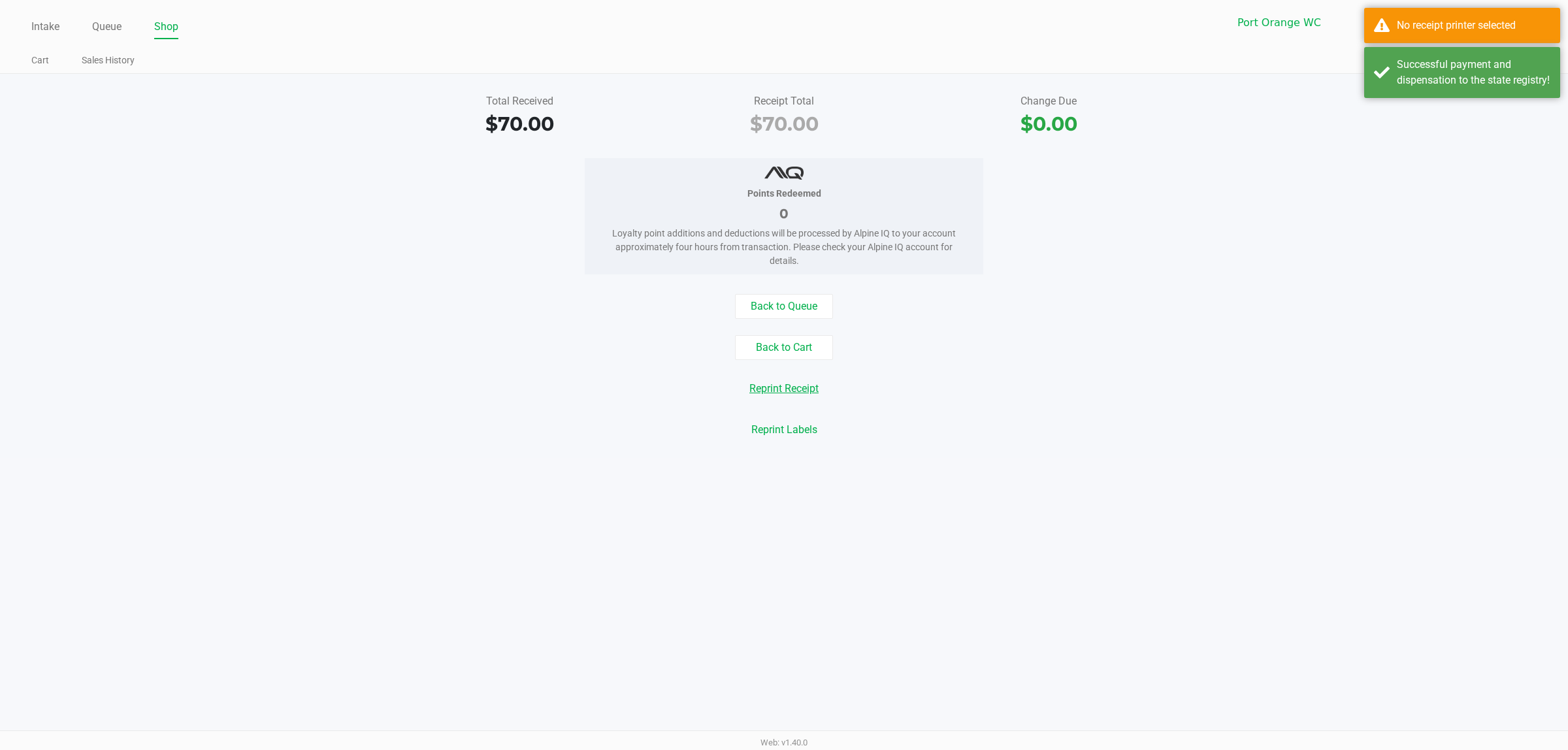
click at [807, 393] on button "Reprint Receipt" at bounding box center [784, 389] width 86 height 25
click at [1533, 57] on button at bounding box center [1526, 61] width 21 height 24
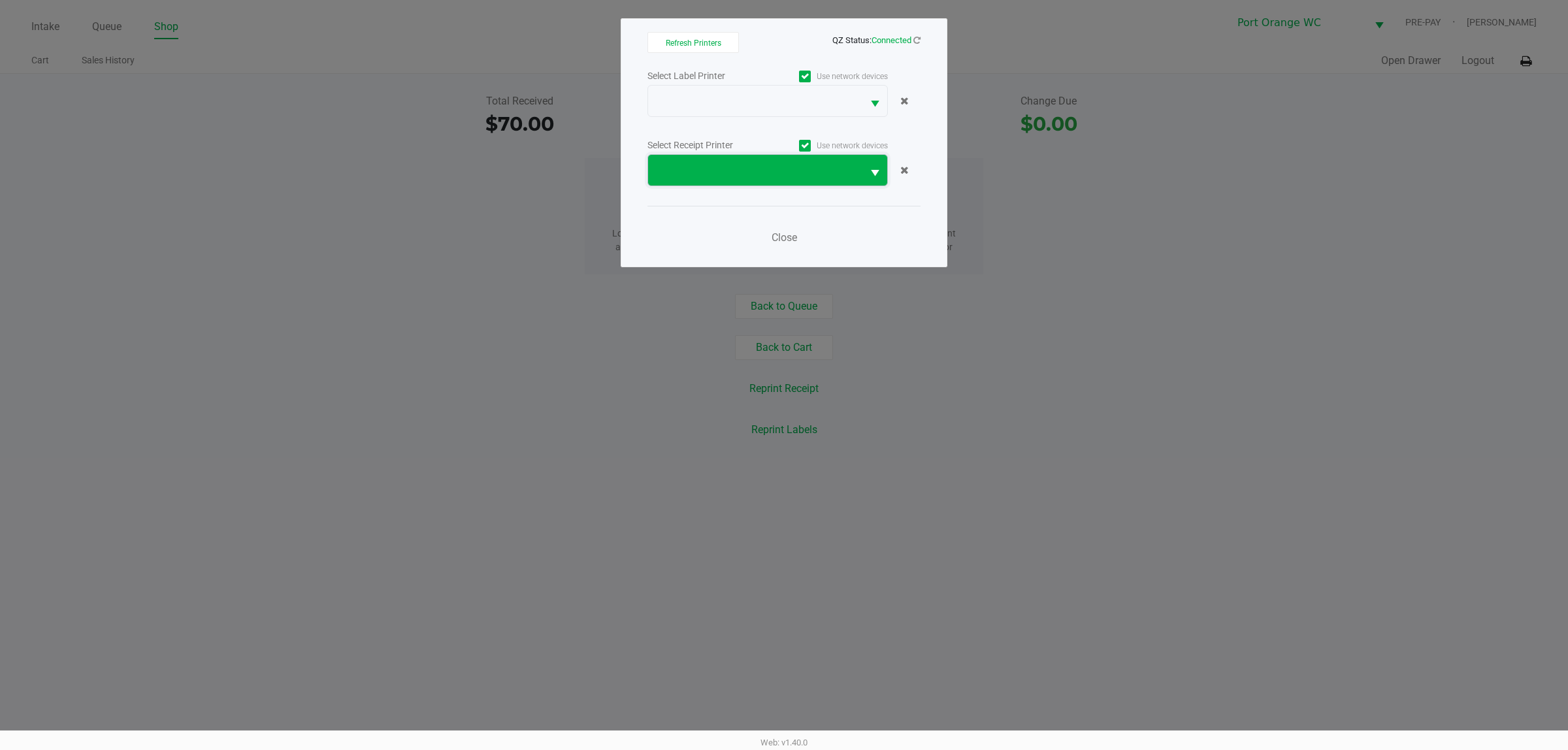
click at [766, 177] on span at bounding box center [755, 170] width 199 height 16
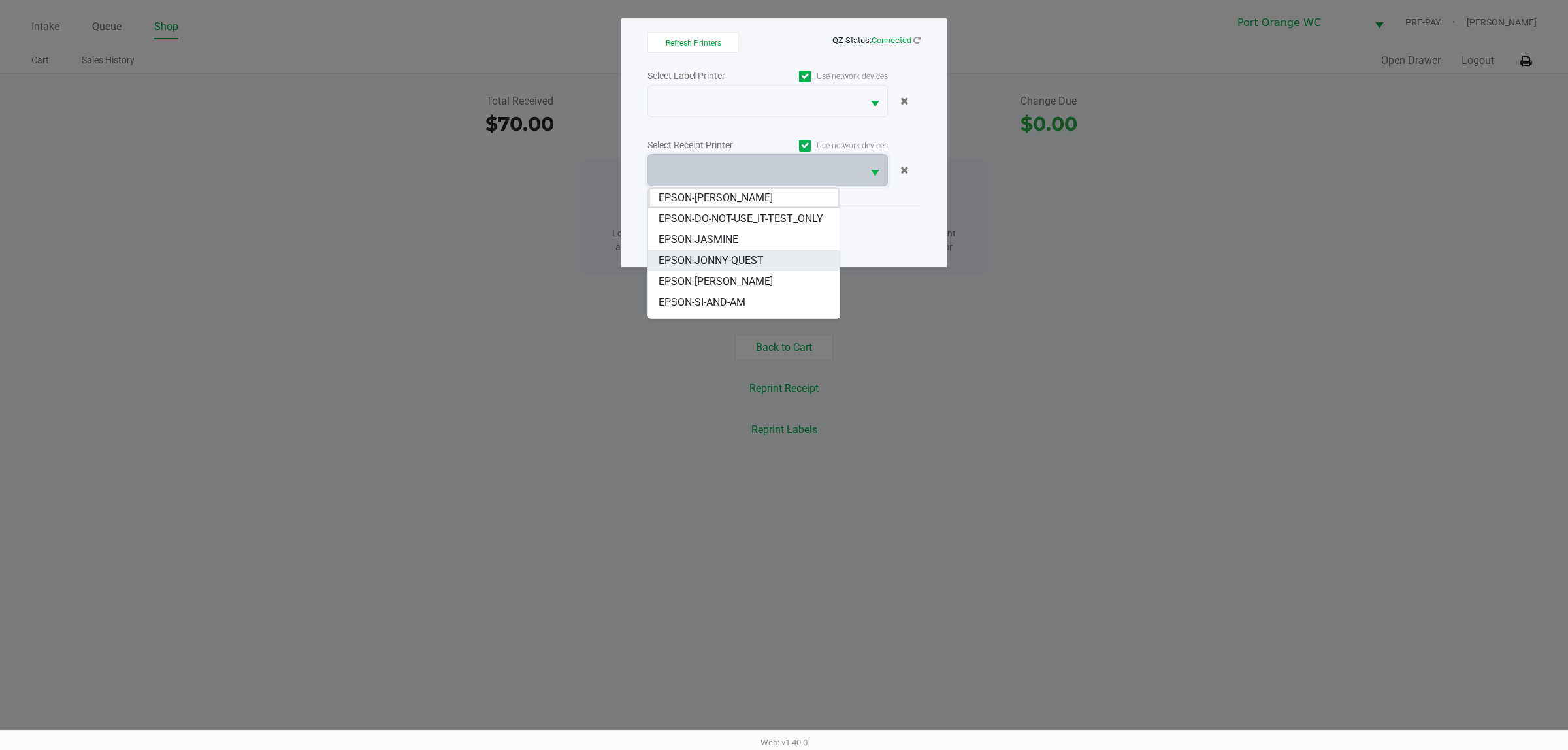
click at [720, 268] on span "EPSON-JONNY-QUEST" at bounding box center [711, 260] width 105 height 16
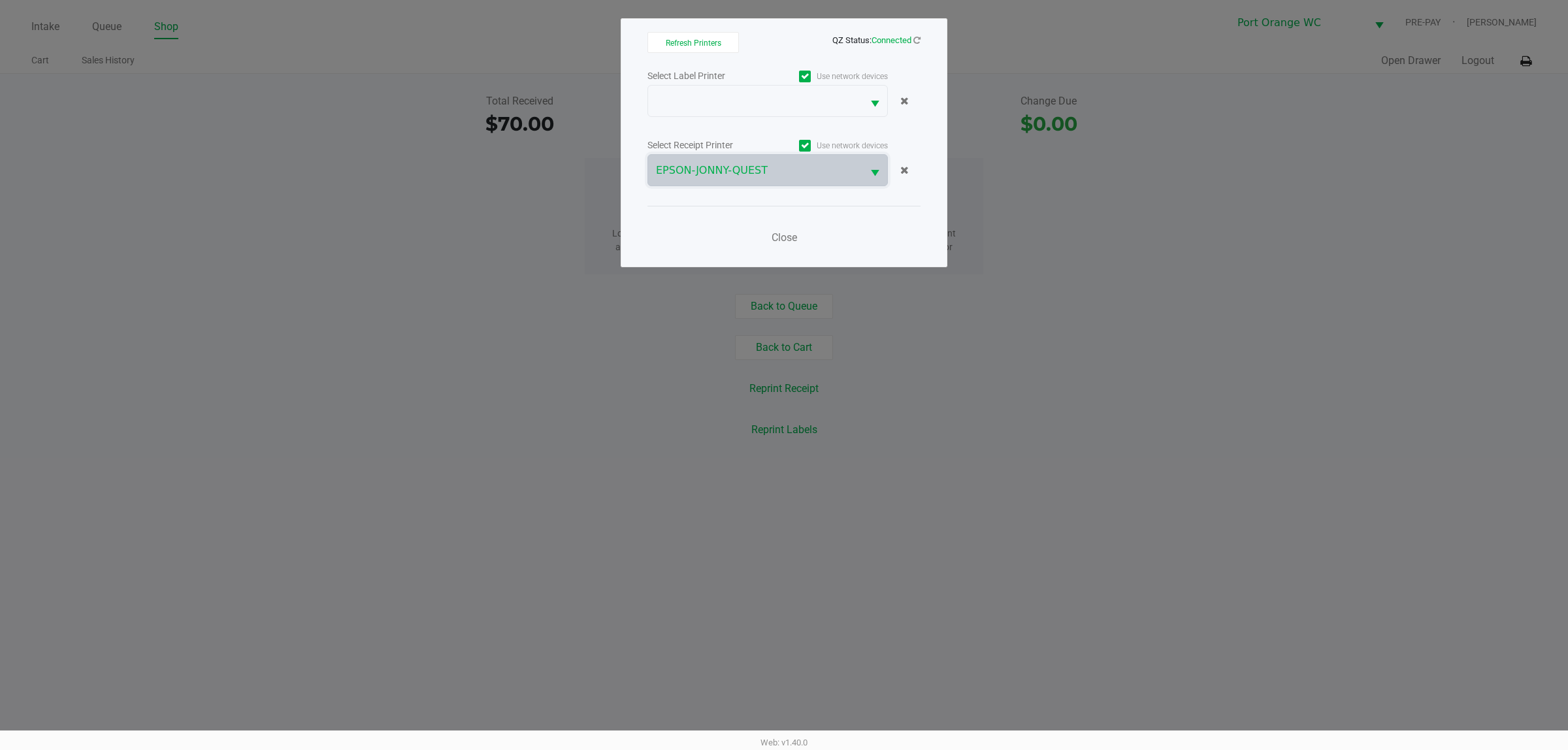
click at [884, 236] on div "Close" at bounding box center [784, 229] width 273 height 48
click at [790, 241] on span "Close" at bounding box center [784, 237] width 26 height 12
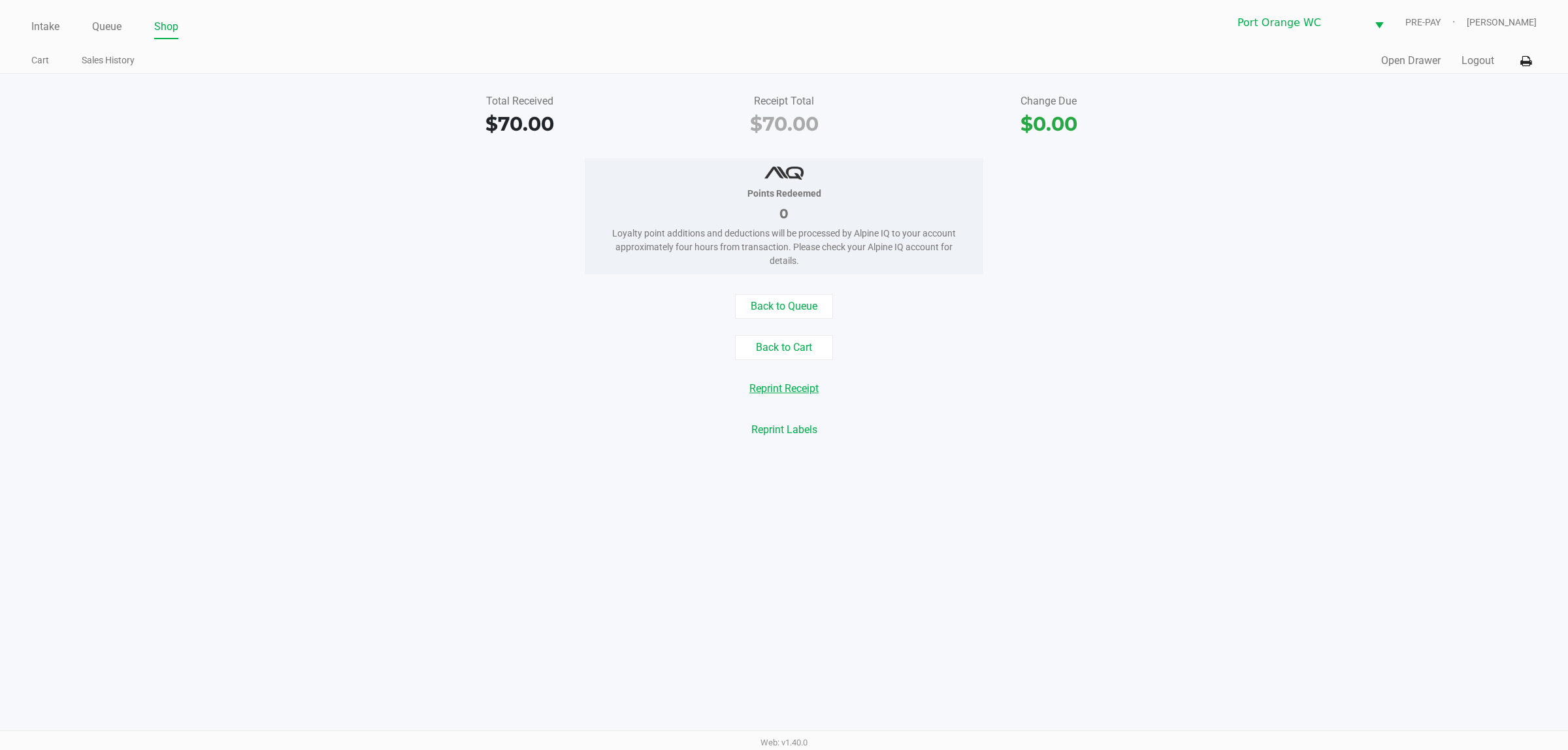
click at [805, 391] on button "Reprint Receipt" at bounding box center [784, 389] width 86 height 25
